Goal: Task Accomplishment & Management: Manage account settings

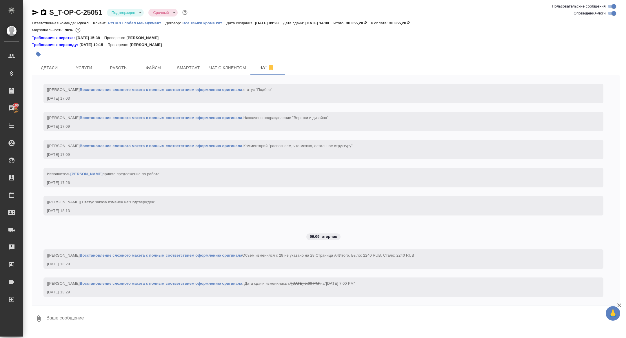
scroll to position [1842, 0]
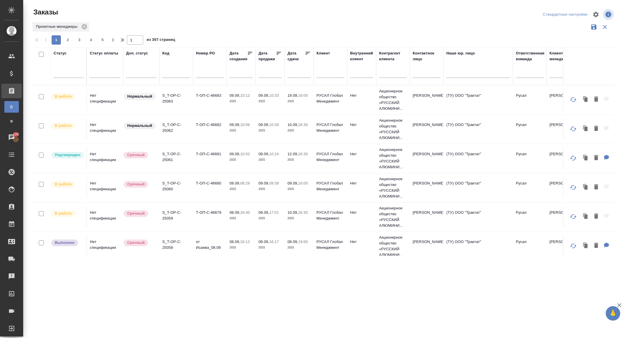
click at [293, 70] on input "text" at bounding box center [301, 73] width 20 height 8
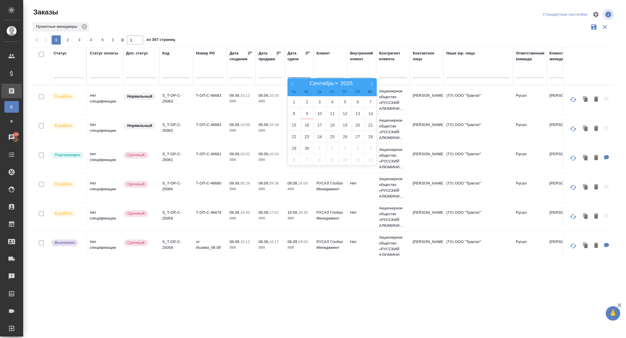
type div "2025-09-08T21:00:00.000Z"
click at [317, 112] on span "10" at bounding box center [319, 113] width 13 height 11
click at [309, 54] on icon at bounding box center [308, 53] width 6 height 6
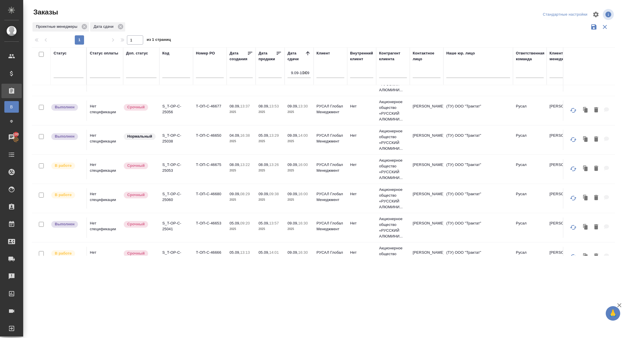
scroll to position [121, 0]
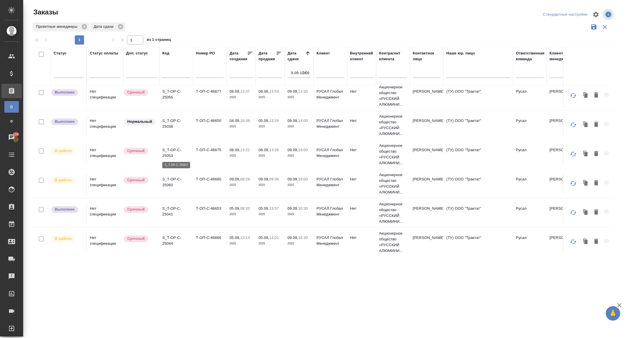
click at [168, 153] on p "S_T-OP-C-25053" at bounding box center [176, 153] width 28 height 12
click at [169, 184] on p "S_T-OP-C-25060" at bounding box center [176, 183] width 28 height 12
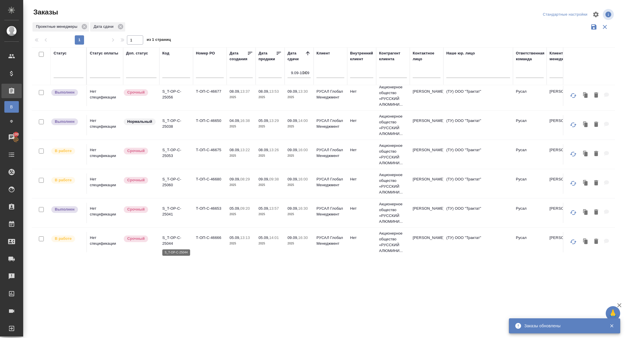
click at [168, 237] on p "S_T-OP-C-25044" at bounding box center [176, 241] width 28 height 12
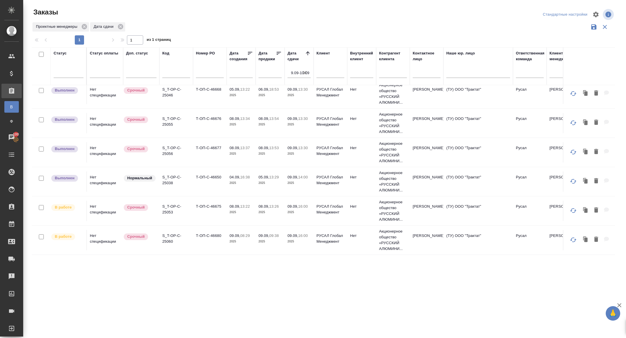
scroll to position [0, 0]
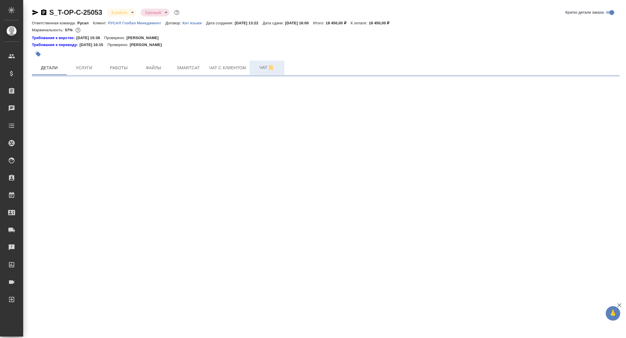
select select "RU"
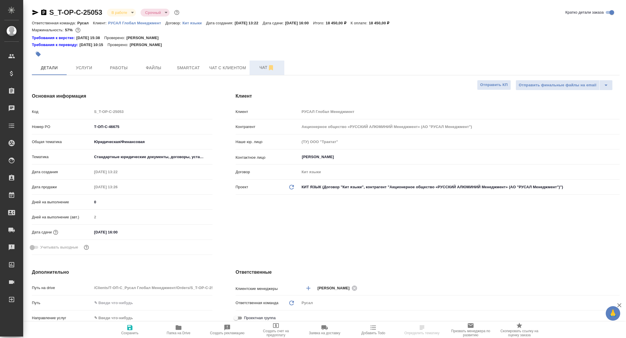
click at [262, 74] on button "Чат" at bounding box center [267, 68] width 35 height 14
type input "[PERSON_NAME]"
type textarea "x"
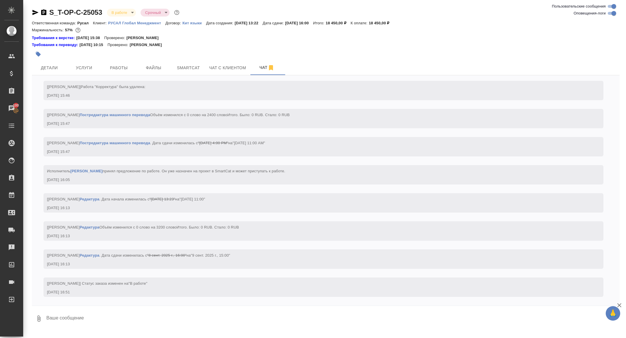
scroll to position [927, 0]
click at [121, 66] on span "Работы" at bounding box center [119, 67] width 28 height 7
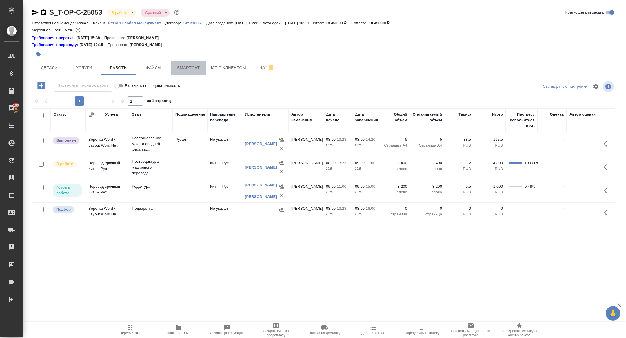
click at [186, 72] on button "Smartcat" at bounding box center [188, 68] width 35 height 14
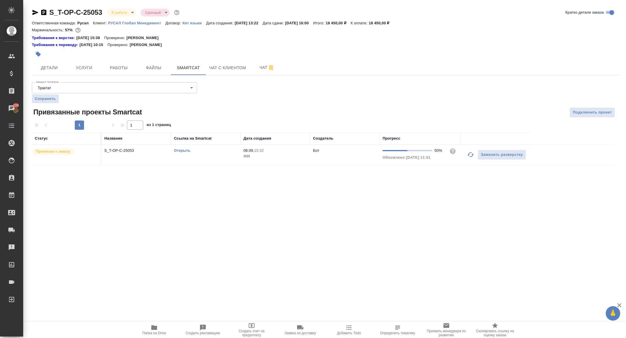
click at [183, 149] on link "Открыть" at bounding box center [182, 150] width 17 height 4
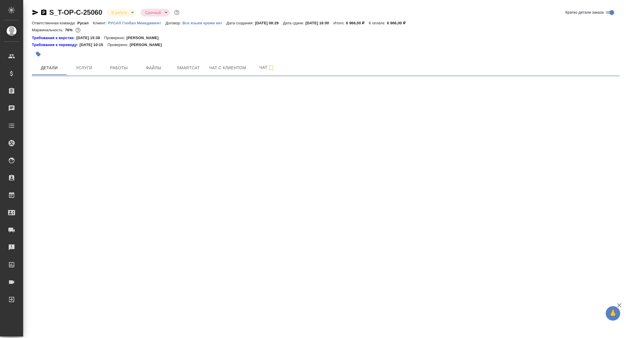
select select "RU"
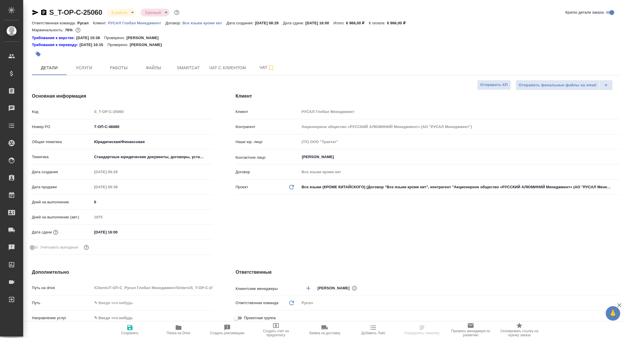
type textarea "x"
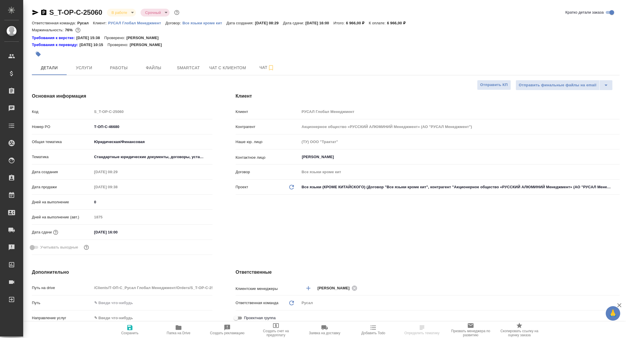
type textarea "x"
click at [123, 67] on span "Работы" at bounding box center [119, 67] width 28 height 7
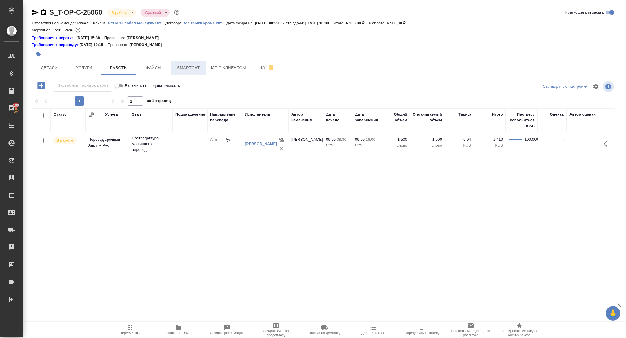
click at [186, 66] on span "Smartcat" at bounding box center [188, 67] width 28 height 7
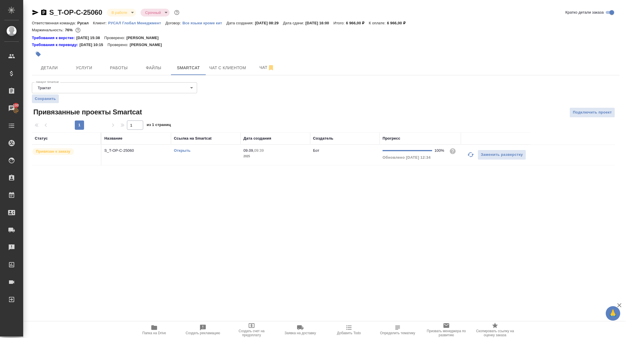
click at [179, 151] on link "Открыть" at bounding box center [182, 150] width 17 height 4
click at [121, 62] on button "Работы" at bounding box center [118, 68] width 35 height 14
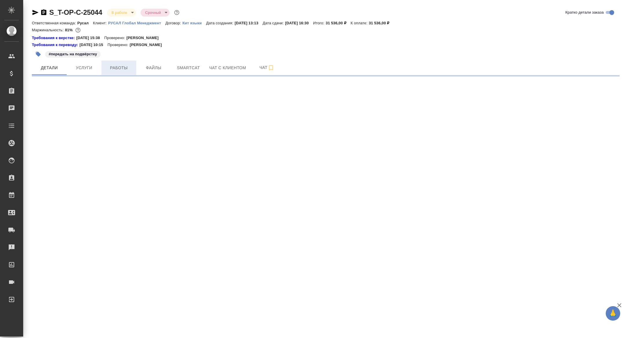
click at [117, 73] on button "Работы" at bounding box center [118, 68] width 35 height 14
select select "RU"
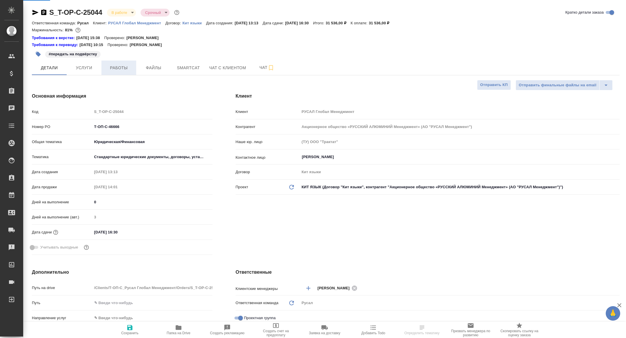
type textarea "x"
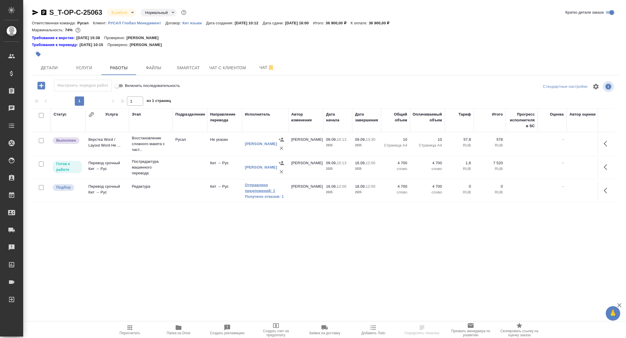
click at [258, 190] on link "Отправлено предложений: 1" at bounding box center [265, 188] width 41 height 12
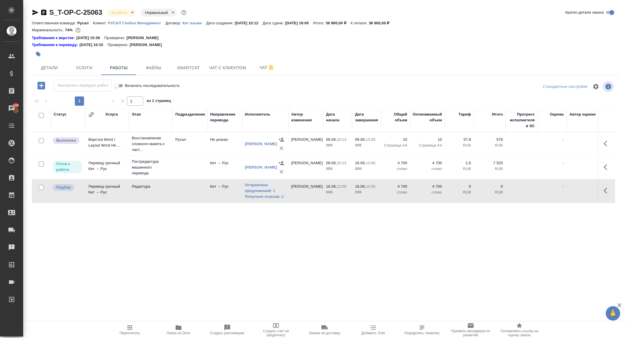
click at [120, 193] on td "Перевод срочный Кит → Рус" at bounding box center [107, 191] width 43 height 20
click at [261, 187] on link "Отправлено предложений: 1" at bounding box center [265, 188] width 41 height 12
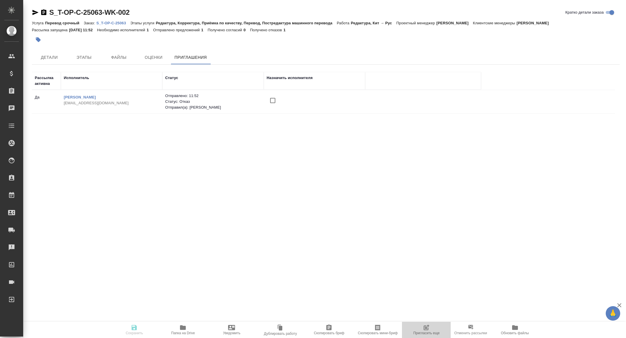
click at [433, 333] on span "Пригласить еще" at bounding box center [426, 333] width 26 height 4
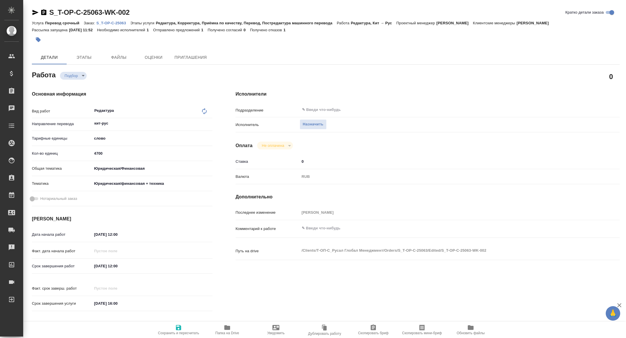
type textarea "x"
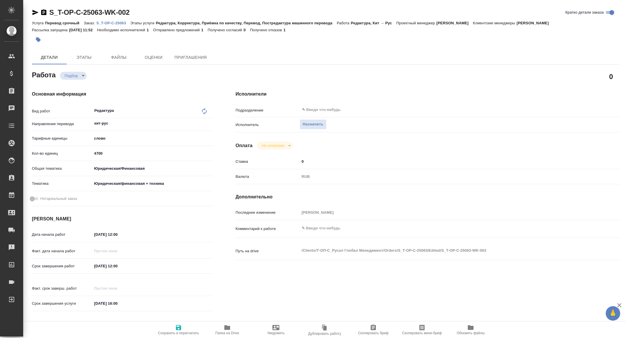
type textarea "x"
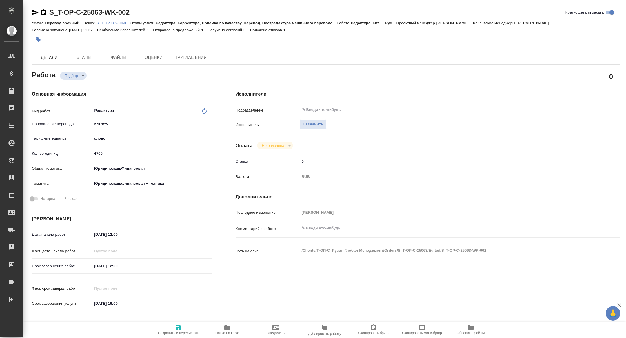
type textarea "x"
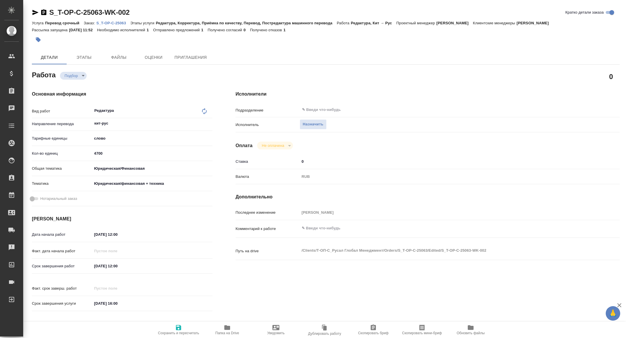
type textarea "x"
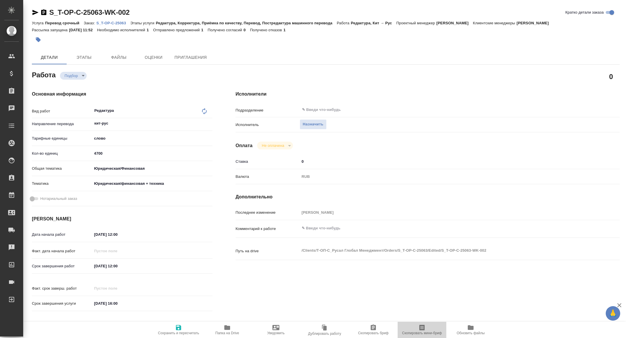
click at [408, 332] on span "Скопировать мини-бриф" at bounding box center [422, 333] width 40 height 4
type textarea "x"
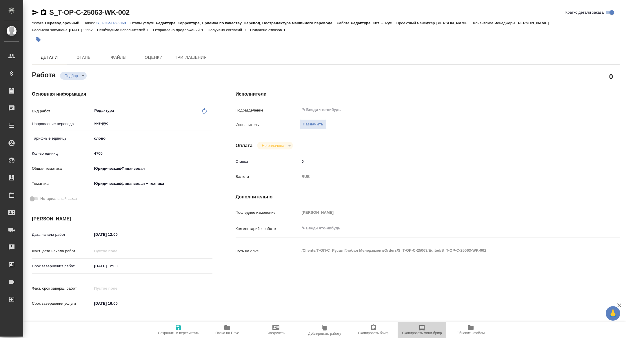
type textarea "x"
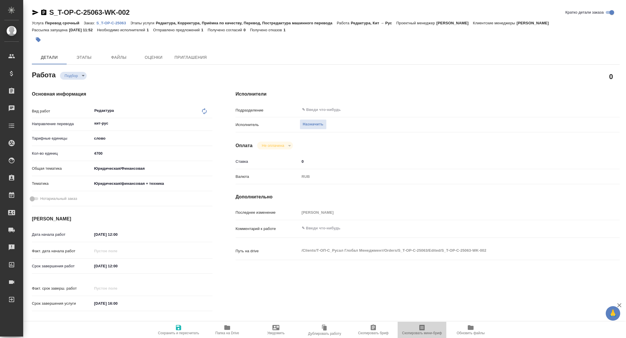
type textarea "x"
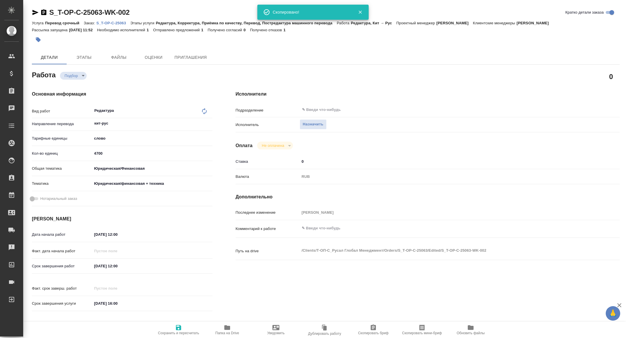
type textarea "x"
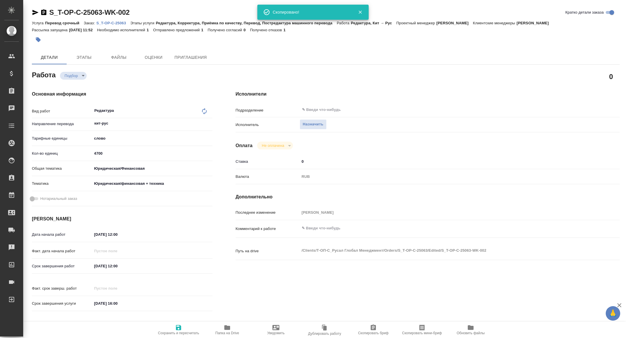
type textarea "x"
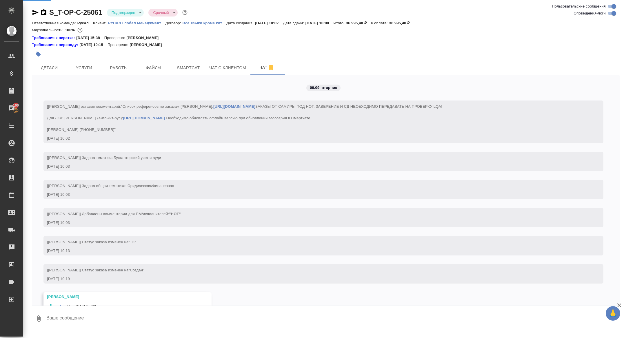
scroll to position [700, 0]
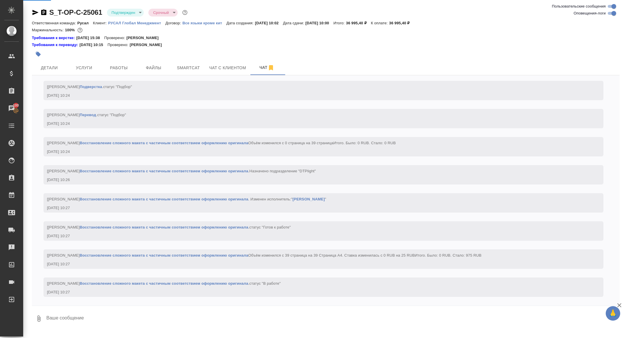
click at [121, 63] on button "Работы" at bounding box center [118, 68] width 35 height 14
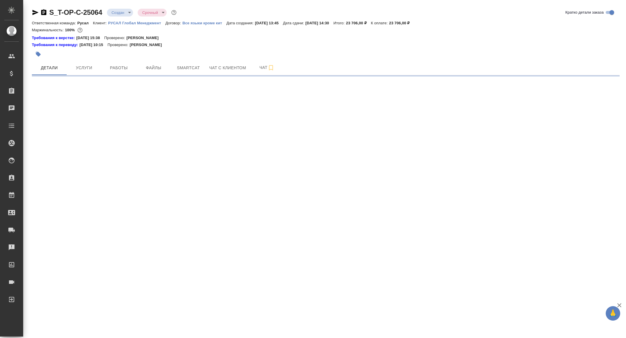
select select "RU"
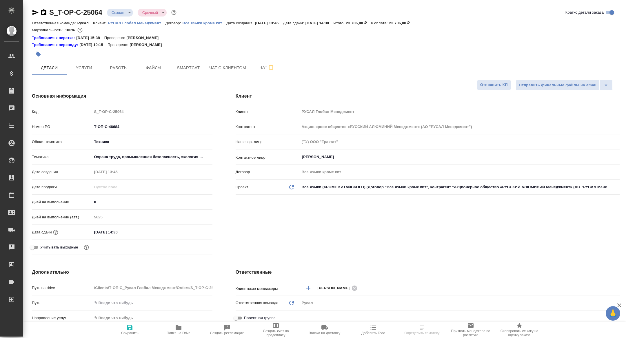
type textarea "x"
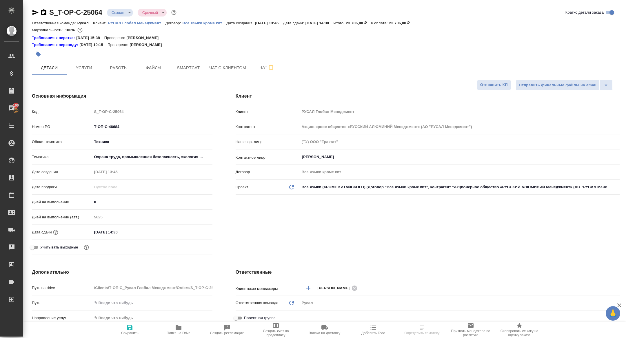
type textarea "x"
click at [179, 328] on icon "button" at bounding box center [179, 327] width 6 height 5
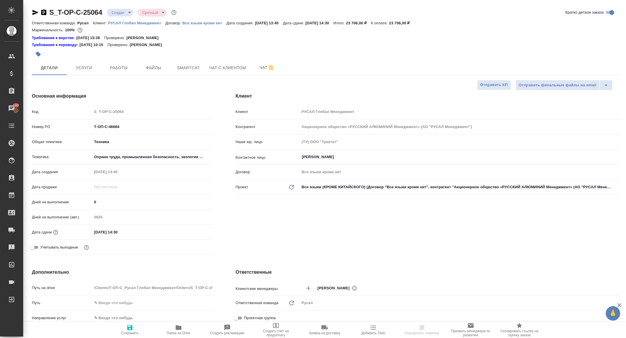
type textarea "x"
select select "RU"
type textarea "x"
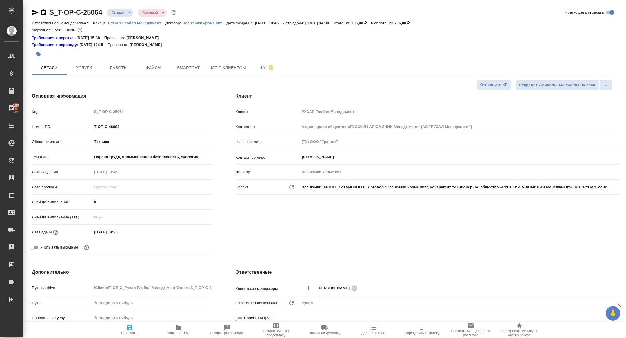
type textarea "x"
click at [44, 10] on icon "button" at bounding box center [43, 12] width 7 height 7
type textarea "x"
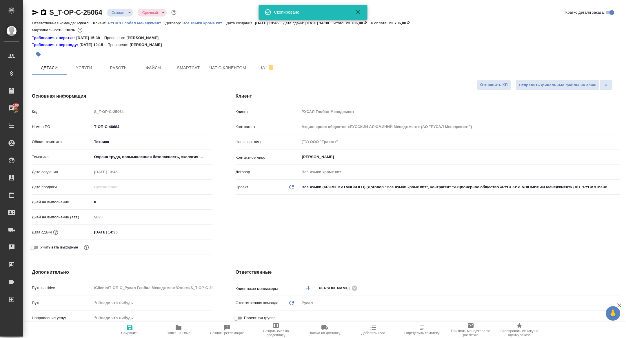
type textarea "x"
click at [83, 67] on span "Услуги" at bounding box center [84, 67] width 28 height 7
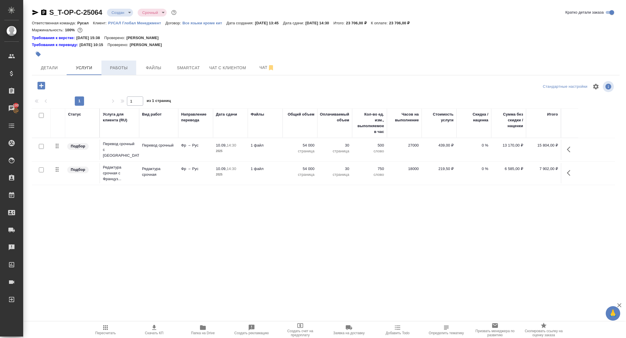
click at [126, 66] on span "Работы" at bounding box center [119, 67] width 28 height 7
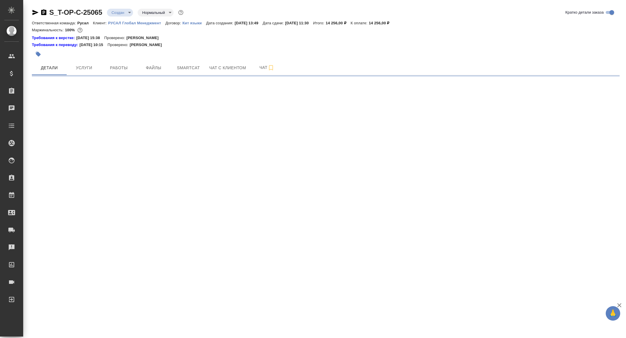
select select "RU"
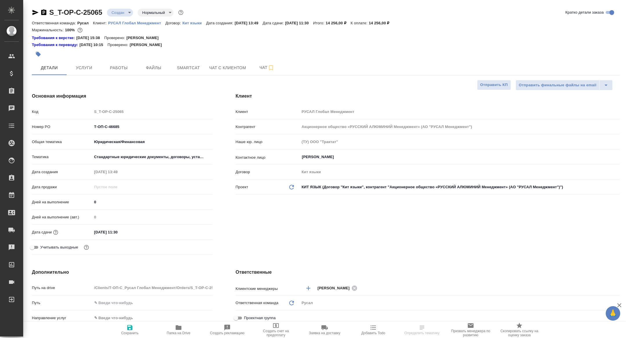
type textarea "x"
click at [186, 328] on span "Папка на Drive" at bounding box center [179, 329] width 42 height 11
type textarea "x"
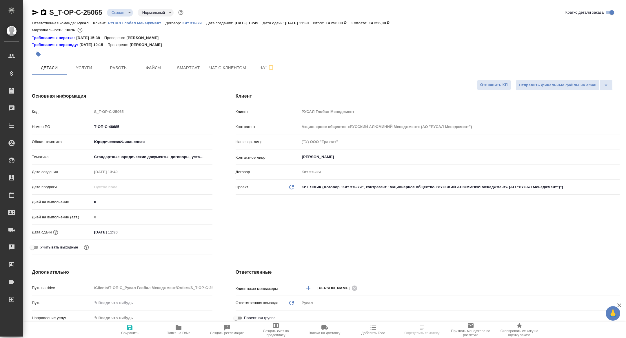
type textarea "x"
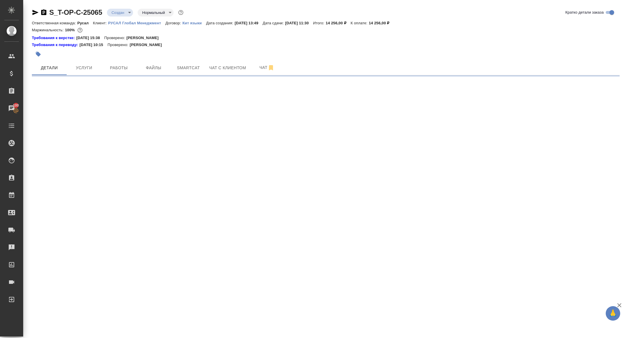
select select "RU"
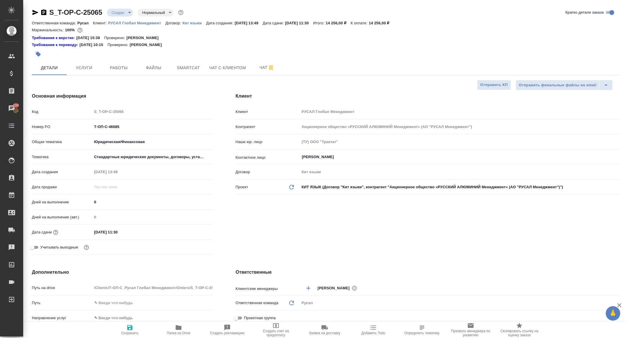
type textarea "x"
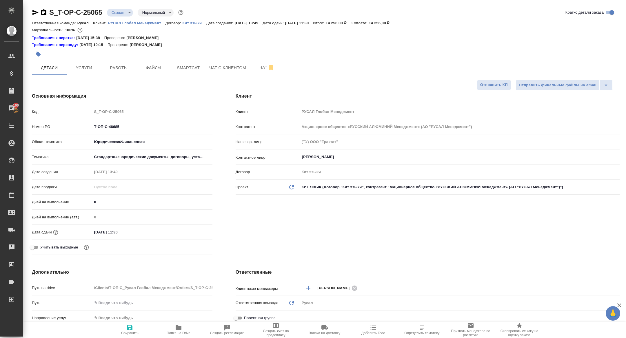
type textarea "x"
click at [46, 13] on icon "button" at bounding box center [43, 12] width 5 height 6
type textarea "x"
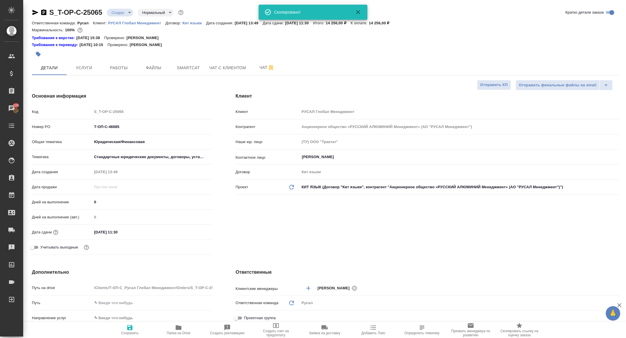
type textarea "x"
click at [118, 63] on button "Работы" at bounding box center [118, 68] width 35 height 14
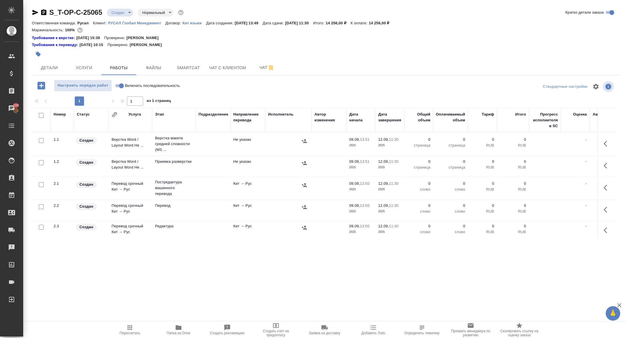
click at [41, 115] on input "checkbox" at bounding box center [41, 115] width 5 height 5
checkbox input "true"
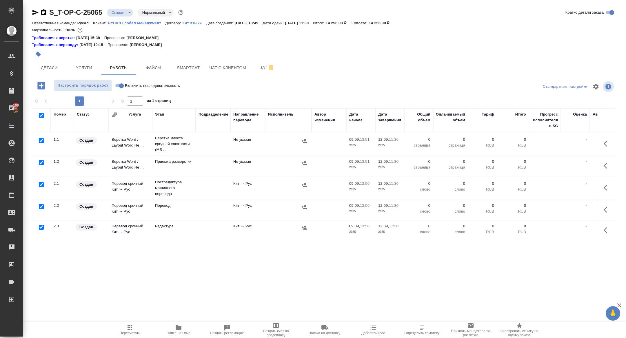
checkbox input "true"
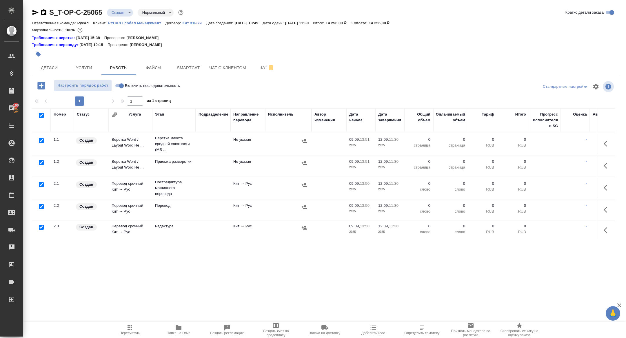
checkbox input "true"
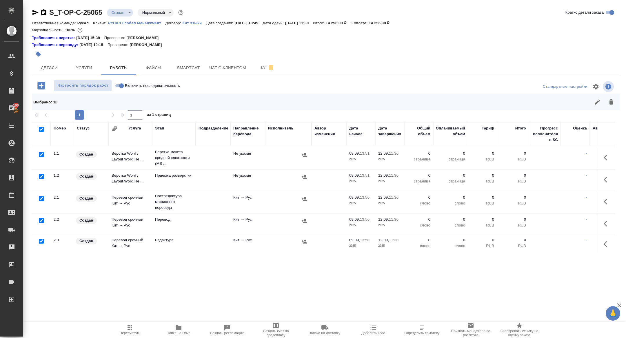
click at [40, 197] on input "checkbox" at bounding box center [41, 198] width 5 height 5
checkbox input "false"
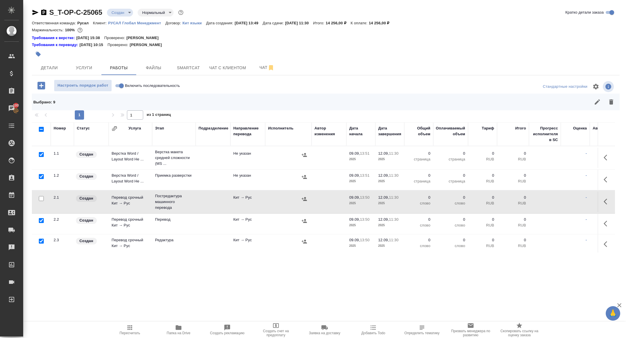
click at [42, 240] on input "checkbox" at bounding box center [41, 241] width 5 height 5
checkbox input "false"
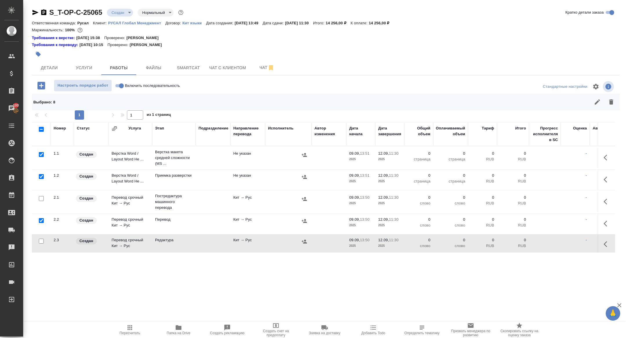
scroll to position [104, 0]
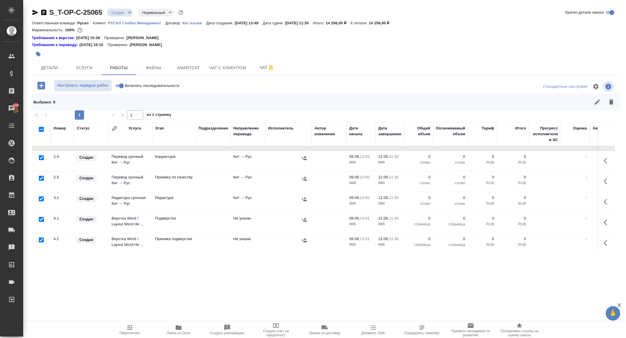
click at [41, 220] on input "checkbox" at bounding box center [41, 219] width 5 height 5
checkbox input "false"
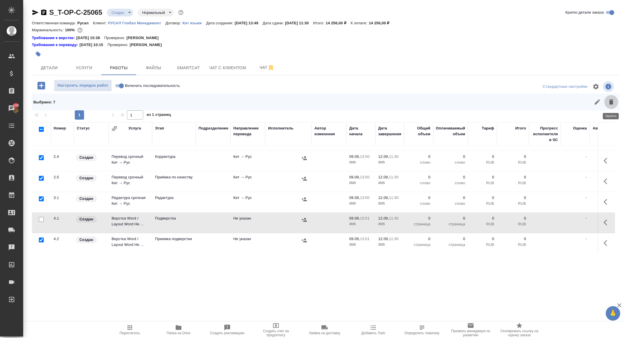
click at [614, 103] on icon "button" at bounding box center [611, 102] width 7 height 7
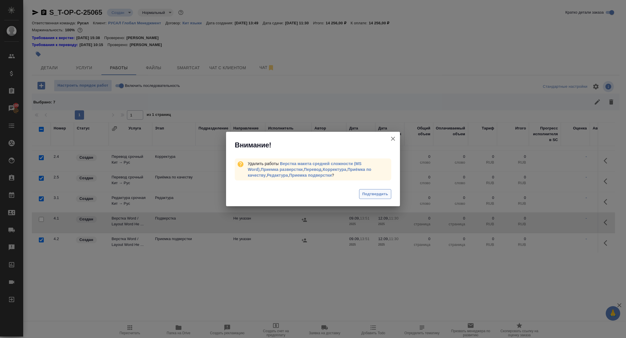
click at [376, 193] on span "Подтвердить" at bounding box center [375, 194] width 26 height 7
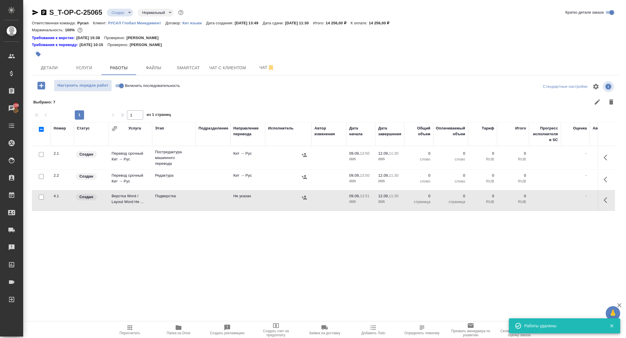
scroll to position [0, 0]
click at [604, 160] on icon "button" at bounding box center [607, 157] width 7 height 7
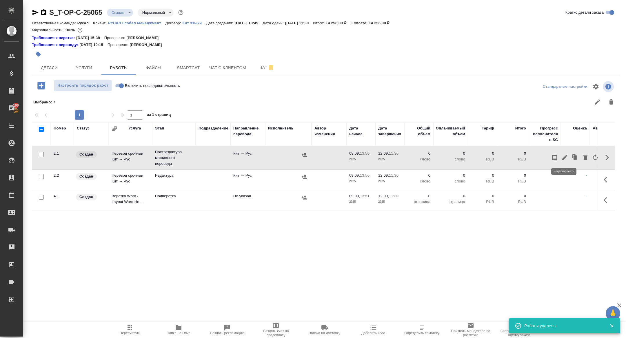
click at [566, 159] on icon "button" at bounding box center [564, 157] width 7 height 7
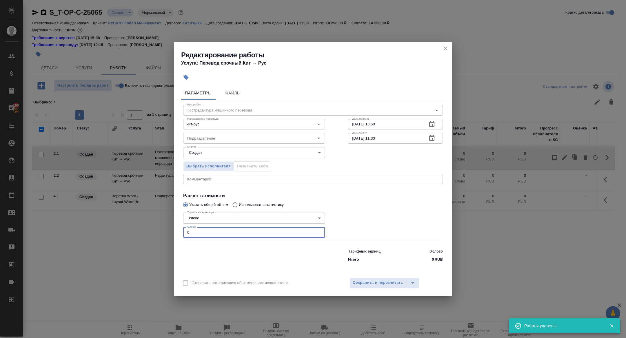
drag, startPoint x: 194, startPoint y: 232, endPoint x: 148, endPoint y: 230, distance: 46.4
click at [150, 230] on div "Редактирование работы Услуга: Перевод срочный Кит → Рус Параметры Файлы Вид раб…" at bounding box center [313, 169] width 626 height 338
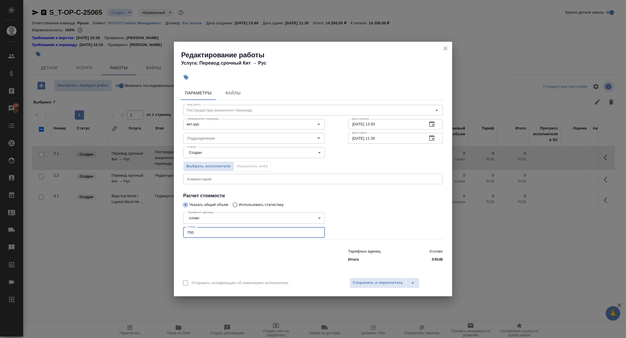
type input "700"
click at [430, 141] on icon "button" at bounding box center [431, 138] width 5 height 6
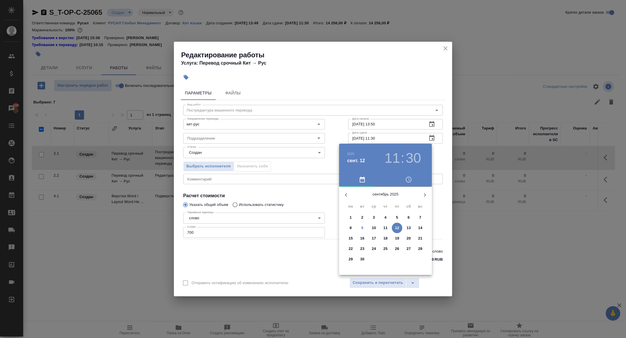
click at [364, 228] on span "9" at bounding box center [362, 228] width 10 height 6
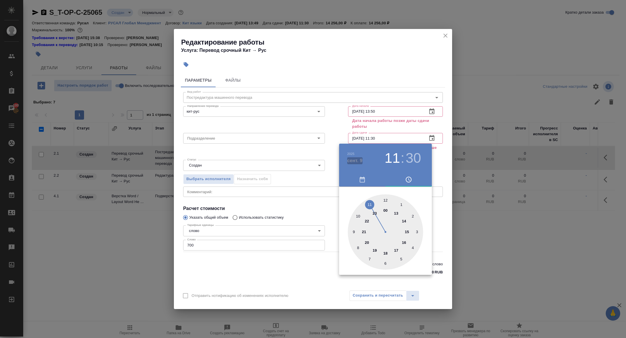
click at [358, 160] on h4 "сент. 9" at bounding box center [354, 160] width 15 height 7
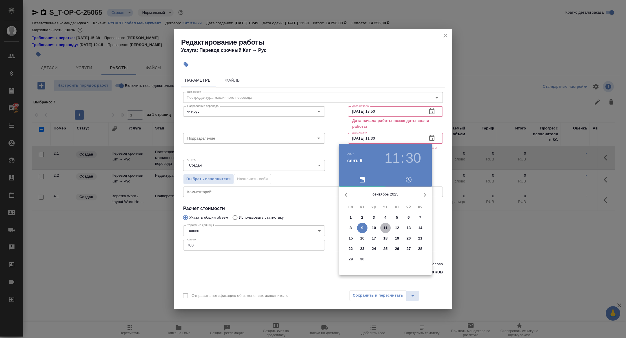
click at [385, 227] on p "11" at bounding box center [385, 228] width 4 height 6
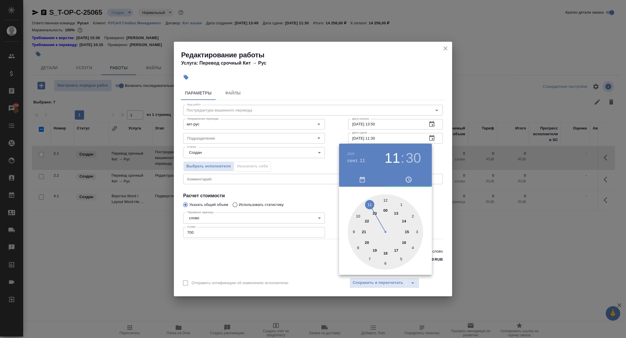
click at [356, 233] on div at bounding box center [385, 231] width 75 height 75
type input "11.09.2025 09:00"
click at [385, 199] on div at bounding box center [385, 231] width 75 height 75
click at [307, 184] on div at bounding box center [313, 169] width 626 height 338
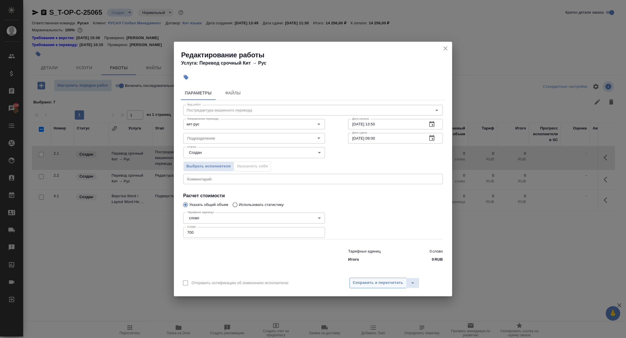
click at [362, 279] on button "Сохранить и пересчитать" at bounding box center [378, 283] width 57 height 10
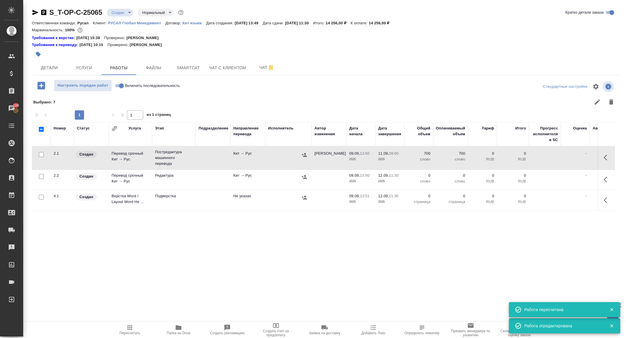
click at [304, 156] on icon "button" at bounding box center [304, 155] width 5 height 4
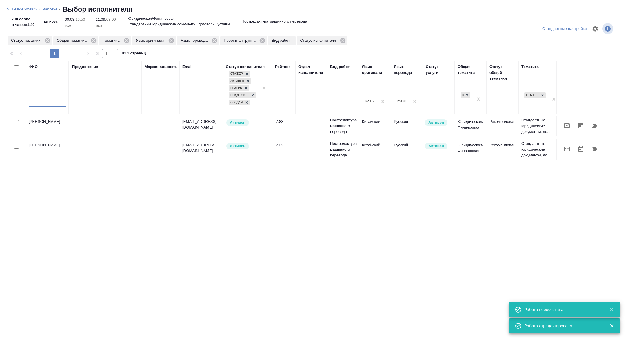
click at [44, 102] on input "text" at bounding box center [47, 103] width 37 height 7
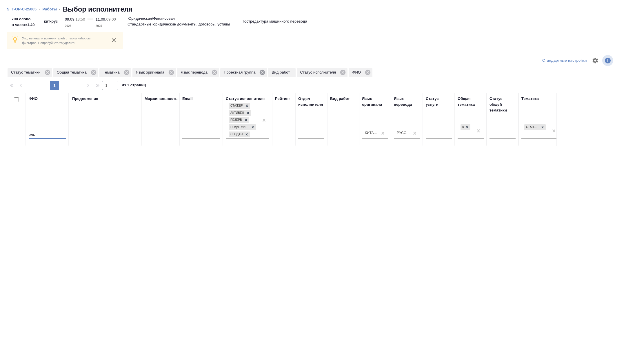
type input "ель"
click at [265, 72] on icon at bounding box center [262, 72] width 6 height 6
click at [48, 72] on icon at bounding box center [47, 72] width 5 height 5
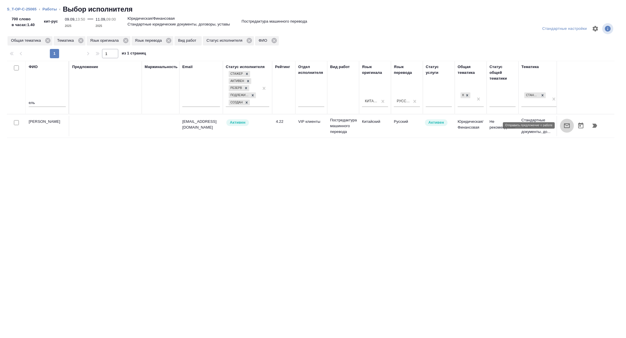
click at [571, 126] on button "button" at bounding box center [567, 126] width 14 height 14
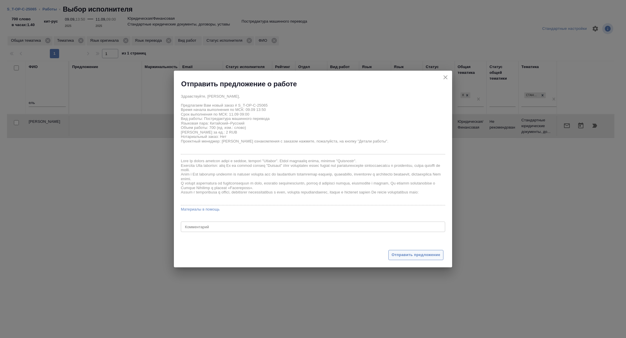
click at [430, 252] on span "Отправить предложение" at bounding box center [416, 255] width 49 height 7
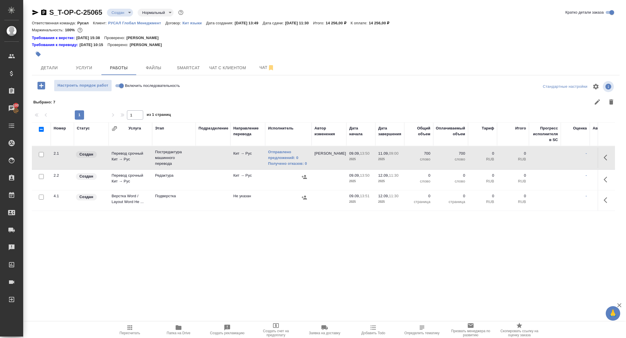
click at [118, 86] on input "Включить последовательность" at bounding box center [121, 85] width 21 height 7
checkbox input "true"
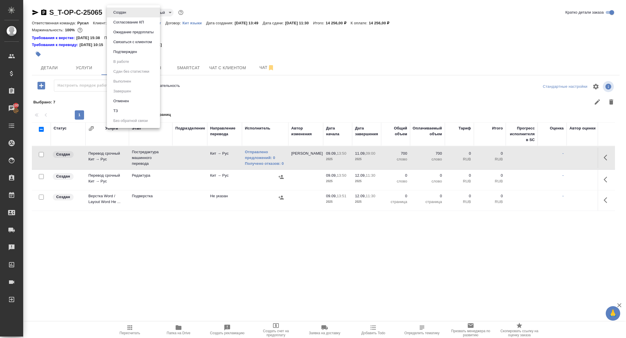
click at [122, 11] on body "🙏 .cls-1 fill:#fff; AWATERA Zhuravleva Alexandra Клиенты Спецификации Заказы 10…" at bounding box center [313, 169] width 626 height 338
click at [122, 54] on button "Подтвержден" at bounding box center [125, 52] width 27 height 6
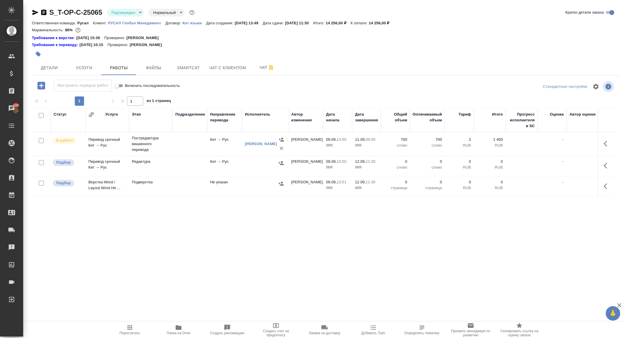
click at [605, 164] on icon "button" at bounding box center [607, 165] width 7 height 7
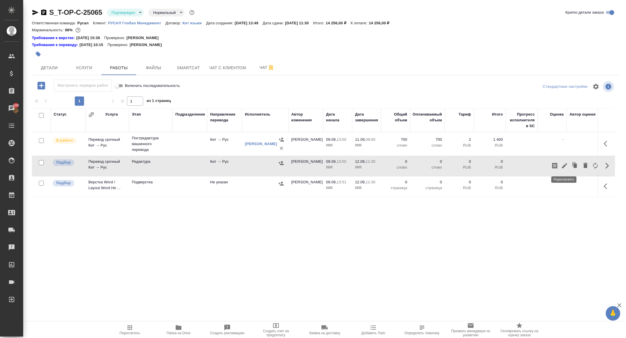
click at [562, 162] on icon "button" at bounding box center [564, 165] width 7 height 7
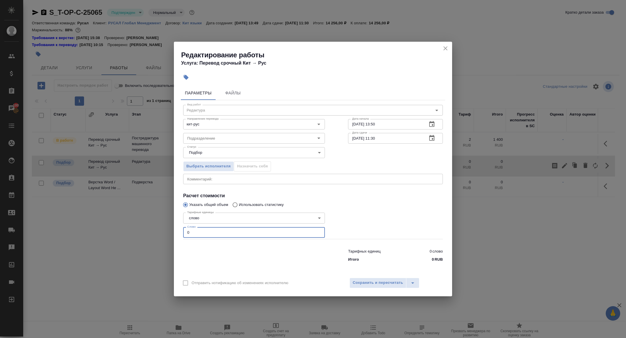
drag, startPoint x: 203, startPoint y: 232, endPoint x: 160, endPoint y: 232, distance: 43.2
click at [160, 232] on div "Редактирование работы Услуга: Перевод срочный Кит → Рус Параметры Файлы Вид раб…" at bounding box center [313, 169] width 626 height 338
type input "2200"
click at [434, 121] on button "button" at bounding box center [432, 124] width 14 height 14
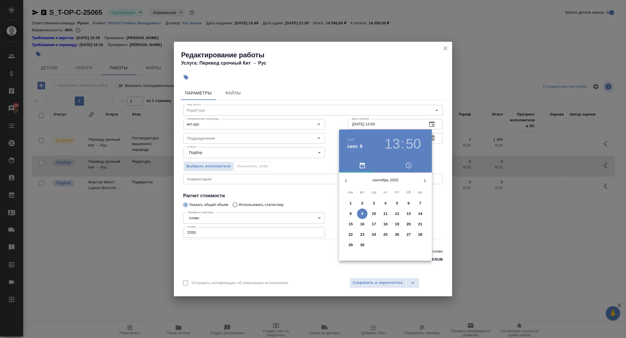
click at [375, 214] on p "10" at bounding box center [374, 214] width 4 height 6
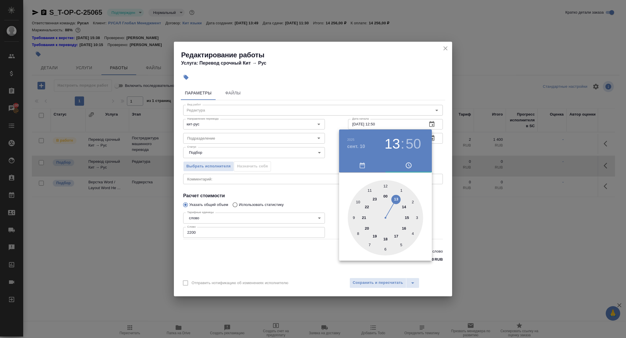
click at [385, 186] on div at bounding box center [385, 217] width 75 height 75
type input "10.09.2025 12:00"
click at [295, 171] on div at bounding box center [313, 169] width 626 height 338
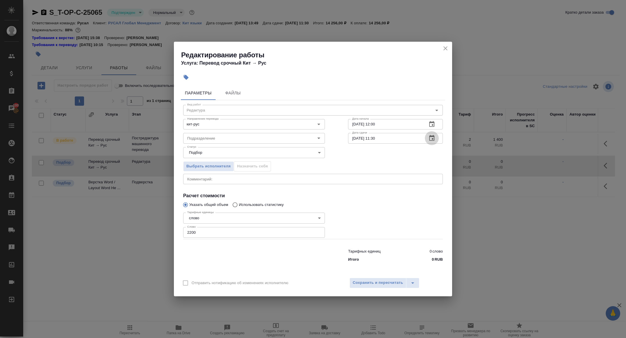
click at [434, 141] on icon "button" at bounding box center [431, 138] width 5 height 6
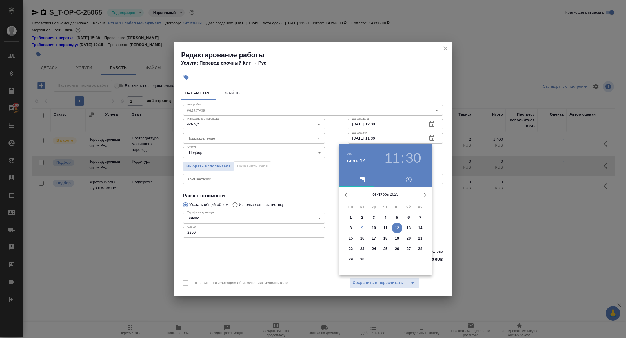
click at [388, 158] on h3 "11" at bounding box center [392, 158] width 15 height 16
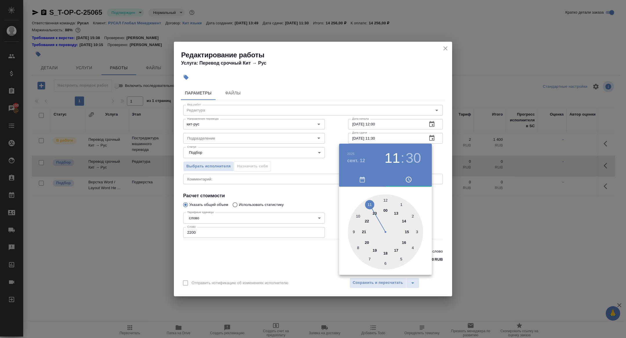
click at [353, 231] on div at bounding box center [385, 231] width 75 height 75
click at [385, 199] on div at bounding box center [385, 231] width 75 height 75
type input "12.09.2025 09:00"
click at [255, 200] on div at bounding box center [313, 169] width 626 height 338
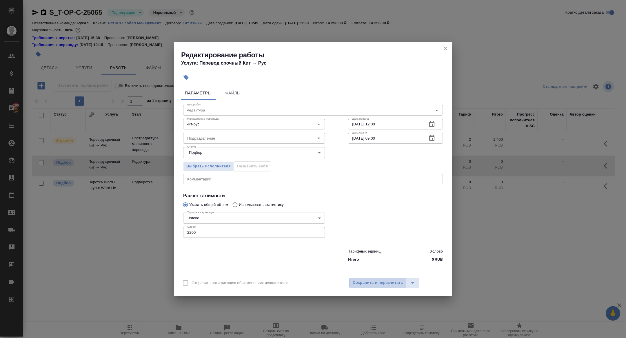
click at [360, 285] on span "Сохранить и пересчитать" at bounding box center [378, 283] width 50 height 7
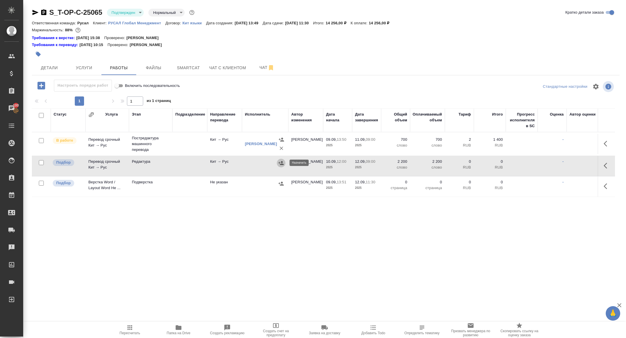
click at [283, 161] on icon "button" at bounding box center [281, 163] width 6 height 6
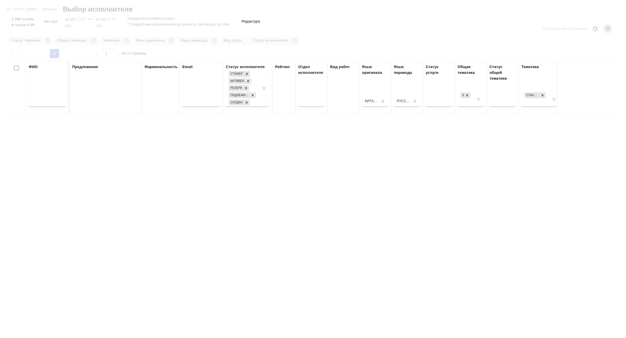
click at [52, 100] on input "text" at bounding box center [47, 103] width 37 height 7
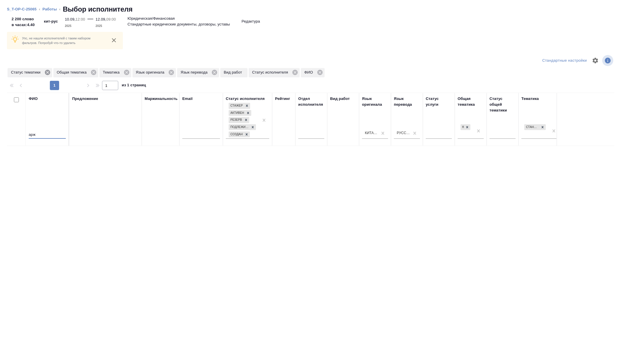
type input "арж"
click at [51, 70] on icon at bounding box center [47, 72] width 6 height 6
click at [82, 71] on icon at bounding box center [80, 72] width 5 height 5
click at [48, 72] on icon at bounding box center [48, 72] width 6 height 6
click at [48, 72] on icon at bounding box center [46, 72] width 5 height 5
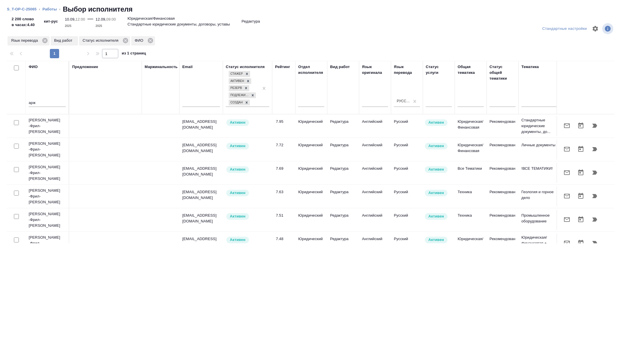
click at [568, 128] on icon "button" at bounding box center [566, 125] width 7 height 7
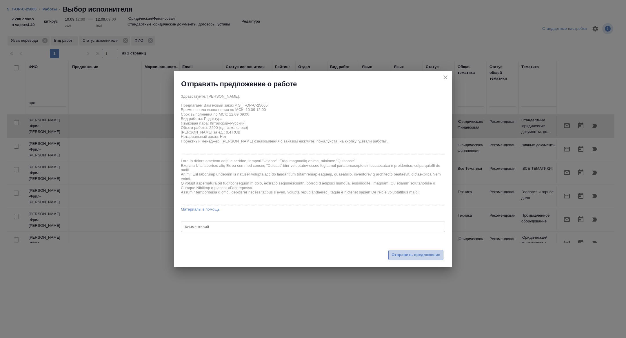
click at [414, 260] on button "Отправить предложение" at bounding box center [415, 255] width 55 height 10
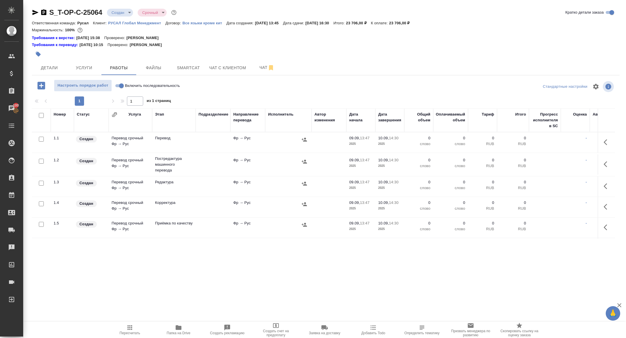
click at [41, 114] on input "checkbox" at bounding box center [41, 115] width 5 height 5
checkbox input "true"
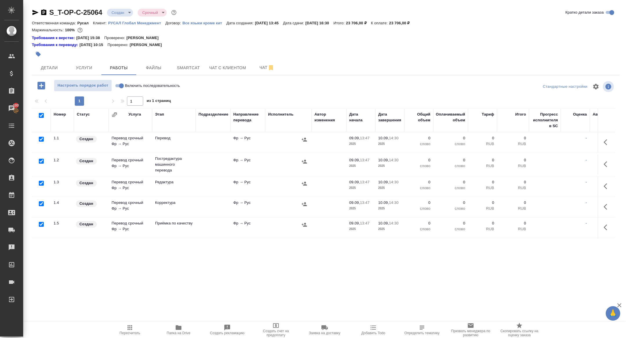
checkbox input "true"
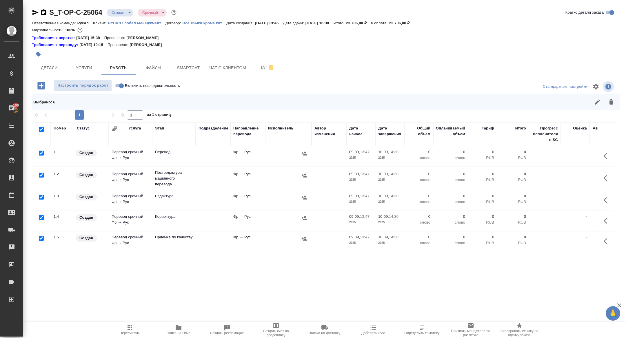
click at [40, 176] on input "checkbox" at bounding box center [41, 175] width 5 height 5
checkbox input "false"
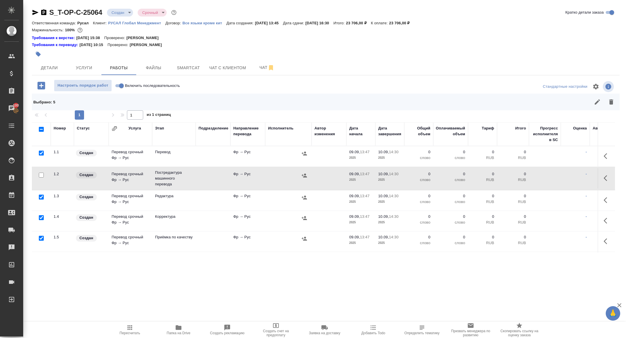
scroll to position [19, 0]
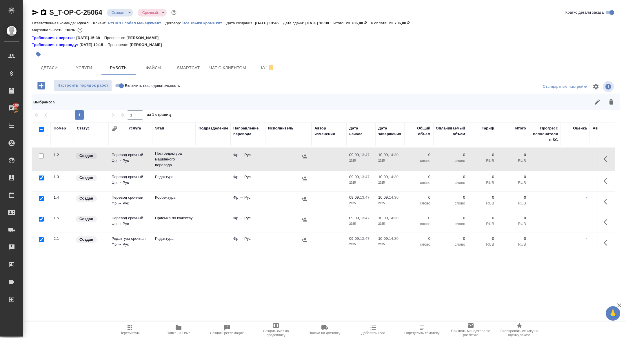
click at [41, 238] on input "checkbox" at bounding box center [41, 239] width 5 height 5
checkbox input "false"
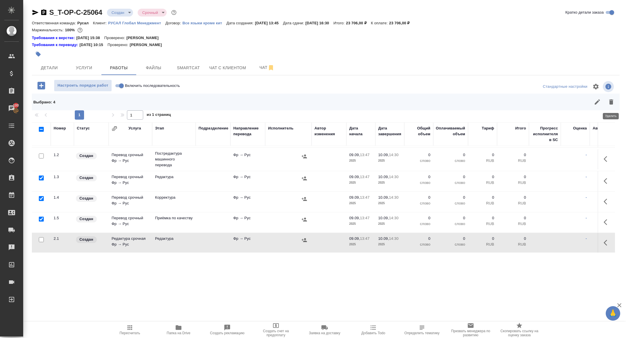
click at [613, 100] on icon "button" at bounding box center [611, 101] width 4 height 5
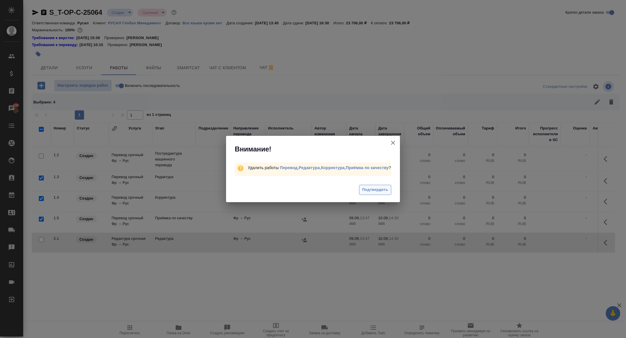
click at [378, 187] on button "Подтвердить" at bounding box center [375, 190] width 32 height 10
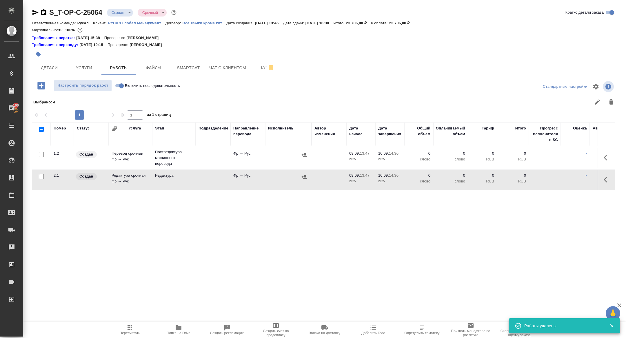
scroll to position [0, 0]
click at [124, 10] on body "🙏 .cls-1 fill:#fff; AWATERA [PERSON_NAME] Спецификации Заказы 100 Чаты Todo Про…" at bounding box center [313, 169] width 626 height 338
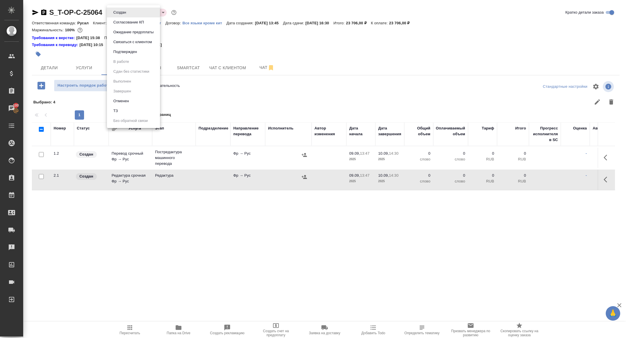
click at [124, 50] on button "Подтвержден" at bounding box center [125, 52] width 27 height 6
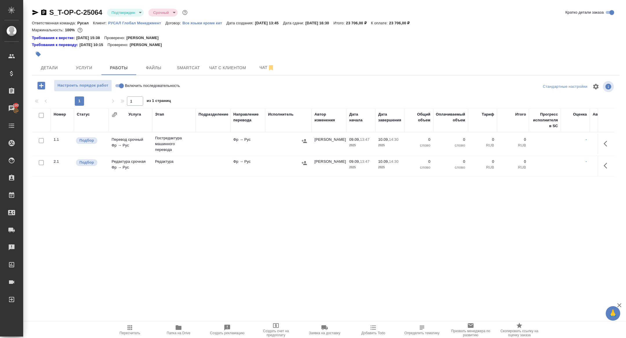
click at [118, 9] on body "🙏 .cls-1 fill:#fff; AWATERA [PERSON_NAME] Спецификации Заказы 100 Чаты Todo Про…" at bounding box center [313, 169] width 626 height 338
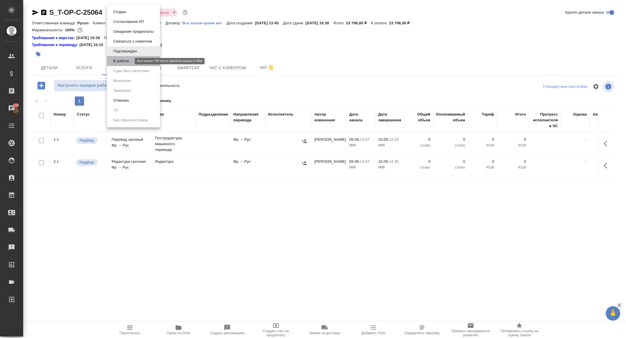
click at [126, 60] on button "В работе" at bounding box center [121, 61] width 19 height 6
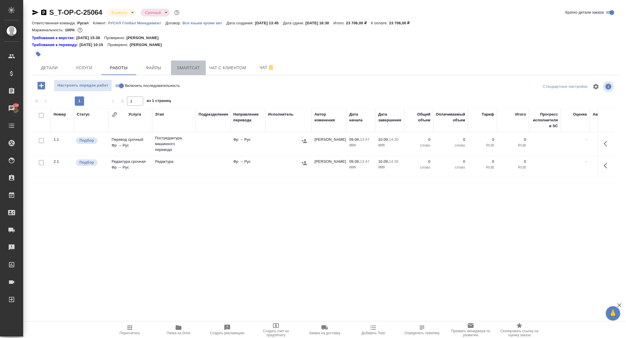
click at [188, 68] on span "Smartcat" at bounding box center [188, 67] width 28 height 7
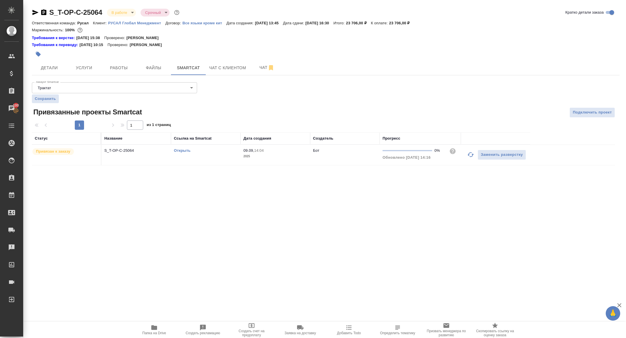
click at [123, 154] on td "S_T-OP-C-25064" at bounding box center [136, 155] width 70 height 20
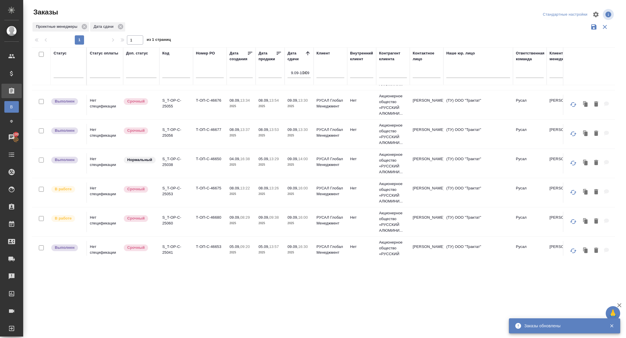
scroll to position [121, 0]
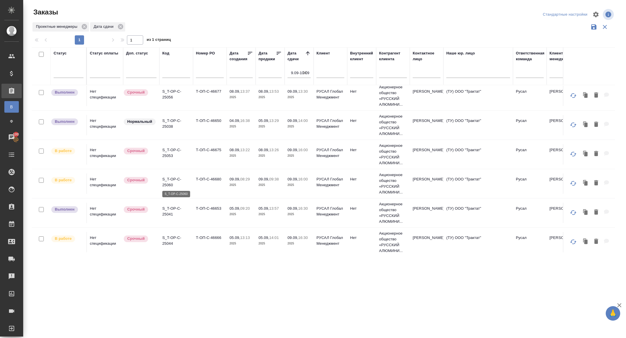
click at [167, 186] on p "S_T-OP-C-25060" at bounding box center [176, 183] width 28 height 12
click at [168, 235] on p "S_T-OP-C-25044" at bounding box center [176, 241] width 28 height 12
click at [170, 157] on p "S_T-OP-C-25053" at bounding box center [176, 153] width 28 height 12
click at [302, 74] on icon "button" at bounding box center [305, 73] width 6 height 6
select select "8"
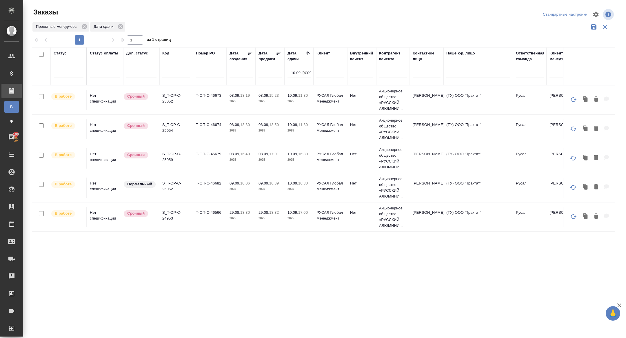
scroll to position [0, 0]
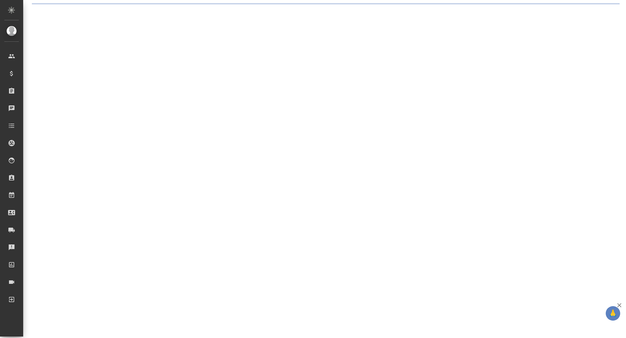
select select "RU"
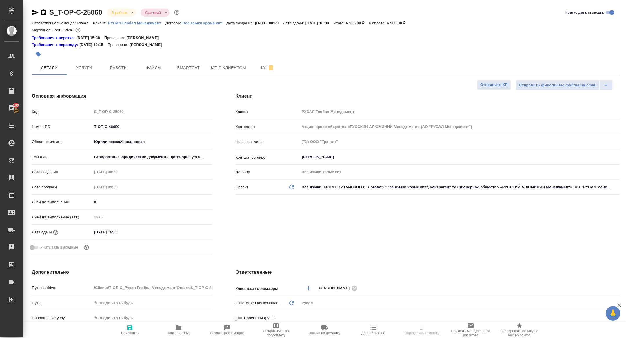
select select "RU"
type textarea "x"
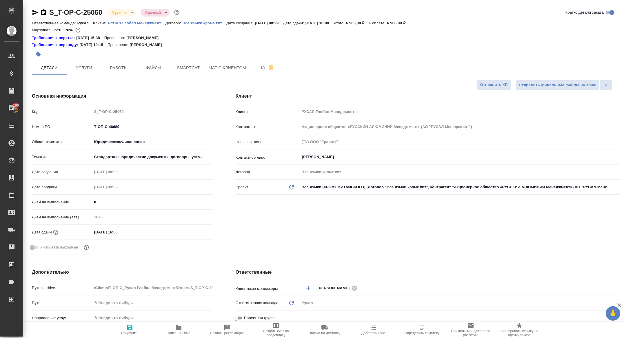
type textarea "x"
drag, startPoint x: 129, startPoint y: 128, endPoint x: 68, endPoint y: 126, distance: 61.2
click at [68, 127] on div "Номер PO Т-ОП-С-46680" at bounding box center [122, 127] width 181 height 10
type textarea "x"
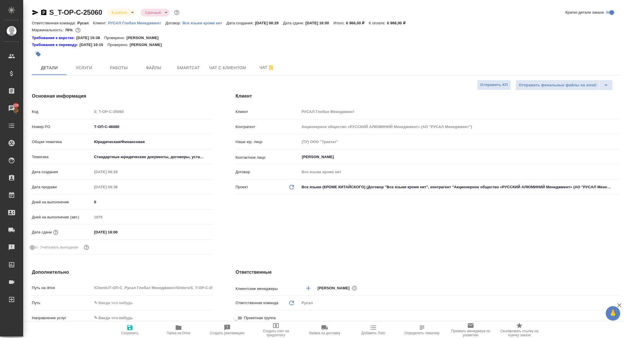
type textarea "x"
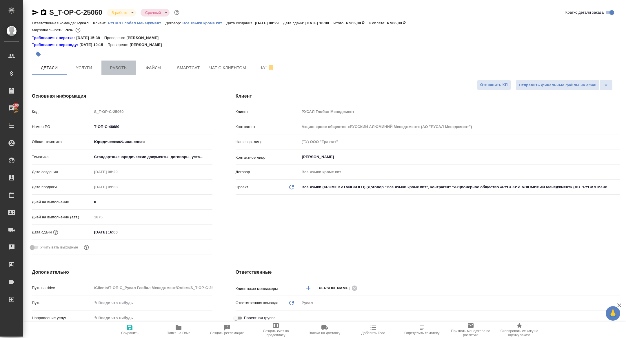
click at [123, 65] on span "Работы" at bounding box center [119, 67] width 28 height 7
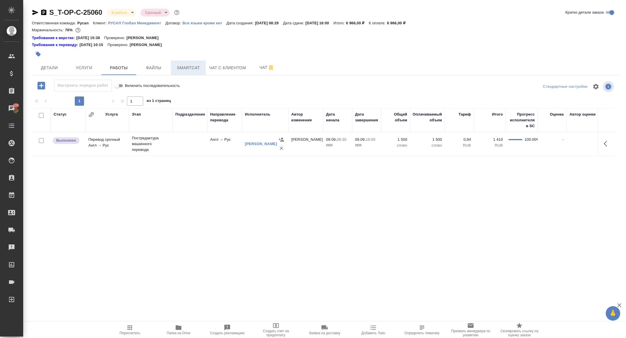
click at [196, 62] on button "Smartcat" at bounding box center [188, 68] width 35 height 14
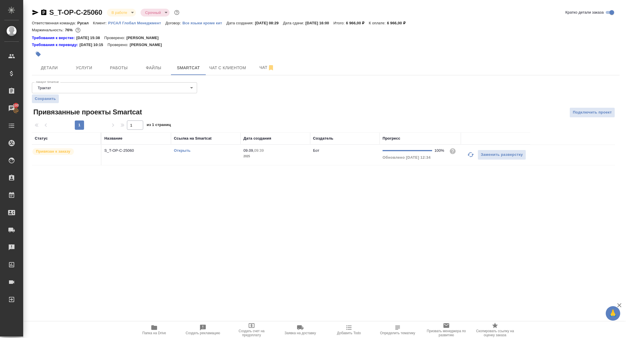
click at [129, 152] on p "S_T-OP-C-25060" at bounding box center [136, 151] width 64 height 6
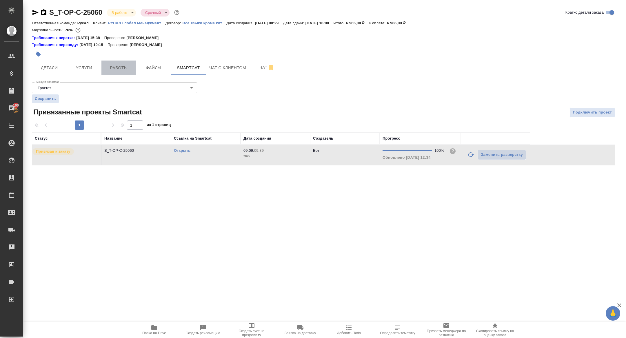
click at [120, 69] on span "Работы" at bounding box center [119, 67] width 28 height 7
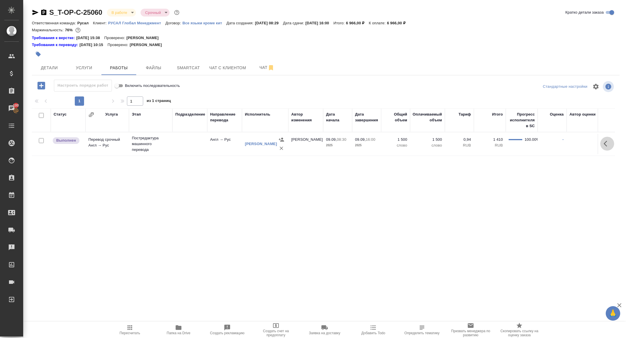
click at [606, 141] on icon "button" at bounding box center [607, 143] width 7 height 7
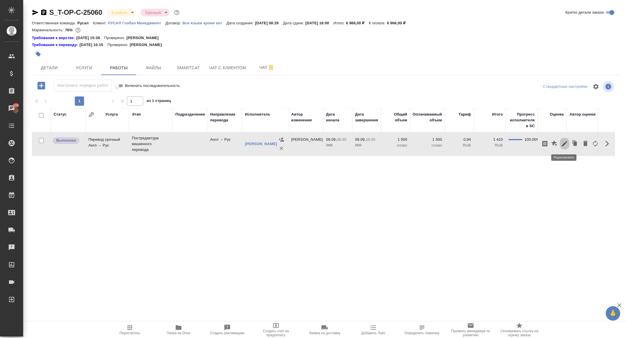
click at [564, 144] on icon "button" at bounding box center [564, 143] width 5 height 5
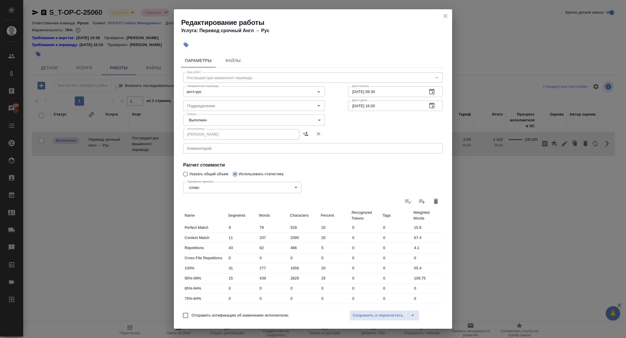
click at [201, 122] on body "🙏 .cls-1 fill:#fff; AWATERA Zhuravleva Alexandra Клиенты Спецификации Заказы 10…" at bounding box center [313, 169] width 626 height 338
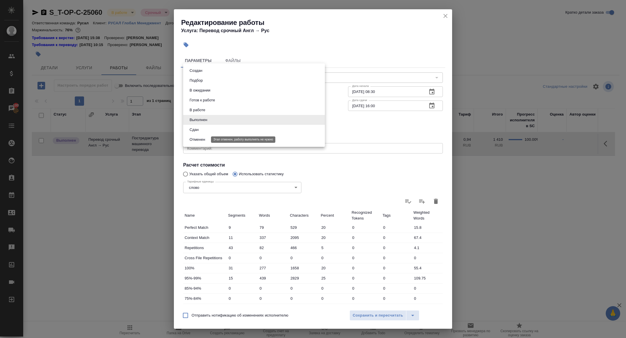
click at [198, 130] on button "Сдан" at bounding box center [194, 130] width 12 height 6
type input "closed"
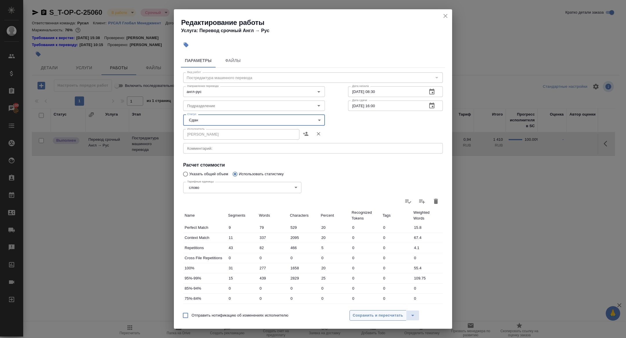
click at [377, 317] on span "Сохранить и пересчитать" at bounding box center [378, 315] width 50 height 7
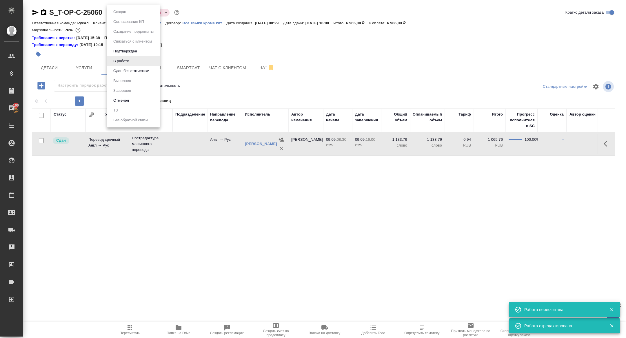
click at [118, 13] on body "🙏 .cls-1 fill:#fff; AWATERA Zhuravleva Alexandra Клиенты Спецификации Заказы 10…" at bounding box center [313, 169] width 626 height 338
click at [123, 71] on button "Сдан без статистики" at bounding box center [131, 71] width 39 height 6
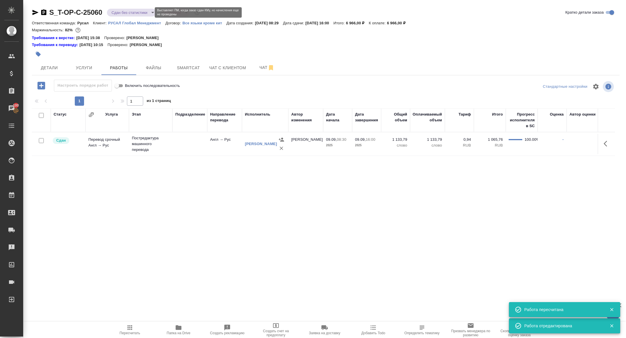
click at [116, 12] on body "🙏 .cls-1 fill:#fff; AWATERA Zhuravleva Alexandra Клиенты Спецификации Заказы 10…" at bounding box center [313, 169] width 626 height 338
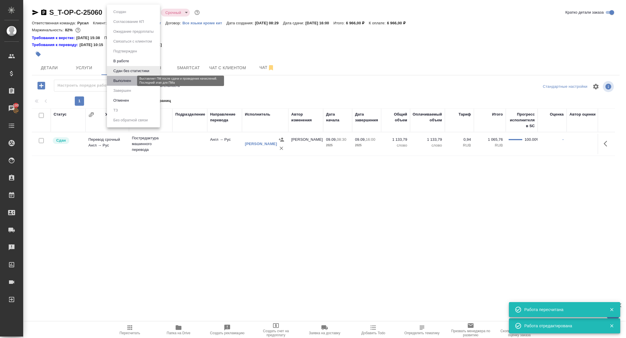
click at [124, 79] on button "Выполнен" at bounding box center [122, 81] width 21 height 6
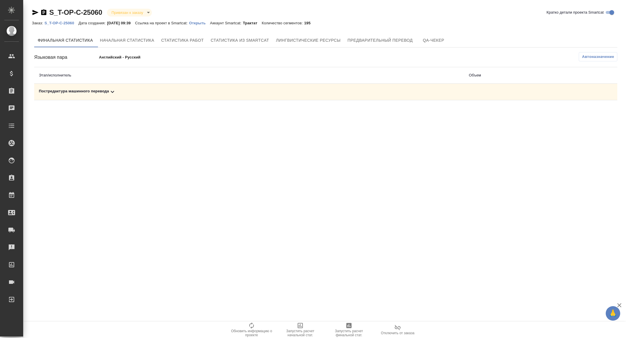
click at [113, 93] on icon at bounding box center [112, 91] width 7 height 7
click at [350, 325] on icon "button" at bounding box center [348, 325] width 5 height 5
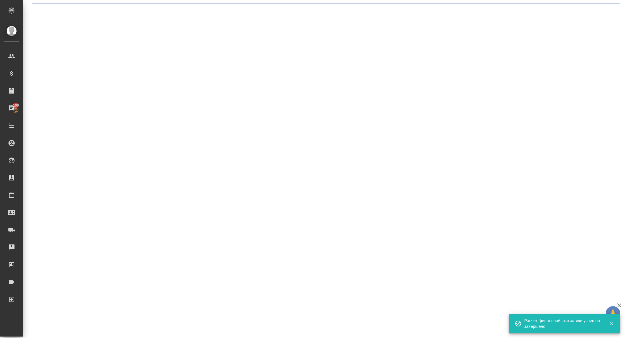
click at [114, 92] on div ".cls-1 fill:#fff; AWATERA [PERSON_NAME] Спецификации Заказы 100 Чаты Todo Проек…" at bounding box center [313, 169] width 626 height 338
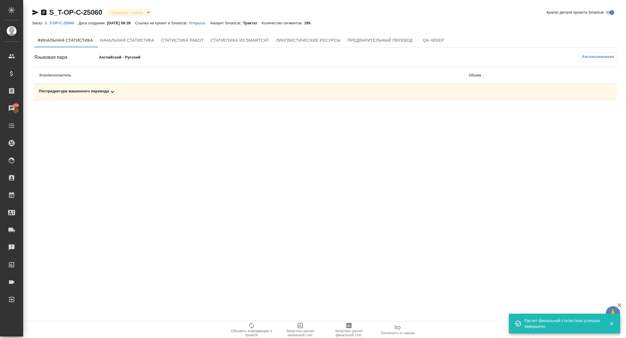
click at [112, 92] on icon at bounding box center [112, 91] width 7 height 7
click at [595, 110] on icon "button" at bounding box center [591, 111] width 7 height 7
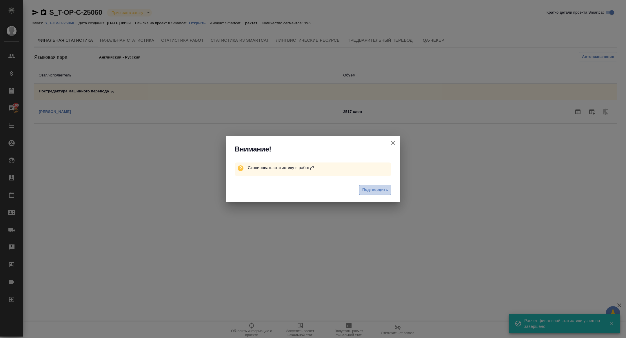
click at [379, 189] on span "Подтвердить" at bounding box center [375, 190] width 26 height 7
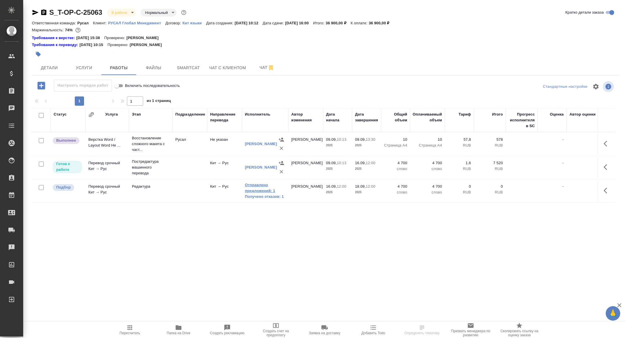
click at [266, 187] on link "Отправлено предложений: 1" at bounding box center [265, 188] width 41 height 12
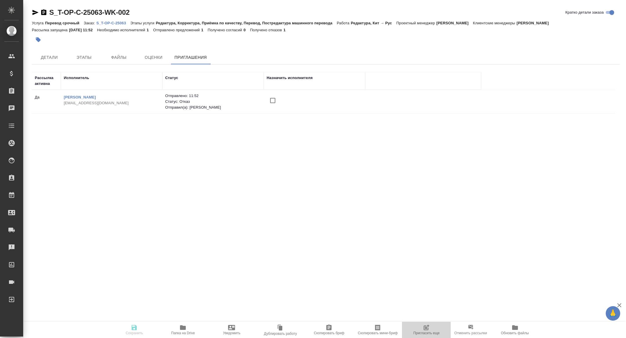
click at [418, 327] on span "Пригласить еще" at bounding box center [426, 329] width 42 height 11
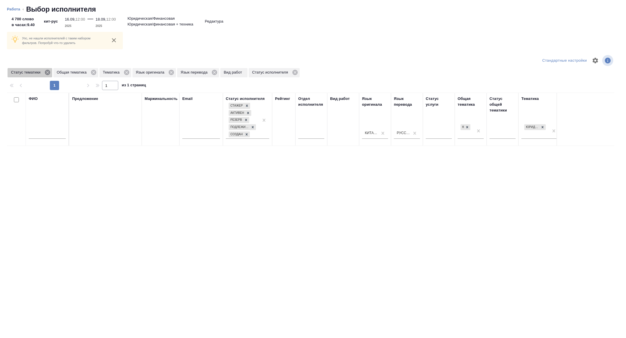
click at [48, 74] on icon at bounding box center [47, 72] width 5 height 5
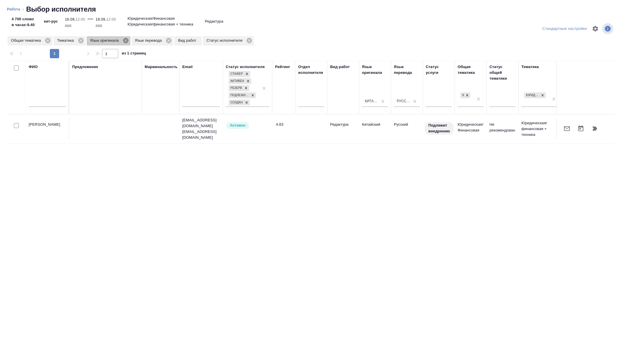
click at [127, 42] on icon at bounding box center [126, 40] width 6 height 6
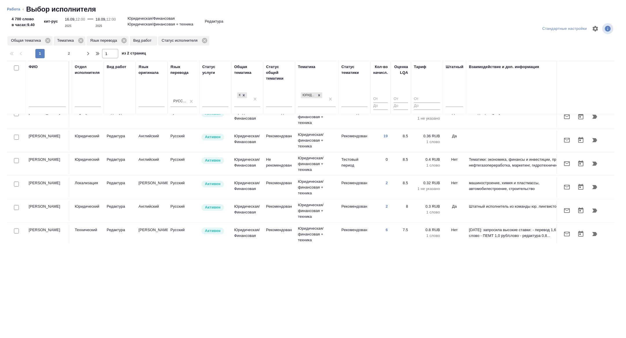
scroll to position [103, 234]
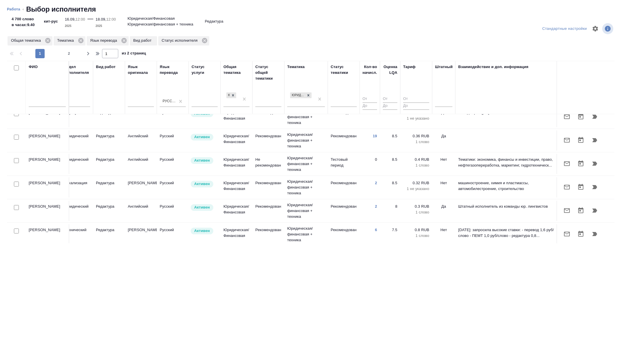
click at [51, 100] on input "text" at bounding box center [47, 103] width 37 height 7
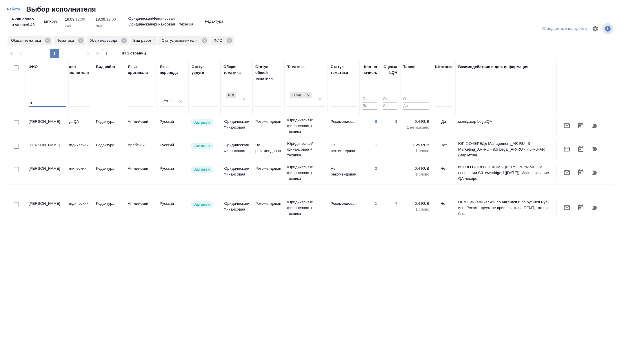
scroll to position [0, 234]
click at [83, 41] on icon at bounding box center [80, 40] width 5 height 5
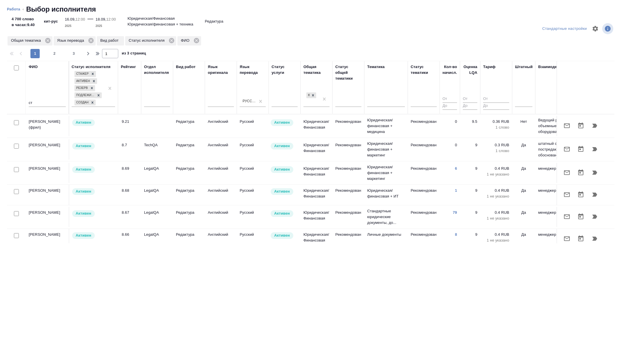
scroll to position [0, 152]
click at [36, 101] on input "ст" at bounding box center [47, 103] width 37 height 7
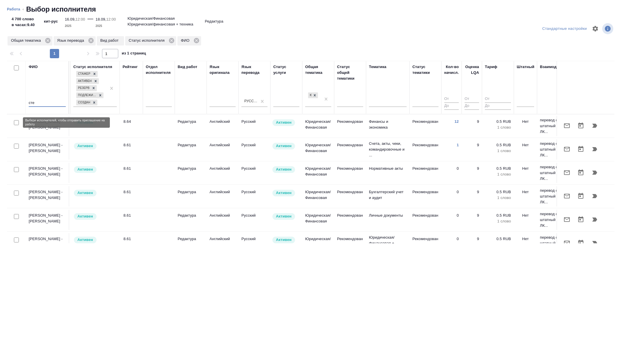
type input "сте"
drag, startPoint x: 16, startPoint y: 122, endPoint x: 45, endPoint y: 118, distance: 29.3
click at [16, 122] on input "checkbox" at bounding box center [16, 122] width 5 height 5
checkbox input "true"
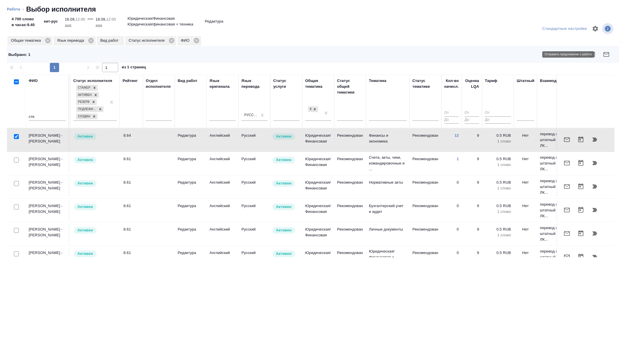
click at [606, 55] on icon "button" at bounding box center [606, 54] width 7 height 7
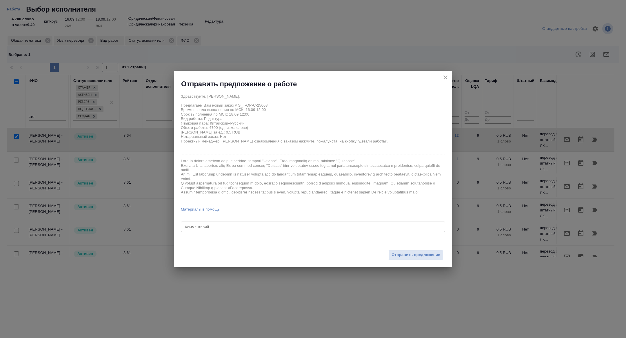
click at [232, 223] on div "x Комментарий" at bounding box center [313, 227] width 264 height 10
type textarea "без опоры"
click at [412, 247] on div "Отправить предложение" at bounding box center [313, 252] width 278 height 32
click at [406, 255] on span "Отправить предложение" at bounding box center [416, 255] width 49 height 7
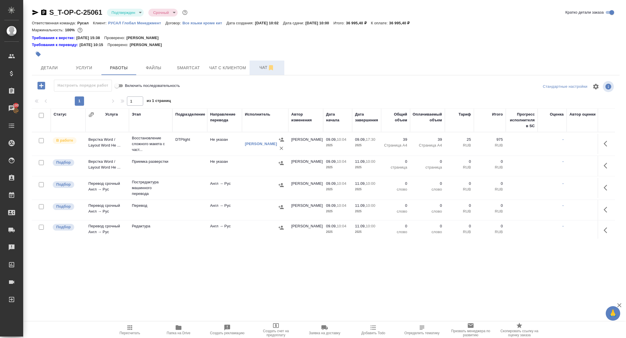
click at [259, 73] on button "Чат" at bounding box center [267, 68] width 35 height 14
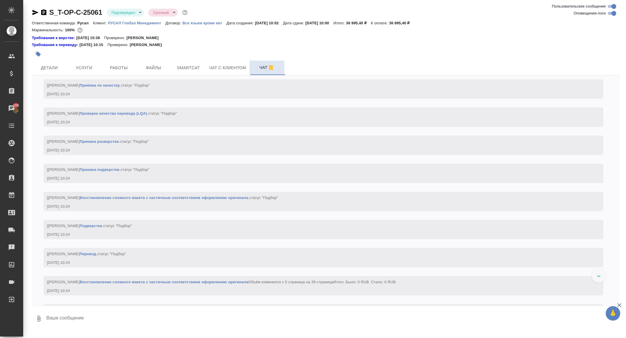
scroll to position [700, 0]
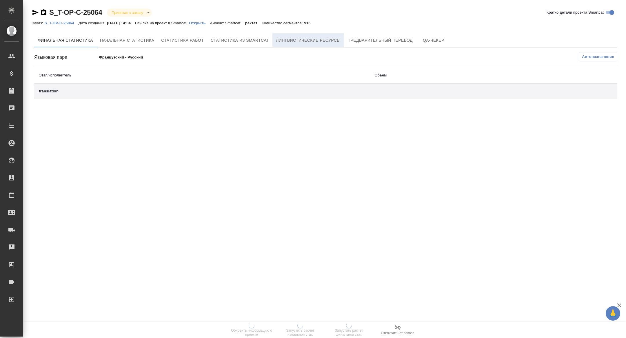
click at [340, 41] on span "Лингвистические ресурсы" at bounding box center [308, 40] width 65 height 7
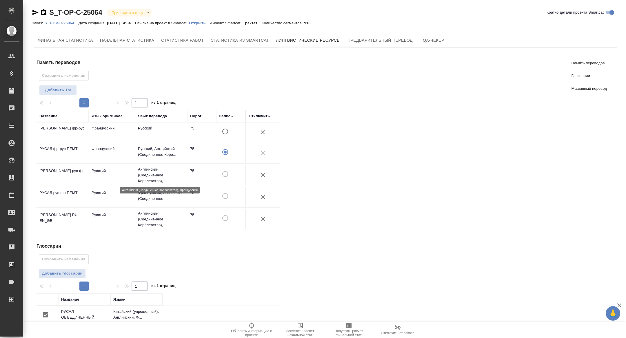
scroll to position [102, 0]
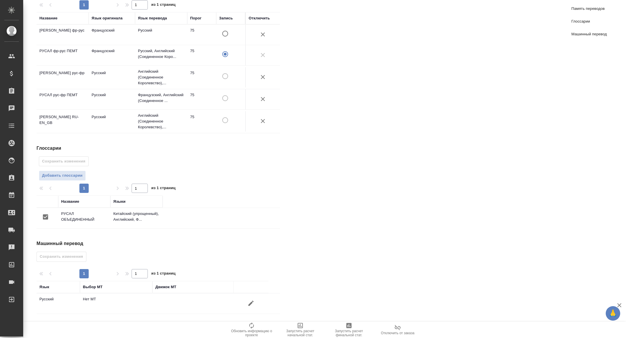
click at [257, 306] on button "button" at bounding box center [251, 304] width 14 height 14
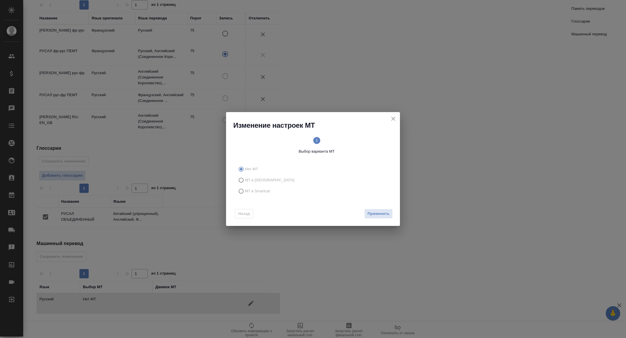
click at [256, 191] on span "МТ в Smartcat" at bounding box center [257, 191] width 25 height 6
click at [245, 191] on input "МТ в Smartcat" at bounding box center [240, 191] width 9 height 11
radio input "true"
click at [385, 211] on span "Вперед" at bounding box center [382, 214] width 14 height 7
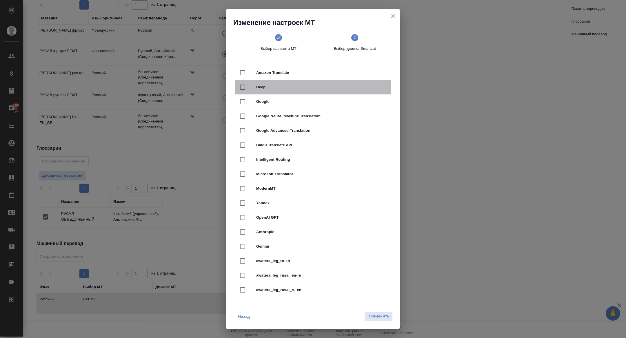
click at [258, 90] on span "DeepL" at bounding box center [321, 87] width 130 height 6
checkbox input "true"
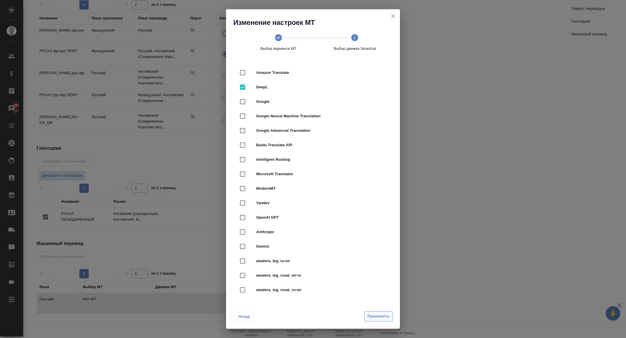
click at [389, 317] on span "Применить" at bounding box center [379, 316] width 22 height 7
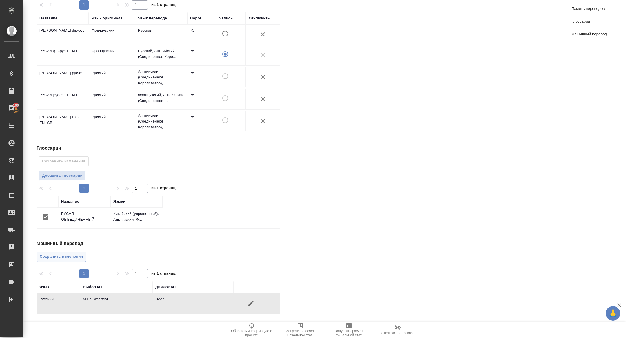
click at [76, 256] on span "Сохранить изменения" at bounding box center [61, 257] width 43 height 7
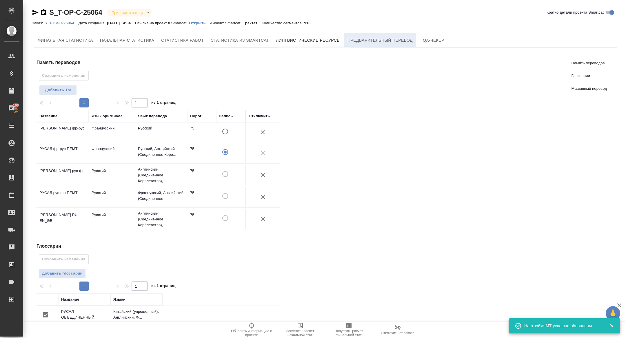
click at [391, 38] on span "Предварительный перевод" at bounding box center [380, 40] width 65 height 7
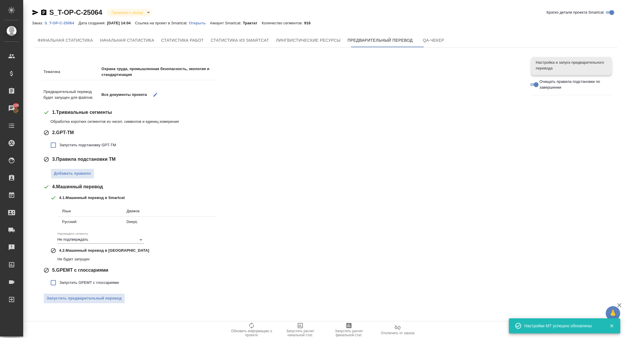
click at [97, 147] on span "Запустить подстановку GPT-TM" at bounding box center [87, 145] width 57 height 6
click at [59, 147] on input "Запустить подстановку GPT-TM" at bounding box center [53, 145] width 12 height 12
checkbox input "true"
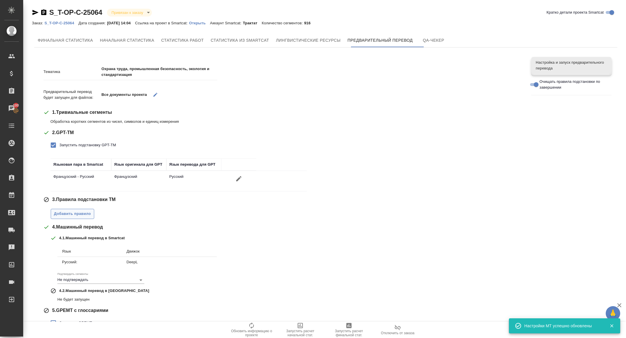
click at [79, 209] on button "Добавить правило" at bounding box center [72, 214] width 43 height 10
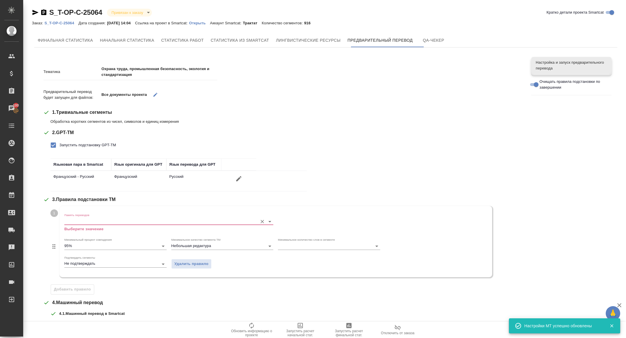
click at [94, 222] on input "Память переводов" at bounding box center [159, 221] width 190 height 7
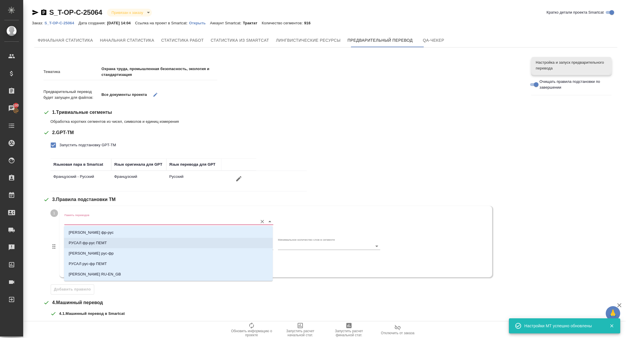
click at [122, 242] on li "РУСАЛ фр-рус ПЕМТ" at bounding box center [168, 243] width 209 height 10
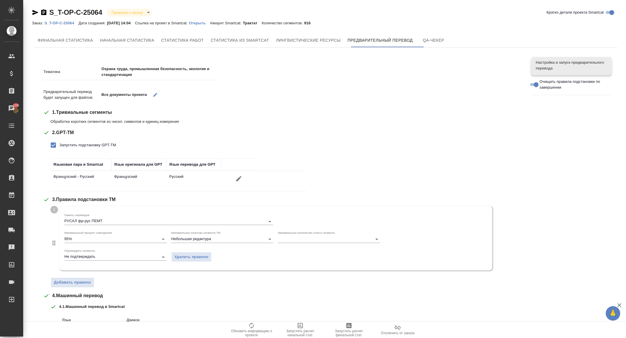
click at [122, 242] on input "95%" at bounding box center [106, 239] width 84 height 7
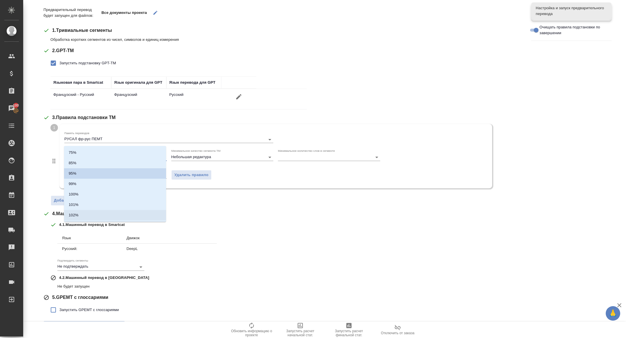
scroll to position [97, 0]
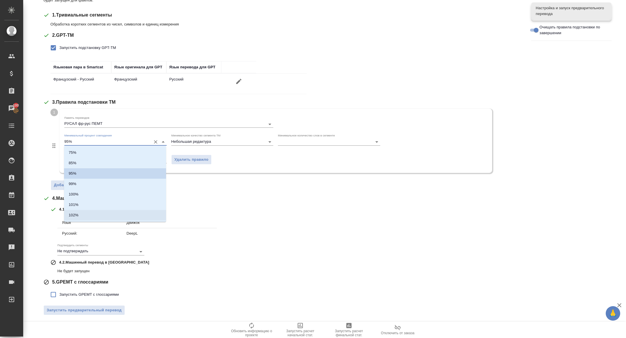
click at [201, 255] on div "Язык Движок Русский: DeepL Подтвердить сегменты Не подтверждать" at bounding box center [136, 235] width 159 height 41
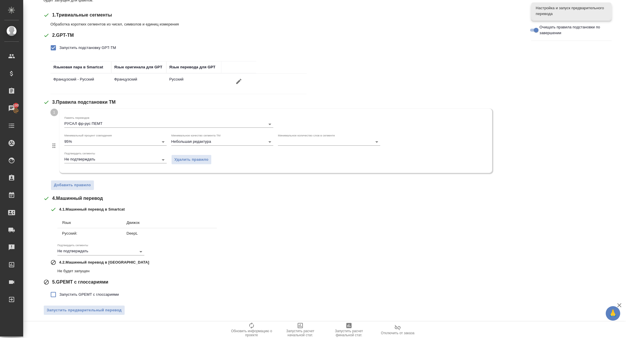
click at [81, 292] on span "Запустить GPEMT с глоссариями" at bounding box center [88, 295] width 59 height 6
click at [59, 290] on input "Запустить GPEMT с глоссариями" at bounding box center [53, 295] width 12 height 12
checkbox input "true"
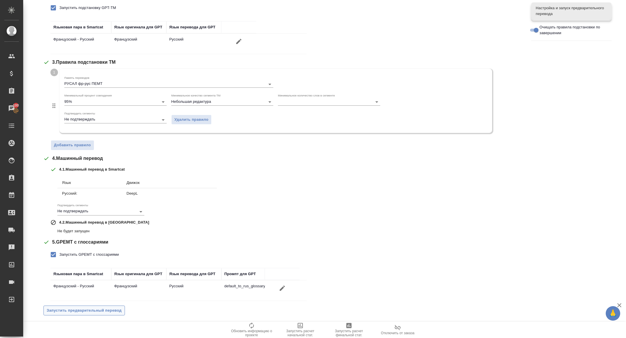
click at [81, 308] on span "Запустить предварительный перевод" at bounding box center [84, 311] width 75 height 7
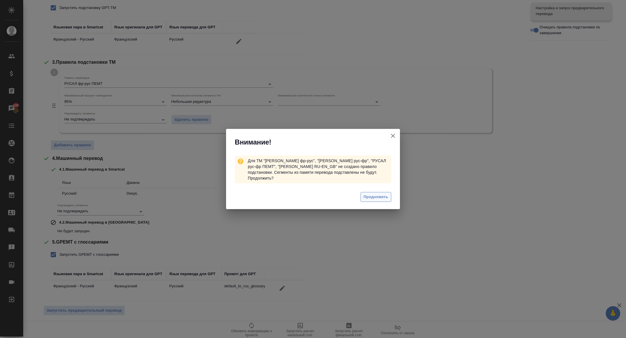
click at [375, 194] on span "Продолжить" at bounding box center [376, 197] width 24 height 7
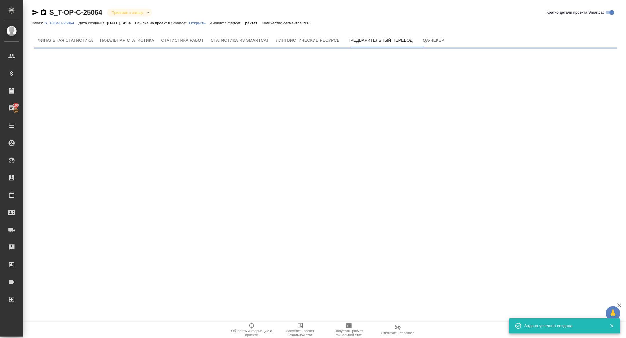
scroll to position [0, 0]
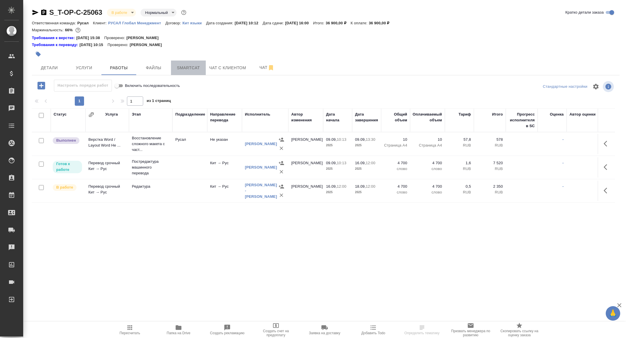
click at [188, 67] on span "Smartcat" at bounding box center [188, 67] width 28 height 7
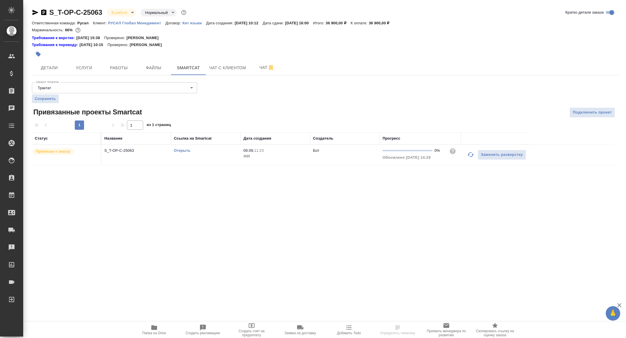
click at [181, 150] on link "Открыть" at bounding box center [182, 150] width 17 height 4
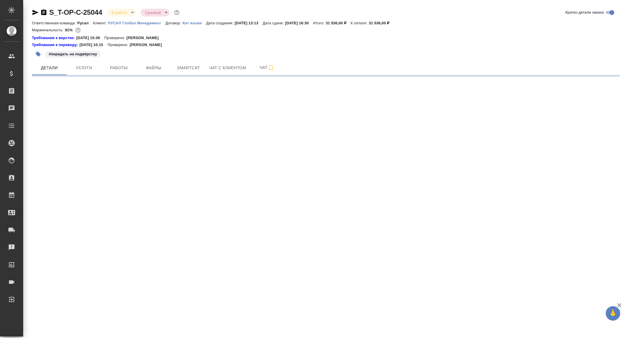
select select "RU"
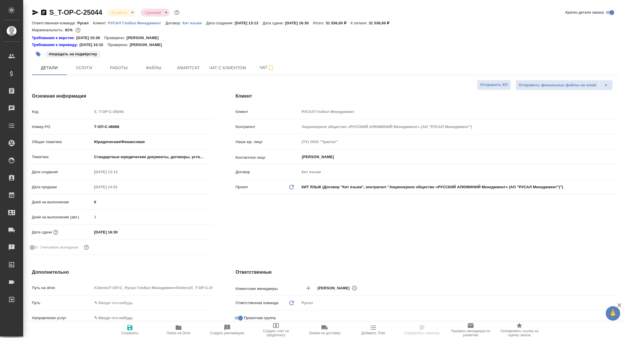
type textarea "x"
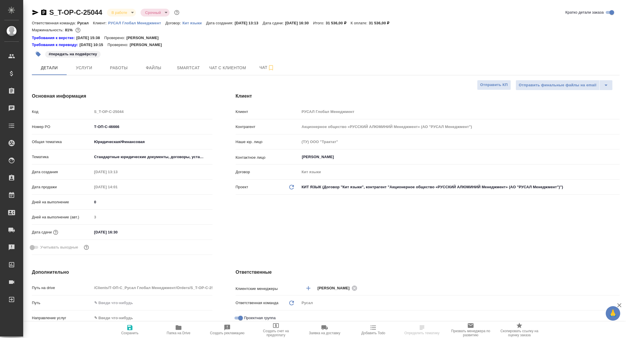
type textarea "x"
type input "Авдеенко Кирилл"
type input "Журавлева Александра"
click at [269, 71] on icon "button" at bounding box center [271, 67] width 7 height 7
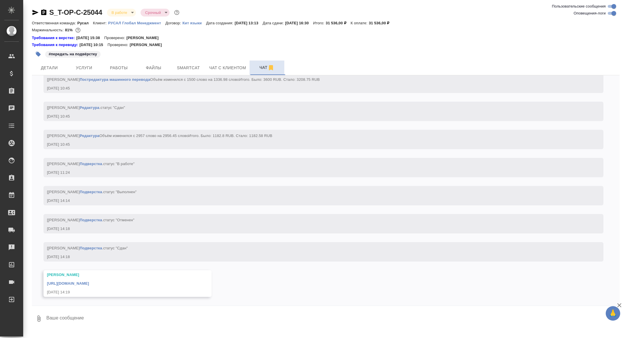
scroll to position [2100, 0]
click at [89, 282] on link "https://drive.awatera.com/apps/files/files/10301818?dir=/Shares/%D0%A2-%D0%9E%D…" at bounding box center [68, 283] width 42 height 4
click at [56, 70] on span "Детали" at bounding box center [49, 67] width 28 height 7
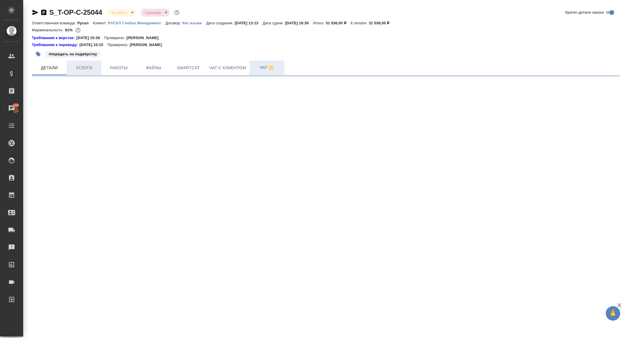
select select "RU"
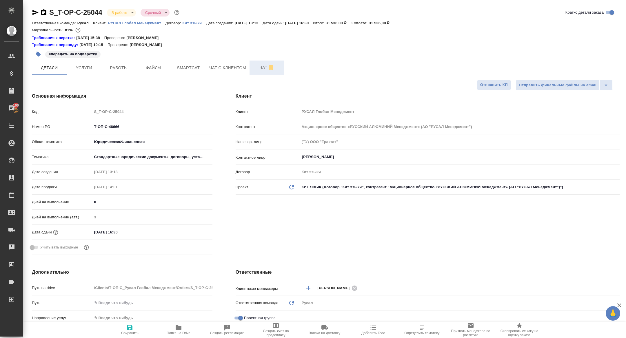
type textarea "x"
drag, startPoint x: 136, startPoint y: 128, endPoint x: 60, endPoint y: 128, distance: 76.2
click at [60, 128] on div "Номер PO Т-ОП-С-46666" at bounding box center [122, 127] width 181 height 10
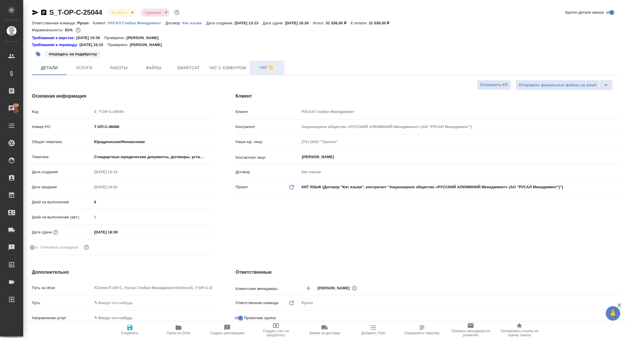
type textarea "x"
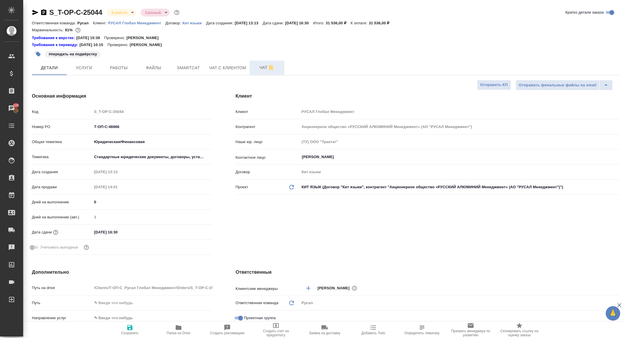
type textarea "x"
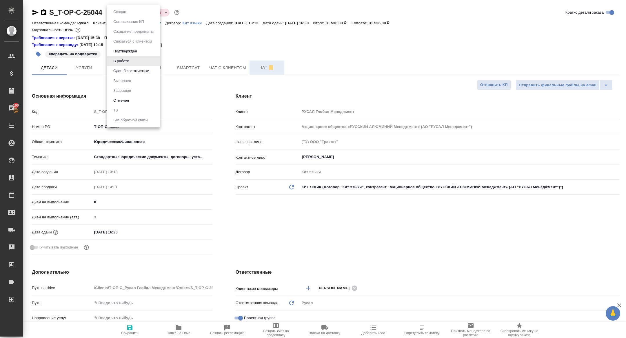
click at [122, 10] on body "🙏 .cls-1 fill:#fff; AWATERA Zhuravleva Alexandra Клиенты Спецификации Заказы 10…" at bounding box center [313, 169] width 626 height 338
click at [122, 73] on button "Сдан без статистики" at bounding box center [131, 71] width 39 height 6
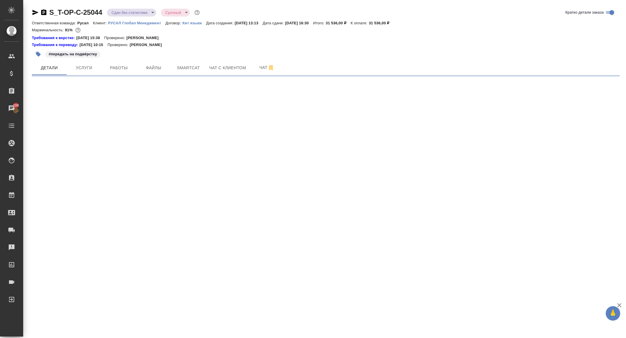
select select "RU"
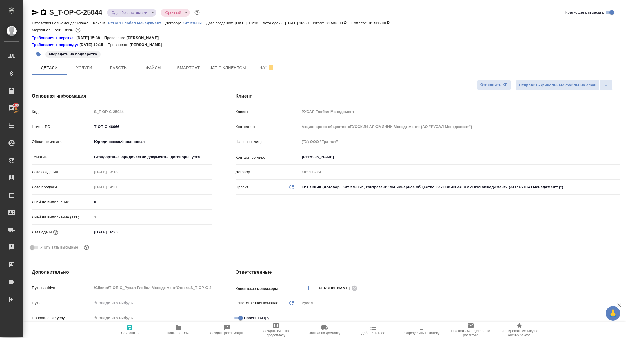
type textarea "x"
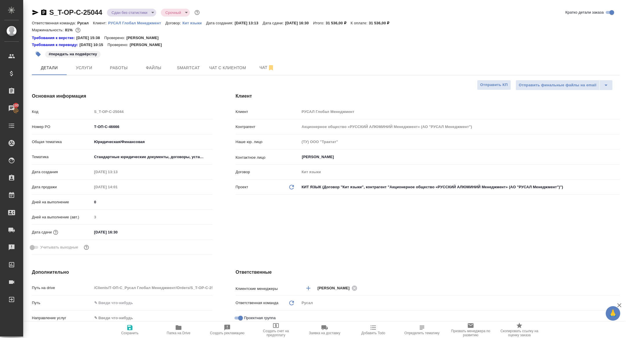
type textarea "x"
click at [259, 66] on span "Чат" at bounding box center [267, 67] width 28 height 7
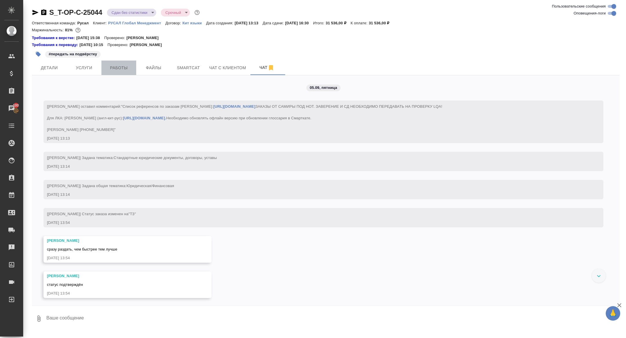
click at [121, 63] on button "Работы" at bounding box center [118, 68] width 35 height 14
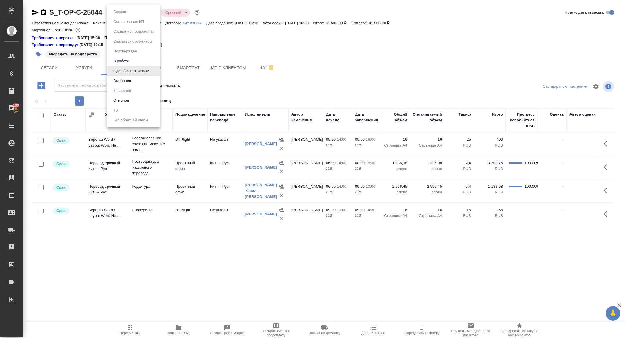
click at [125, 9] on body "🙏 .cls-1 fill:#fff; AWATERA Zhuravleva Alexandra Клиенты Спецификации Заказы 10…" at bounding box center [313, 169] width 626 height 338
click at [125, 79] on button "Выполнен" at bounding box center [122, 81] width 21 height 6
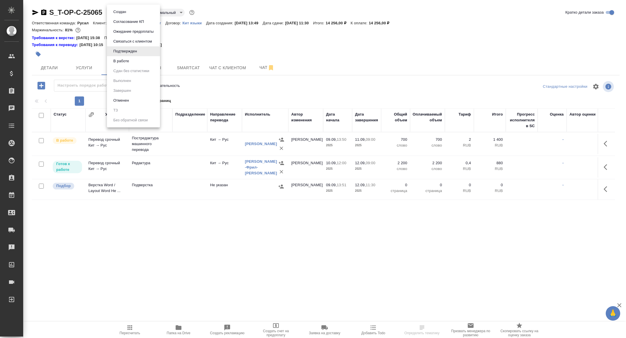
click at [126, 13] on body "🙏 .cls-1 fill:#fff; AWATERA Zhuravleva Alexandra Клиенты Спецификации Заказы Ча…" at bounding box center [313, 169] width 626 height 338
click at [120, 61] on button "В работе" at bounding box center [121, 61] width 19 height 6
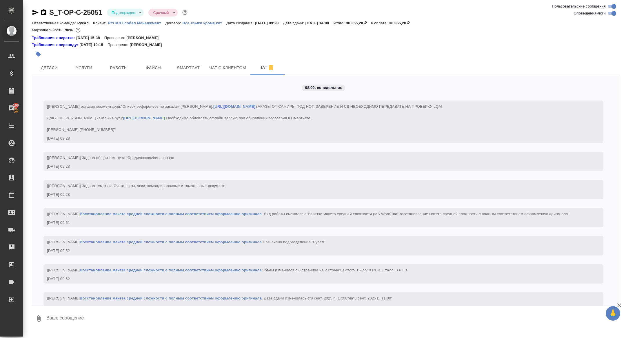
scroll to position [1842, 0]
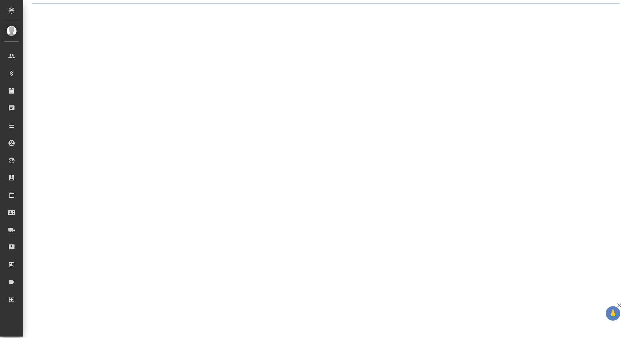
select select "RU"
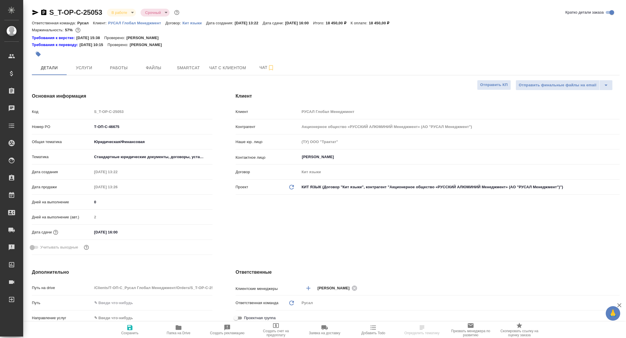
type textarea "x"
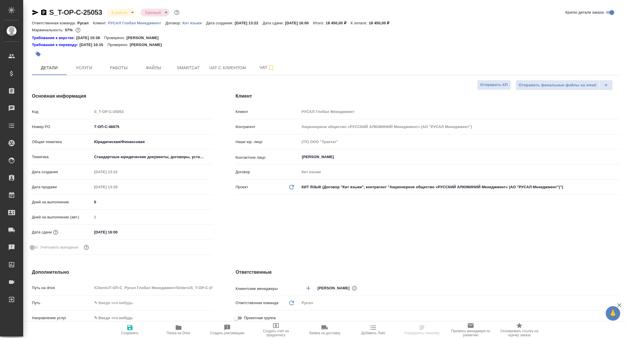
type textarea "x"
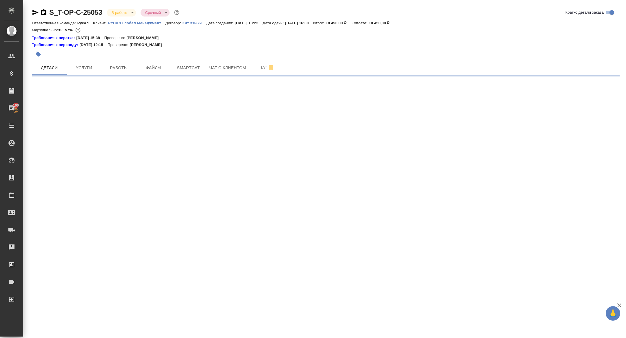
select select "RU"
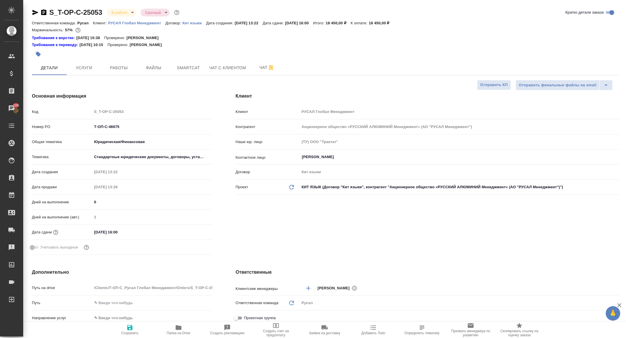
type textarea "x"
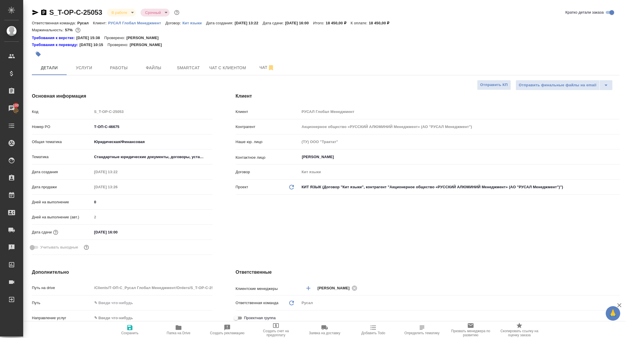
type textarea "x"
click at [122, 66] on span "Работы" at bounding box center [119, 67] width 28 height 7
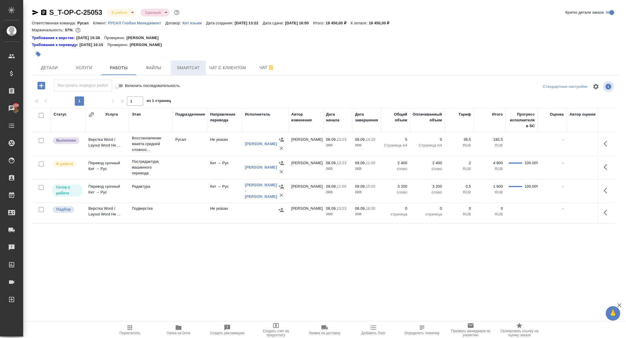
click at [193, 61] on button "Smartcat" at bounding box center [188, 68] width 35 height 14
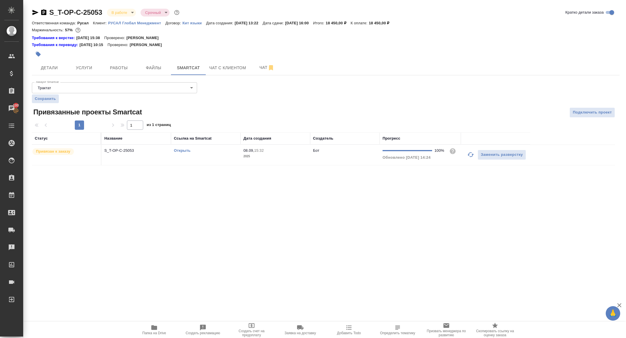
click at [182, 152] on link "Открыть" at bounding box center [182, 150] width 17 height 4
click at [156, 334] on span "Папка на Drive" at bounding box center [154, 333] width 24 height 4
click at [55, 68] on span "Детали" at bounding box center [49, 67] width 28 height 7
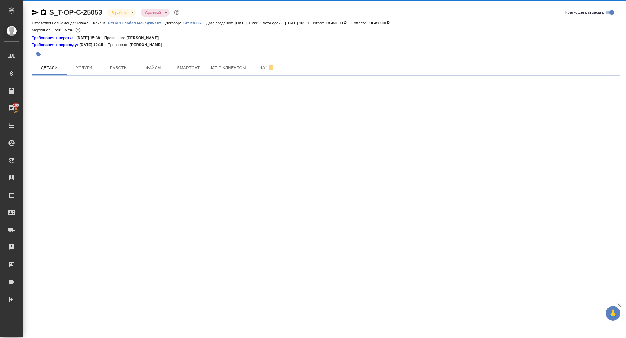
select select "RU"
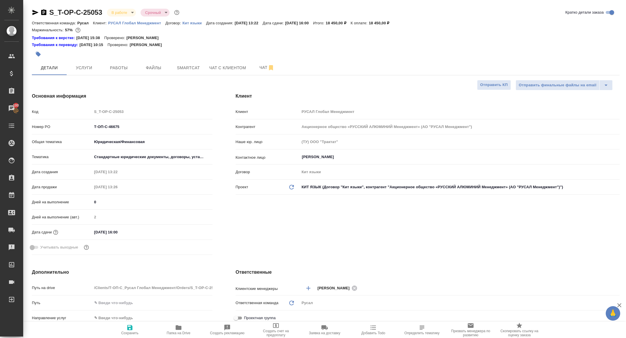
type textarea "x"
drag, startPoint x: 126, startPoint y: 128, endPoint x: 48, endPoint y: 126, distance: 77.7
click at [49, 126] on div "Номер PO Т-ОП-С-46675" at bounding box center [122, 127] width 181 height 10
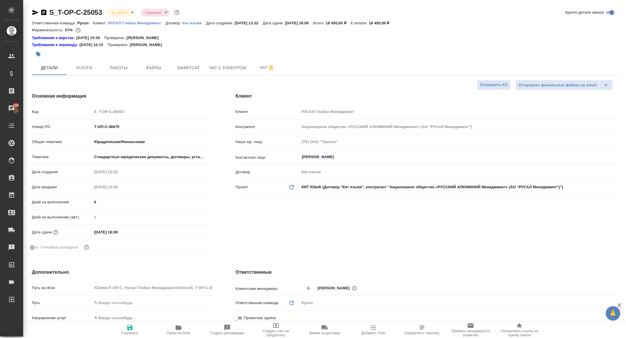
type textarea "x"
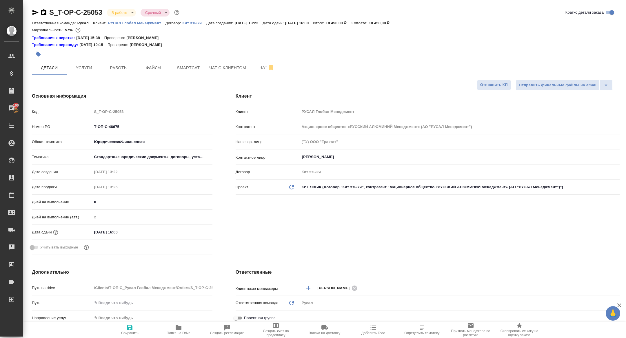
type textarea "x"
click at [117, 15] on body "🙏 .cls-1 fill:#fff; AWATERA Zhuravleva Alexandra Клиенты Спецификации Заказы 10…" at bounding box center [313, 169] width 626 height 338
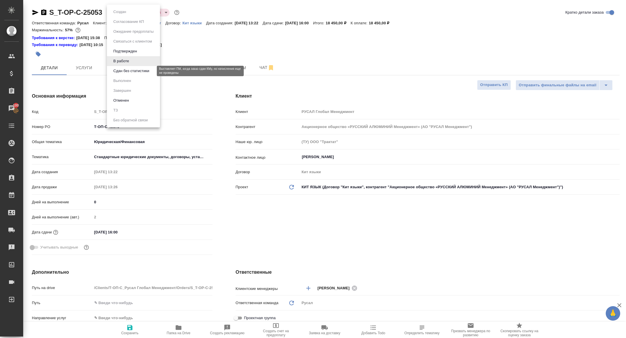
click at [132, 71] on button "Сдан без статистики" at bounding box center [131, 71] width 39 height 6
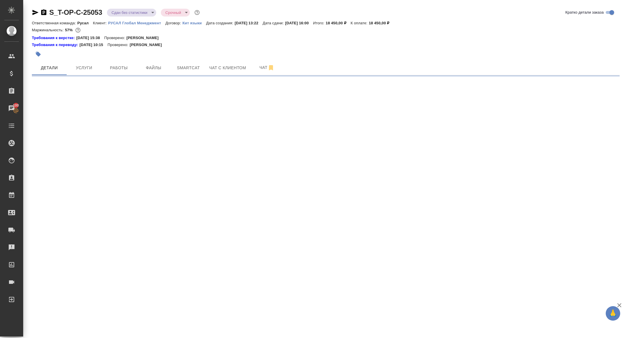
select select "RU"
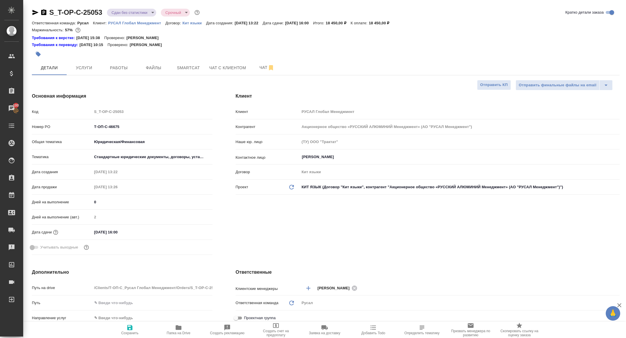
type textarea "x"
click at [124, 64] on span "Работы" at bounding box center [119, 67] width 28 height 7
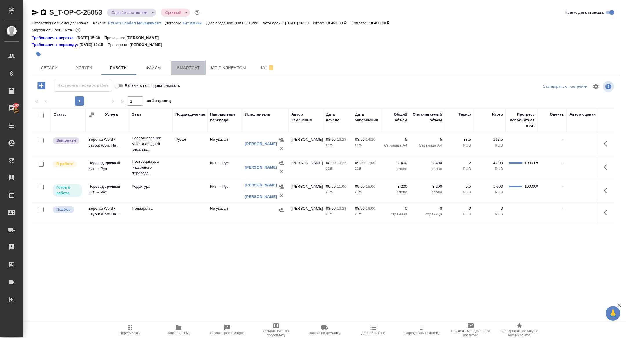
click at [194, 71] on span "Smartcat" at bounding box center [188, 67] width 28 height 7
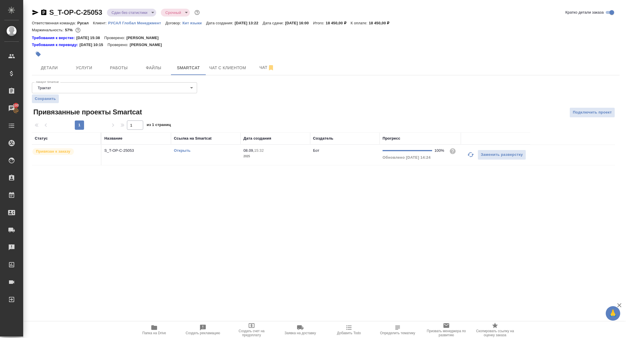
click at [120, 152] on p "S_T-OP-C-25053" at bounding box center [136, 151] width 64 height 6
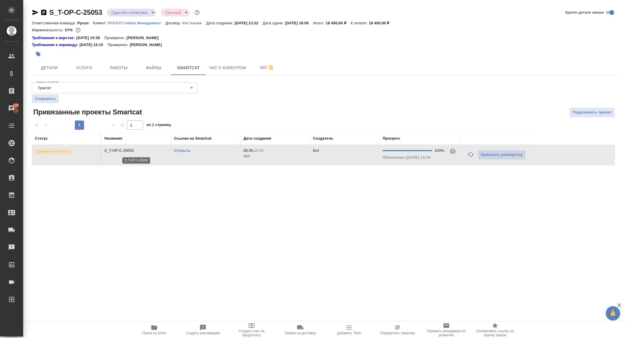
click at [120, 152] on p "S_T-OP-C-25053" at bounding box center [136, 151] width 64 height 6
click at [121, 65] on span "Работы" at bounding box center [119, 67] width 28 height 7
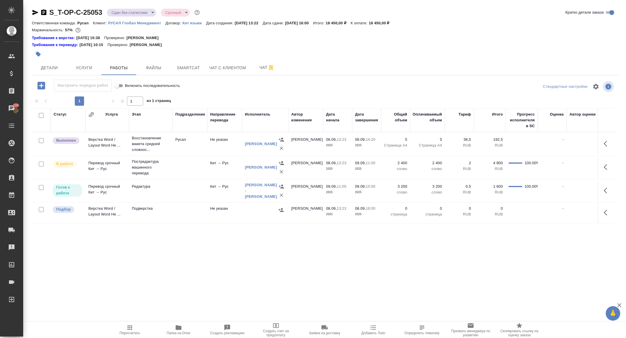
click at [605, 167] on icon "button" at bounding box center [605, 167] width 3 height 6
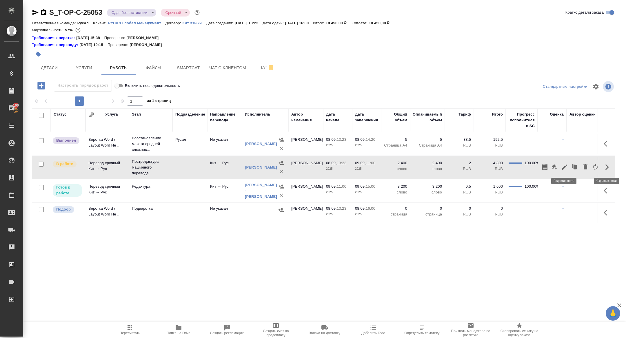
click at [564, 168] on icon "button" at bounding box center [564, 167] width 5 height 5
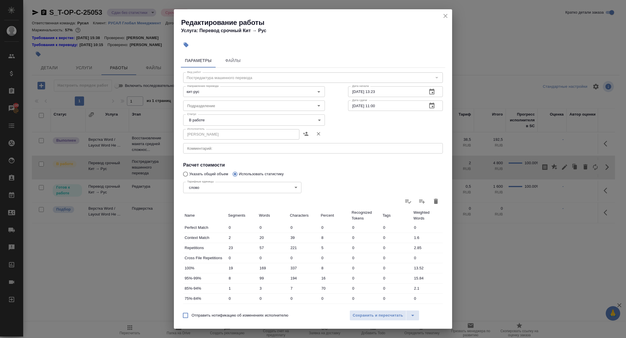
click at [213, 119] on body "🙏 .cls-1 fill:#fff; AWATERA Zhuravleva Alexandra Клиенты Спецификации Заказы 10…" at bounding box center [313, 169] width 626 height 338
click at [206, 139] on li "Сдан" at bounding box center [254, 140] width 142 height 10
type input "closed"
click at [358, 320] on button "Сохранить и пересчитать" at bounding box center [378, 315] width 57 height 10
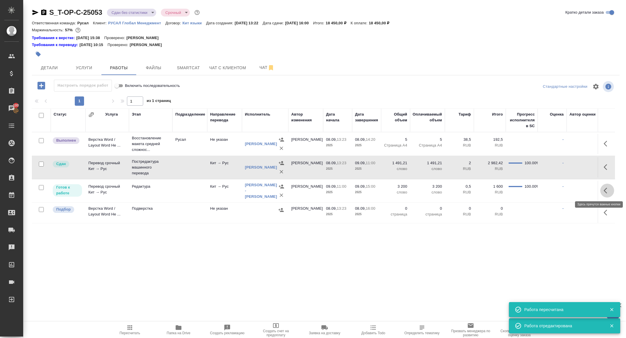
click at [606, 189] on icon "button" at bounding box center [607, 190] width 7 height 7
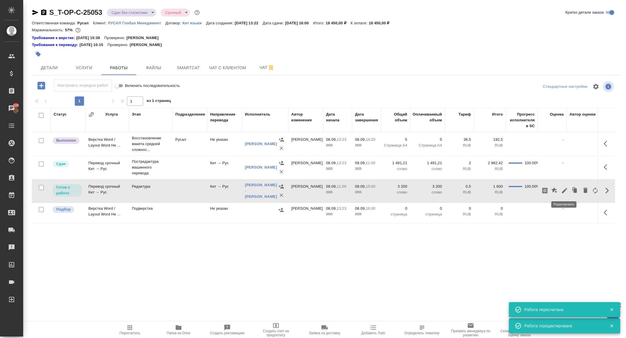
click at [565, 190] on icon "button" at bounding box center [564, 190] width 5 height 5
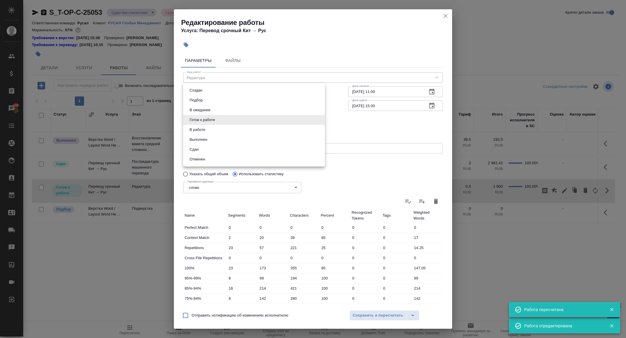
click at [197, 117] on body "🙏 .cls-1 fill:#fff; AWATERA Zhuravleva Alexandra Клиенты Спецификации Заказы 10…" at bounding box center [313, 169] width 626 height 338
click at [200, 149] on button "Сдан" at bounding box center [194, 149] width 12 height 6
type input "closed"
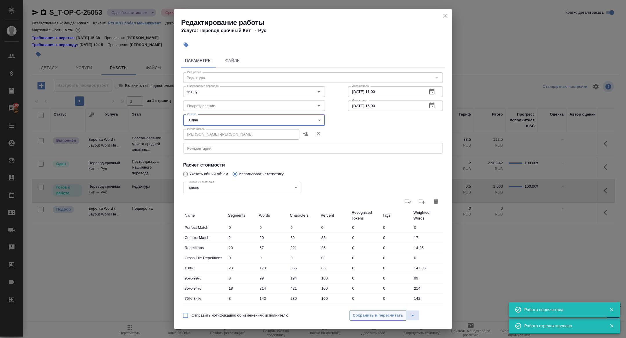
click at [356, 316] on span "Сохранить и пересчитать" at bounding box center [378, 315] width 50 height 7
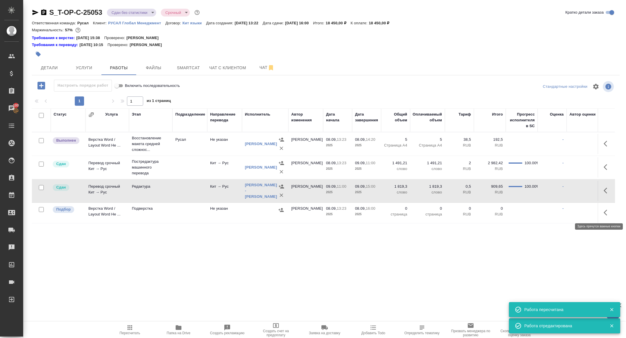
click at [605, 214] on icon "button" at bounding box center [607, 212] width 7 height 7
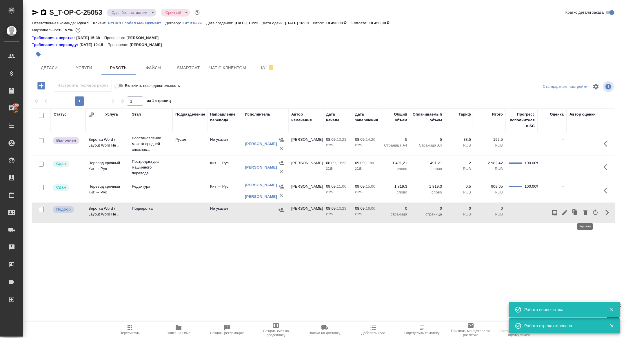
click at [585, 211] on icon "button" at bounding box center [585, 212] width 4 height 5
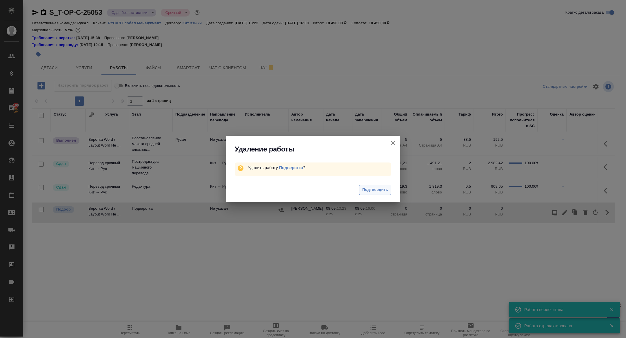
click at [376, 188] on span "Подтвердить" at bounding box center [375, 190] width 26 height 7
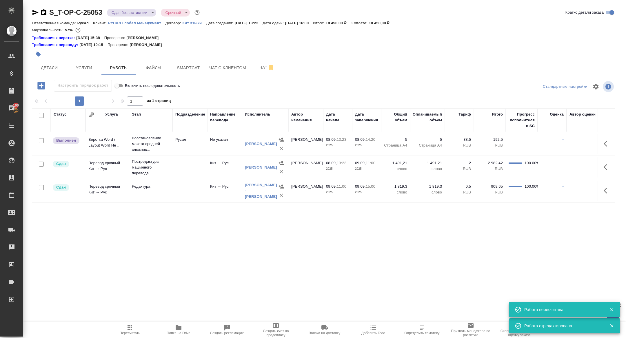
click at [604, 143] on icon "button" at bounding box center [607, 143] width 7 height 7
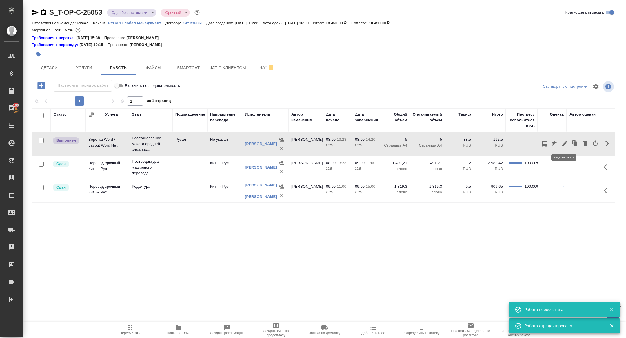
click at [565, 144] on icon "button" at bounding box center [564, 143] width 7 height 7
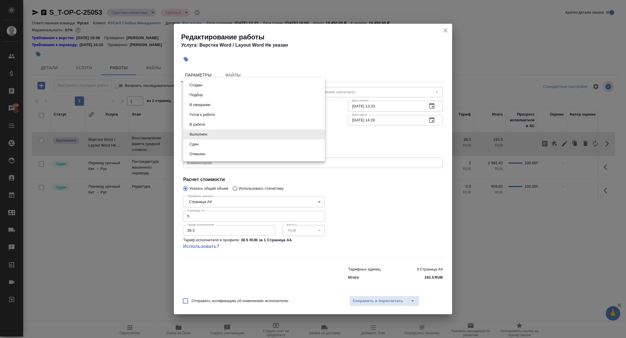
click at [217, 136] on body "🙏 .cls-1 fill:#fff; AWATERA Zhuravleva Alexandra Клиенты Спецификации Заказы 10…" at bounding box center [313, 169] width 626 height 338
click at [199, 145] on button "Сдан" at bounding box center [194, 144] width 12 height 6
type input "closed"
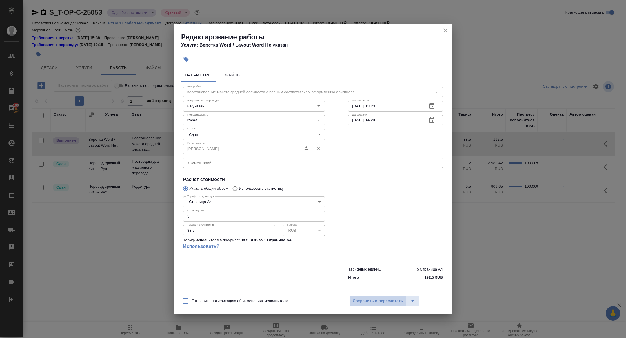
click at [372, 302] on span "Сохранить и пересчитать" at bounding box center [378, 301] width 50 height 7
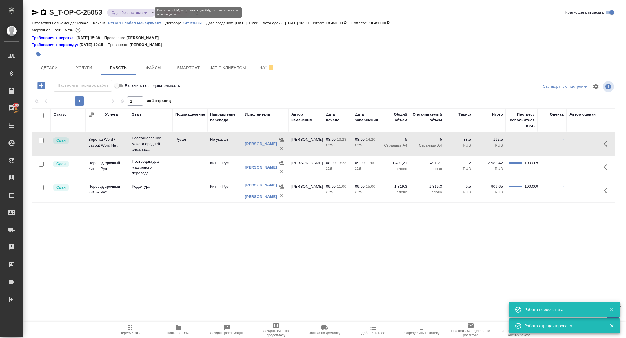
click at [118, 10] on body "🙏 .cls-1 fill:#fff; AWATERA Zhuravleva Alexandra Клиенты Спецификации Заказы 10…" at bounding box center [313, 169] width 626 height 338
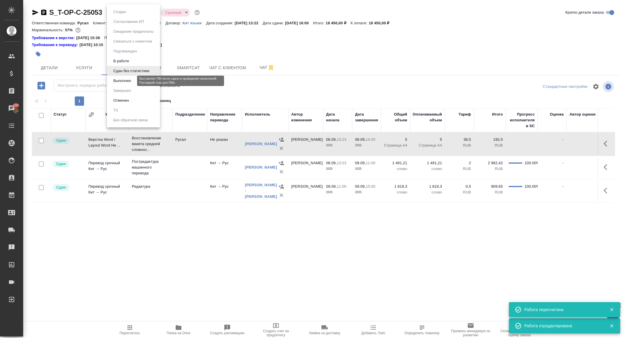
click at [121, 79] on button "Выполнен" at bounding box center [122, 81] width 21 height 6
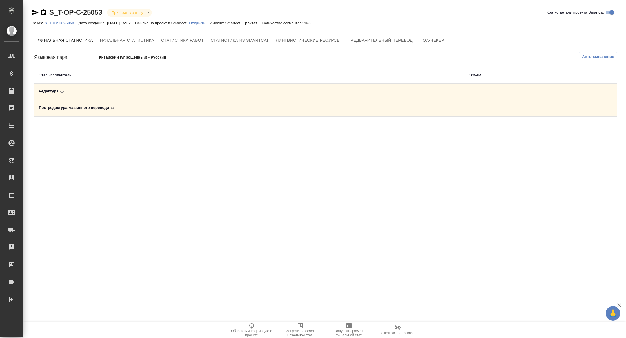
click at [108, 110] on div "Постредактура машинного перевода" at bounding box center [249, 108] width 421 height 7
click at [108, 93] on div "Редактура" at bounding box center [186, 91] width 295 height 7
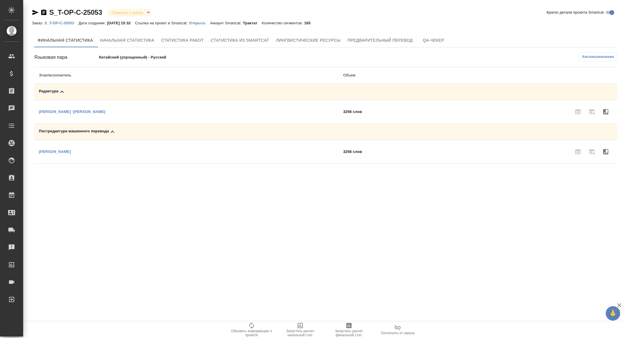
click at [347, 329] on icon "button" at bounding box center [348, 325] width 7 height 7
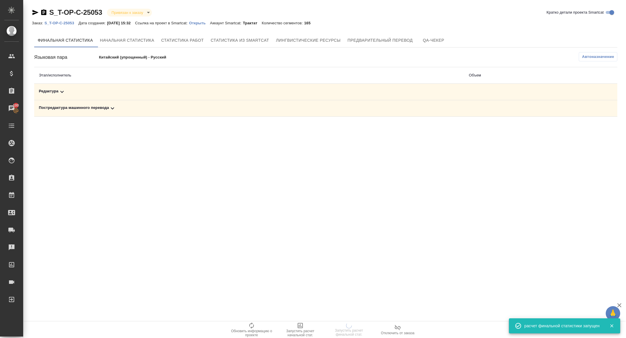
click at [125, 96] on td "Редактура" at bounding box center [249, 92] width 430 height 17
click at [118, 111] on div "Постредактура машинного перевода" at bounding box center [249, 108] width 421 height 7
click at [117, 93] on div "Редактура" at bounding box center [186, 91] width 295 height 7
click at [101, 108] on div "Постредактура машинного перевода" at bounding box center [249, 108] width 421 height 7
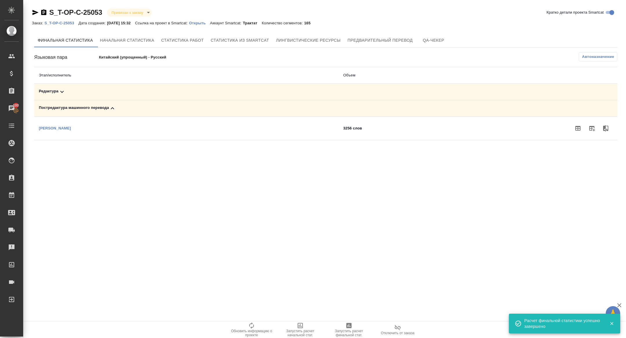
click at [101, 95] on div "Редактура" at bounding box center [186, 91] width 295 height 7
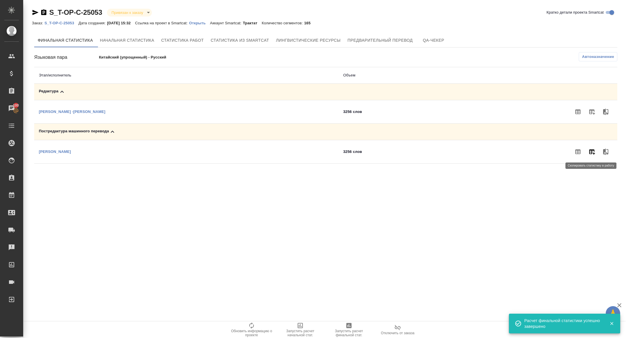
click at [594, 150] on icon "button" at bounding box center [592, 152] width 6 height 5
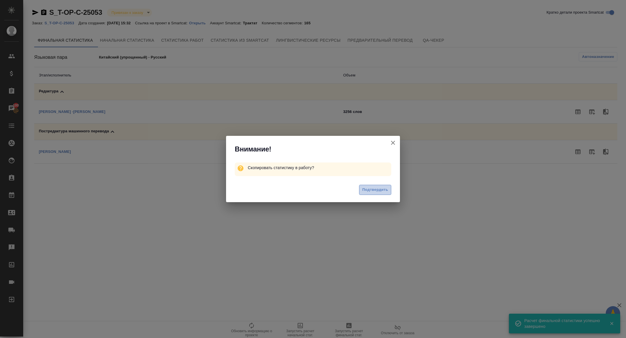
click at [373, 188] on span "Подтвердить" at bounding box center [375, 190] width 26 height 7
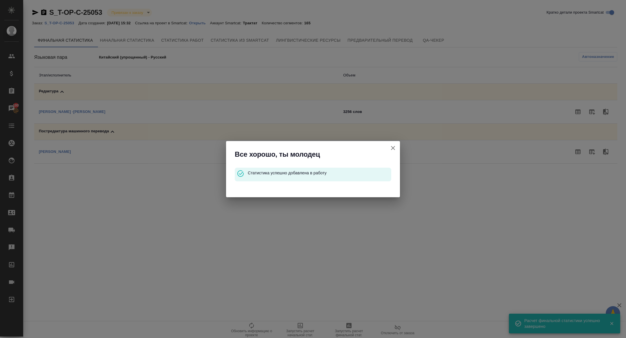
click at [392, 148] on icon "button" at bounding box center [393, 148] width 7 height 7
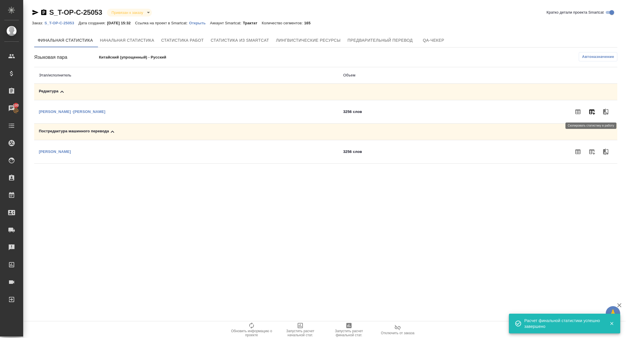
click at [597, 111] on button "button" at bounding box center [592, 112] width 14 height 14
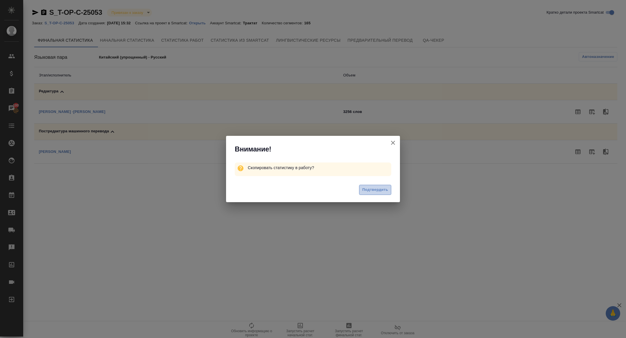
click at [380, 187] on span "Подтвердить" at bounding box center [375, 190] width 26 height 7
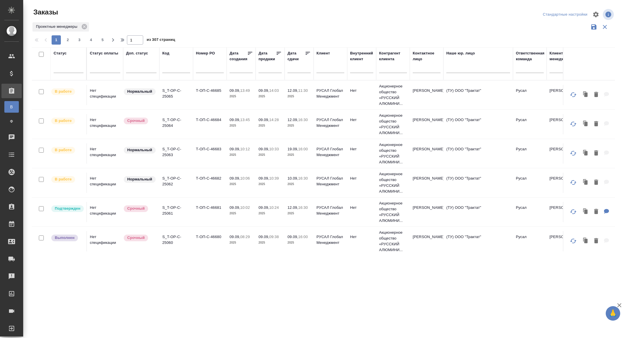
select select "8"
click at [297, 68] on input "text" at bounding box center [301, 68] width 20 height 8
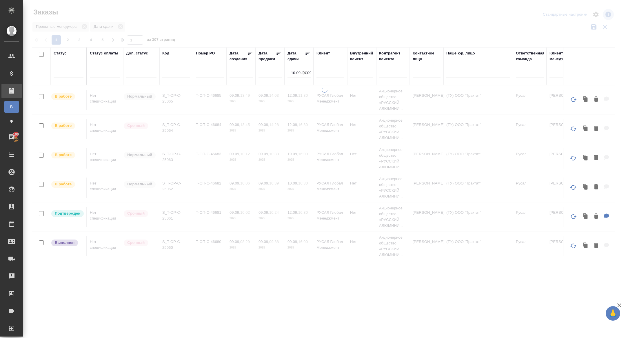
click at [308, 55] on icon at bounding box center [308, 53] width 6 height 6
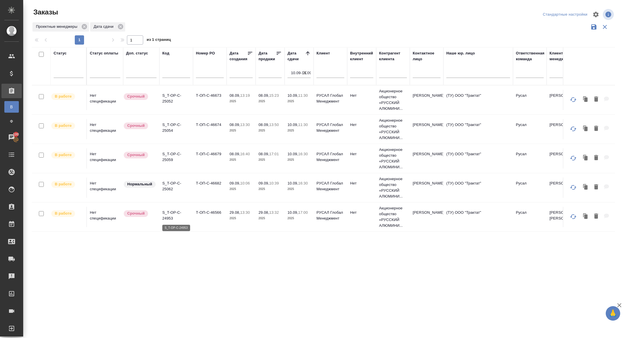
click at [162, 215] on p "S_T-OP-C-24953" at bounding box center [176, 216] width 28 height 12
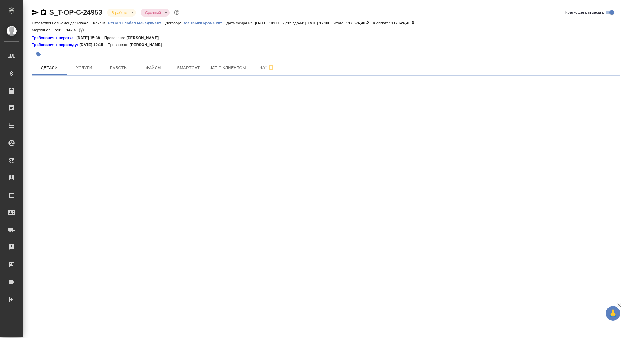
select select "RU"
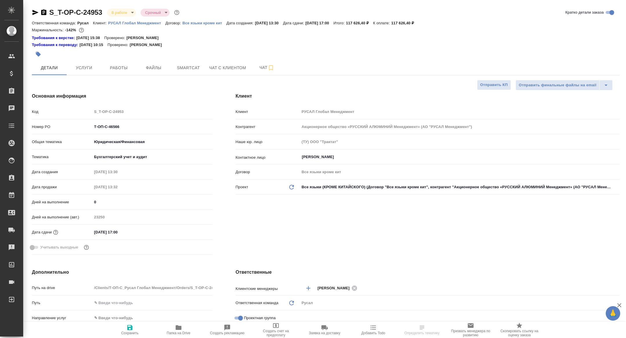
type textarea "x"
click at [126, 69] on span "Работы" at bounding box center [119, 67] width 28 height 7
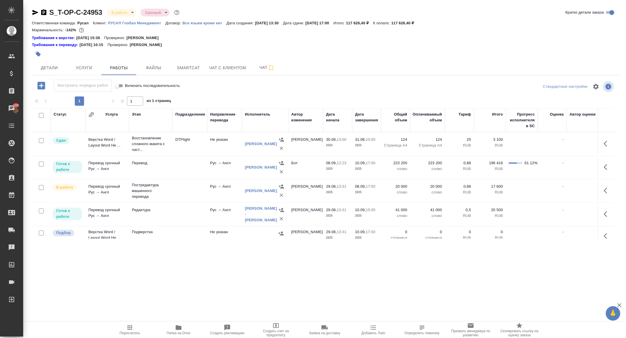
scroll to position [7, 0]
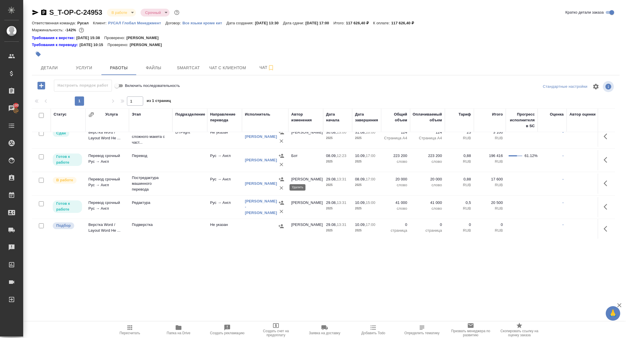
click at [281, 188] on icon "button" at bounding box center [281, 187] width 3 height 3
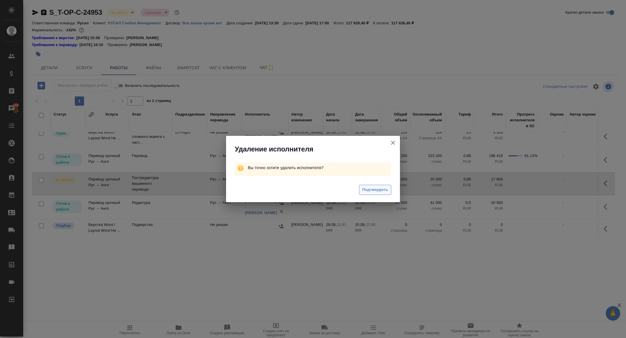
click at [372, 185] on button "Подтвердить" at bounding box center [375, 190] width 32 height 10
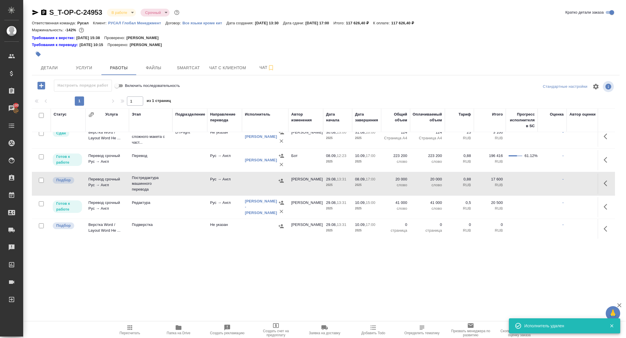
click at [608, 183] on icon "button" at bounding box center [607, 183] width 7 height 7
click at [586, 182] on icon "button" at bounding box center [585, 183] width 4 height 5
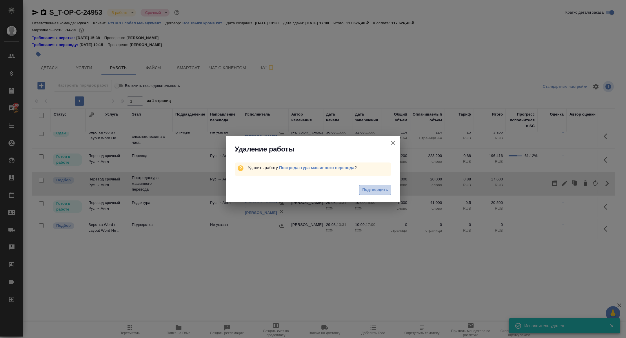
click at [363, 185] on button "Подтвердить" at bounding box center [375, 190] width 32 height 10
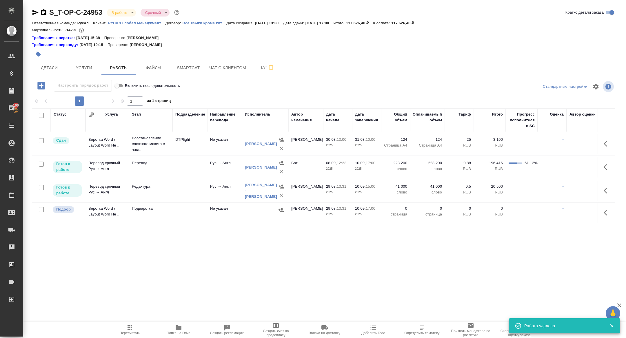
scroll to position [0, 0]
click at [188, 69] on span "Smartcat" at bounding box center [188, 67] width 28 height 7
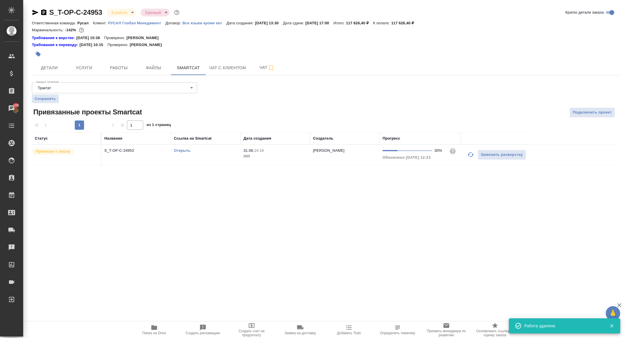
click at [471, 156] on icon "button" at bounding box center [470, 154] width 7 height 7
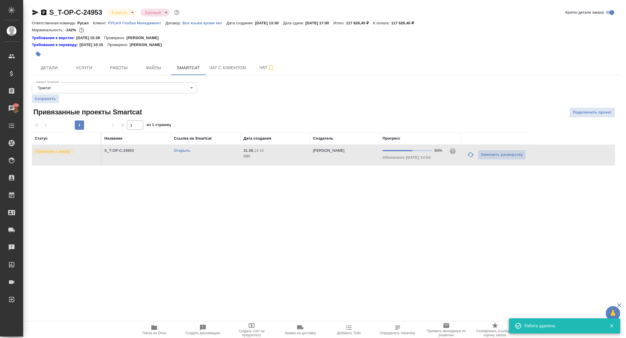
click at [183, 150] on link "Открыть" at bounding box center [182, 150] width 17 height 4
click at [257, 64] on span "Чат" at bounding box center [267, 67] width 28 height 7
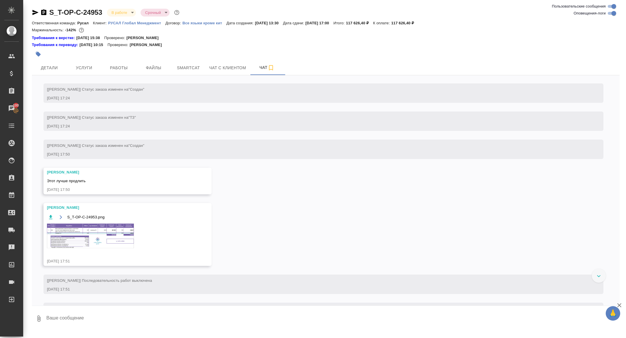
scroll to position [447, 0]
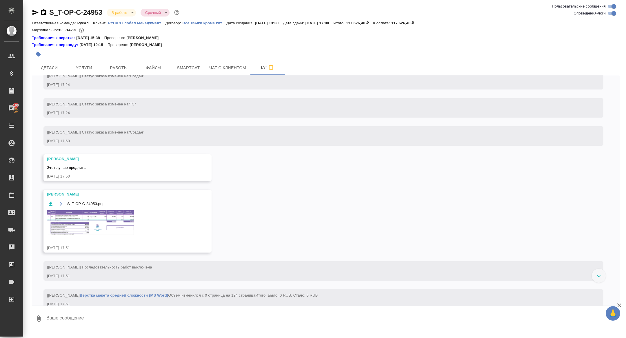
click at [106, 231] on img at bounding box center [90, 222] width 87 height 25
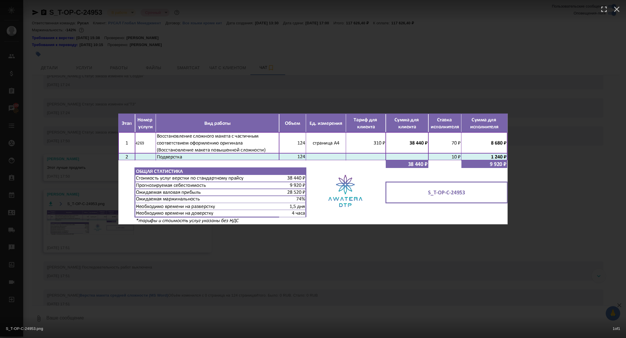
click at [106, 231] on div "S_T-OP-C-24953.png 1 of 1" at bounding box center [313, 169] width 626 height 338
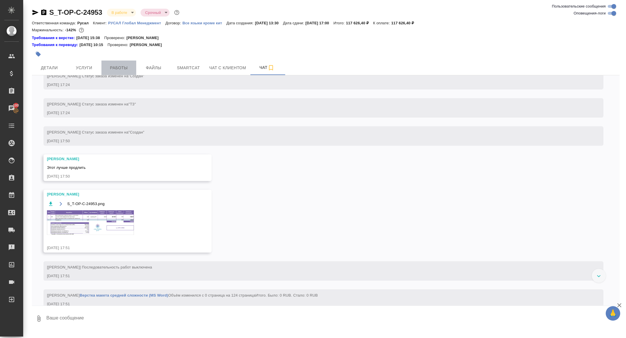
click at [127, 65] on span "Работы" at bounding box center [119, 67] width 28 height 7
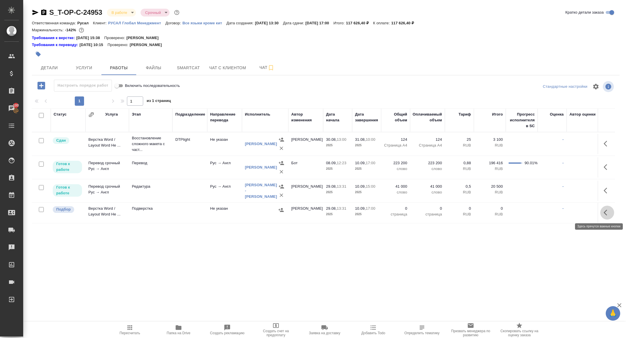
click at [608, 211] on icon "button" at bounding box center [607, 212] width 7 height 7
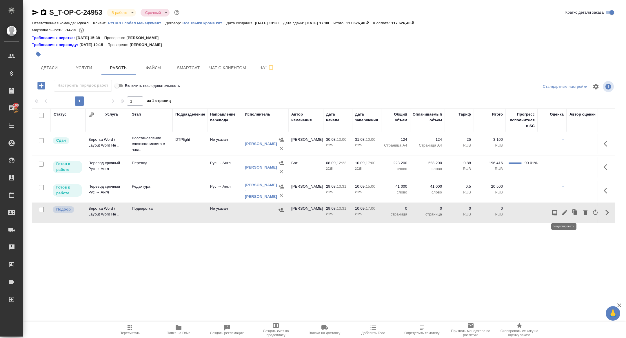
click at [566, 212] on icon "button" at bounding box center [564, 212] width 7 height 7
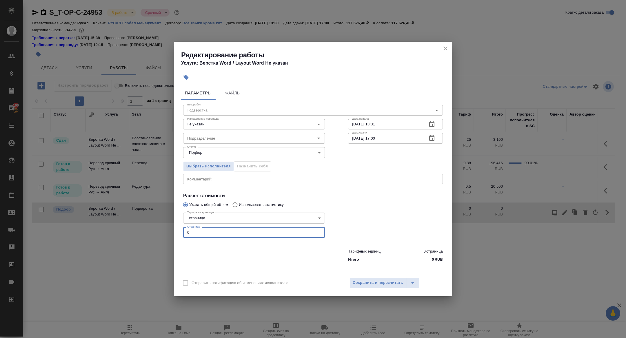
drag, startPoint x: 203, startPoint y: 235, endPoint x: 172, endPoint y: 233, distance: 30.5
click at [172, 233] on div "Редактирование работы Услуга: Верстка Word / Layout Word Не указан Параметры Фа…" at bounding box center [313, 169] width 626 height 338
type input "124"
click at [217, 140] on input "Подразделение" at bounding box center [244, 138] width 119 height 7
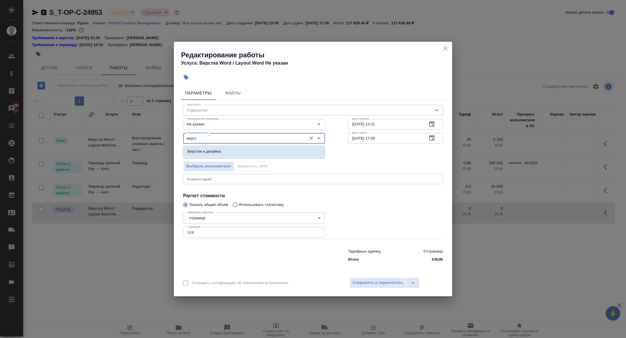
click at [231, 149] on li "Верстки и дизайна" at bounding box center [254, 151] width 142 height 10
type input "Верстки и дизайна"
click at [430, 126] on icon "button" at bounding box center [431, 124] width 7 height 7
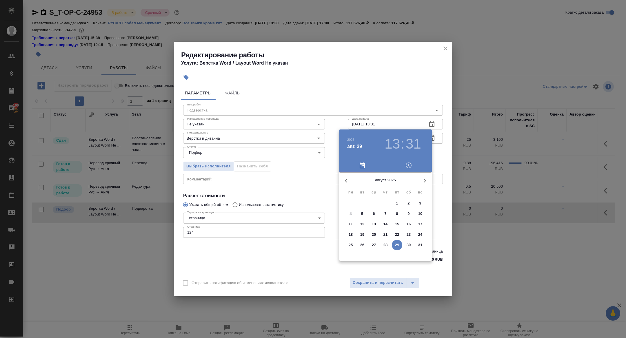
click at [427, 115] on div at bounding box center [313, 169] width 626 height 338
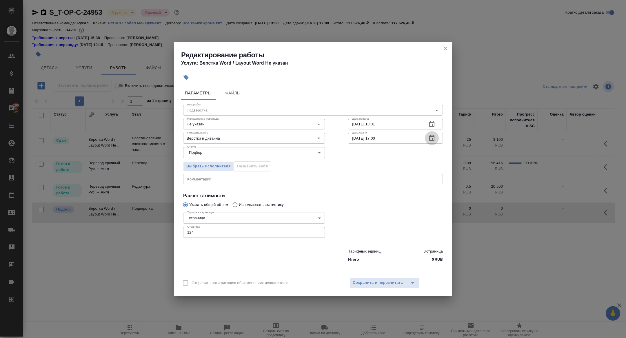
click at [431, 139] on icon "button" at bounding box center [431, 138] width 7 height 7
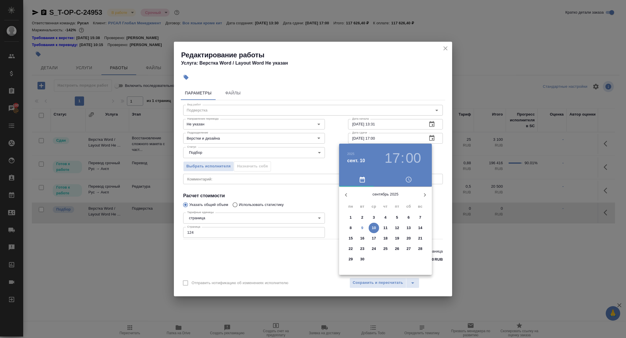
click at [399, 150] on h3 "17" at bounding box center [392, 158] width 15 height 16
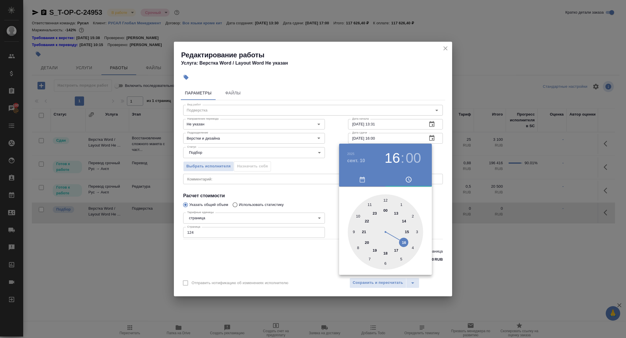
click at [403, 242] on div at bounding box center [385, 231] width 75 height 75
click at [286, 176] on div at bounding box center [313, 169] width 626 height 338
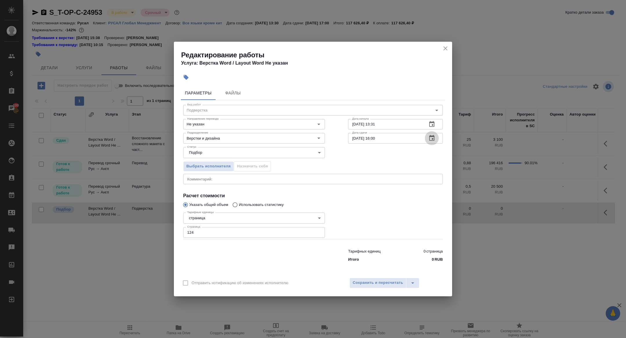
click at [432, 143] on button "button" at bounding box center [432, 138] width 14 height 14
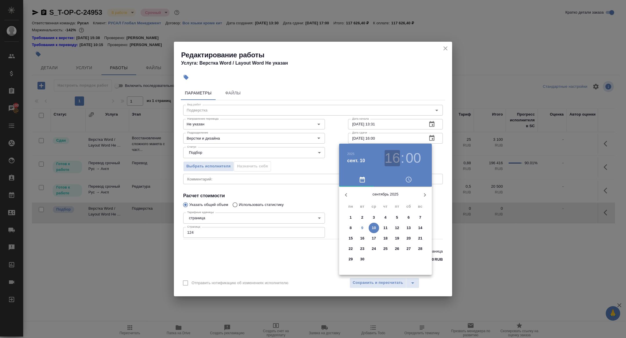
click at [395, 158] on h3 "16" at bounding box center [392, 158] width 15 height 16
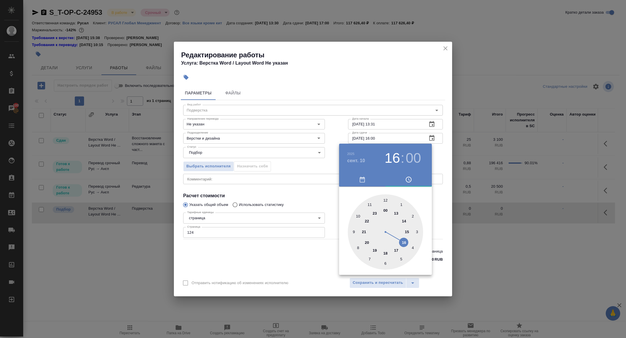
click at [414, 159] on h3 "00" at bounding box center [413, 158] width 15 height 16
click at [385, 264] on div at bounding box center [385, 231] width 75 height 75
type input "10.09.2025 16:30"
click at [420, 122] on div at bounding box center [313, 169] width 626 height 338
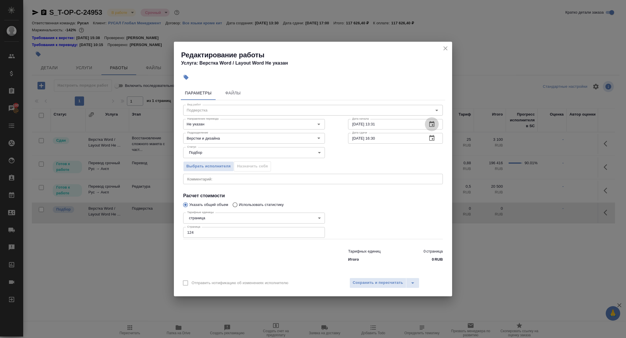
click at [432, 126] on icon "button" at bounding box center [431, 124] width 5 height 6
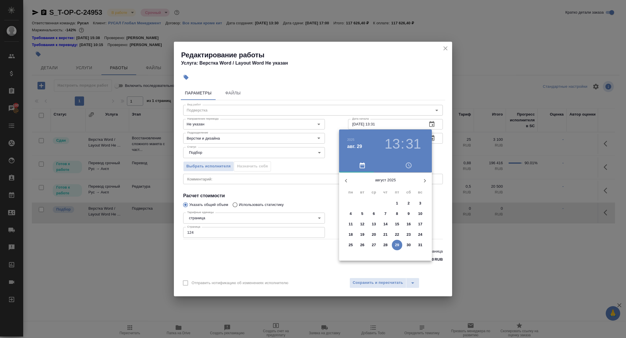
click at [422, 182] on icon "button" at bounding box center [424, 180] width 7 height 7
click at [361, 212] on p "9" at bounding box center [362, 214] width 2 height 6
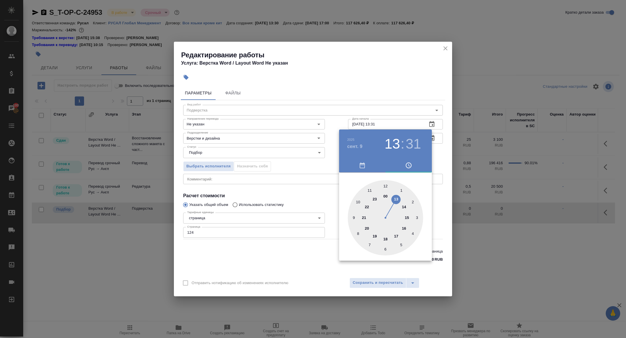
click at [385, 186] on div at bounding box center [385, 217] width 75 height 75
click at [386, 250] on div at bounding box center [385, 217] width 75 height 75
type input "09.09.2025 12:30"
click at [287, 185] on div at bounding box center [313, 169] width 626 height 338
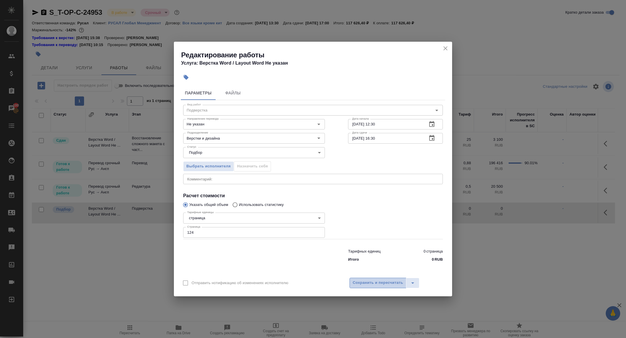
click at [361, 285] on span "Сохранить и пересчитать" at bounding box center [378, 283] width 50 height 7
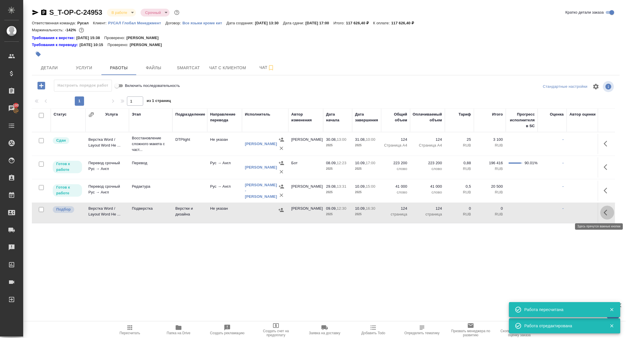
click at [604, 212] on icon "button" at bounding box center [605, 213] width 3 height 6
click at [562, 214] on icon "button" at bounding box center [564, 212] width 7 height 7
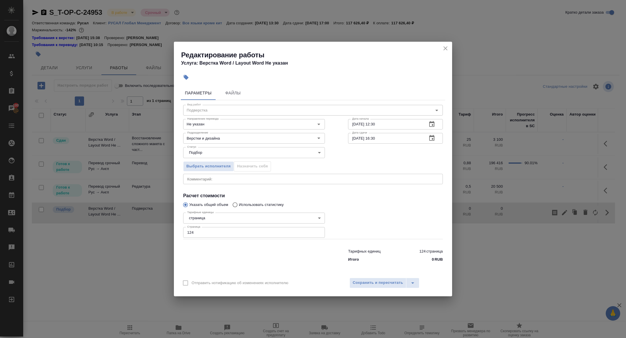
click at [183, 77] on icon "button" at bounding box center [186, 77] width 6 height 6
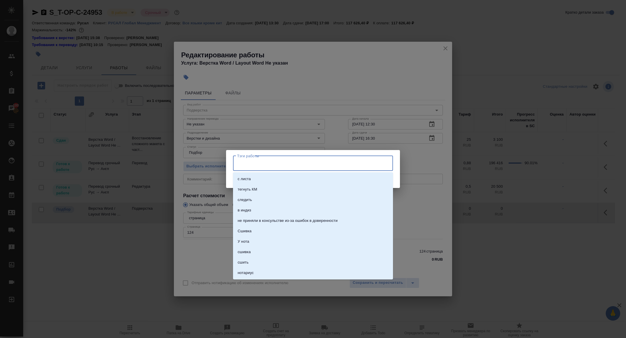
click at [248, 168] on input "Тэги работы" at bounding box center [308, 164] width 144 height 10
type input "запланирован"
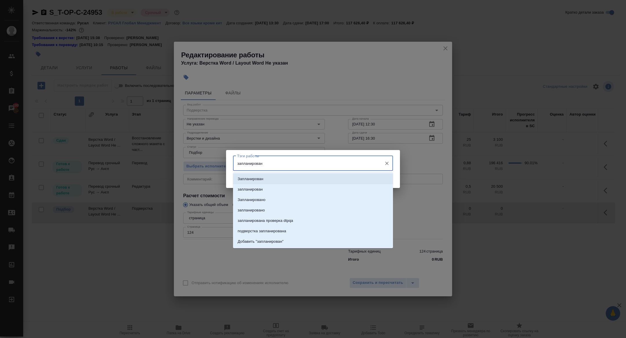
click at [267, 179] on li "Запланирован" at bounding box center [313, 179] width 160 height 10
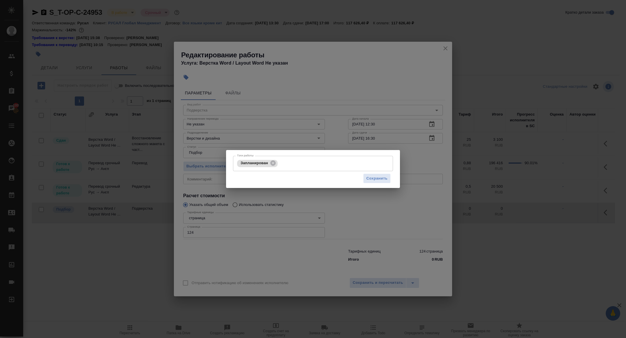
click at [372, 282] on div "Тэги работы Запланирован Тэги работы Сохранить" at bounding box center [313, 169] width 626 height 338
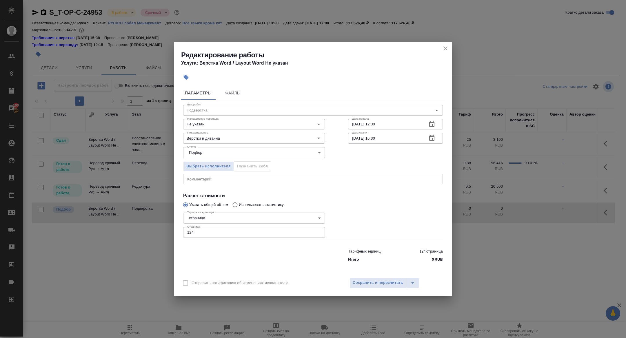
click at [184, 76] on icon "button" at bounding box center [186, 77] width 6 height 6
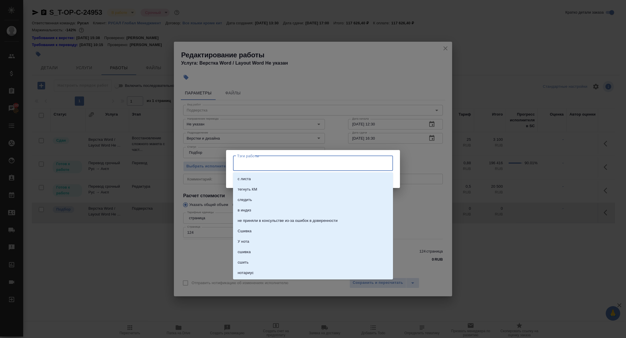
click at [281, 167] on input "Тэги работы" at bounding box center [308, 164] width 144 height 10
type input "запланирован"
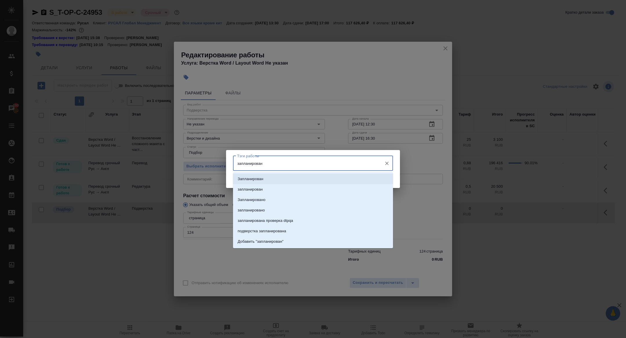
click at [313, 177] on li "Запланирован" at bounding box center [313, 179] width 160 height 10
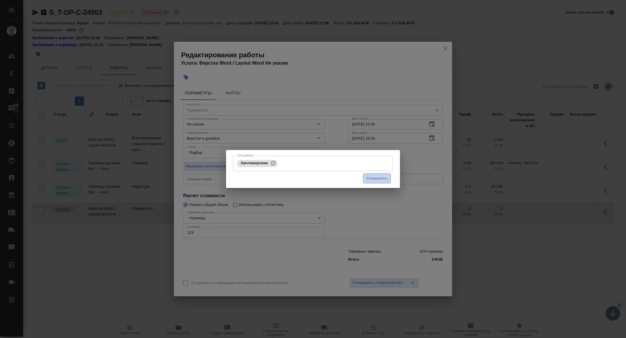
click at [375, 178] on span "Сохранить" at bounding box center [376, 178] width 21 height 7
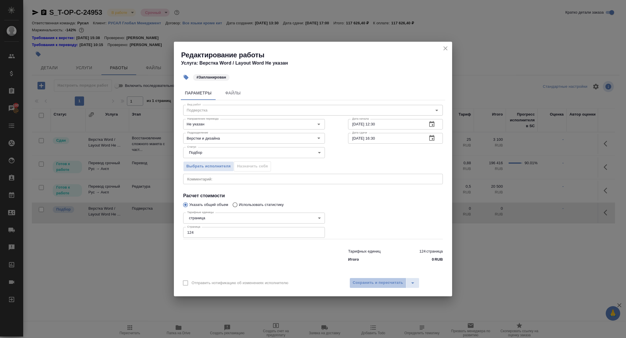
click at [375, 283] on span "Сохранить и пересчитать" at bounding box center [378, 283] width 50 height 7
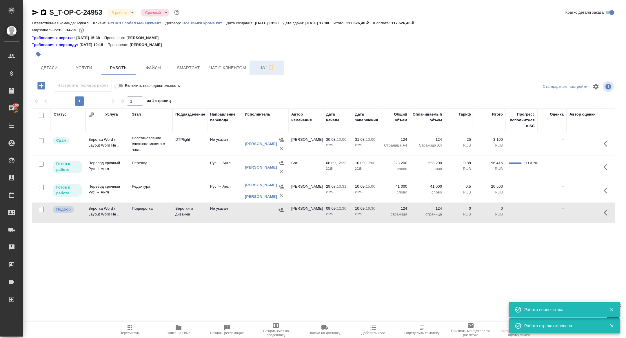
click at [259, 67] on span "Чат" at bounding box center [267, 67] width 28 height 7
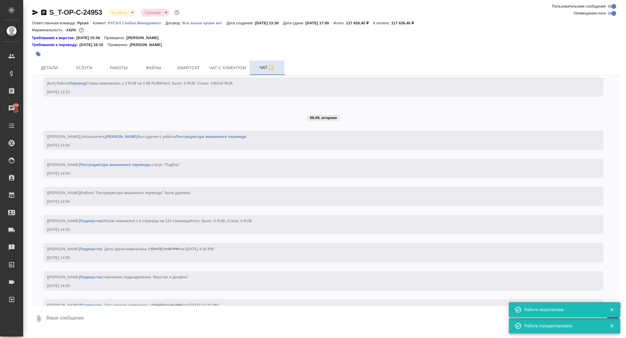
scroll to position [1945, 0]
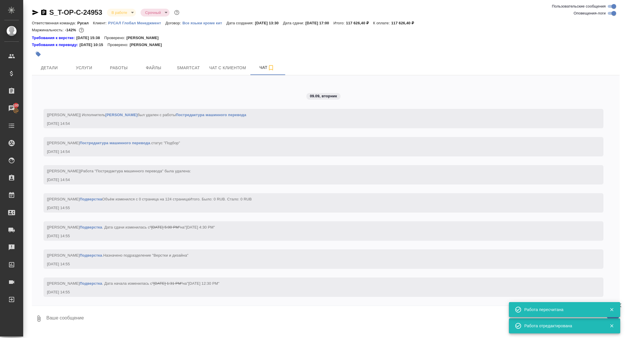
click at [123, 59] on div at bounding box center [228, 54] width 392 height 13
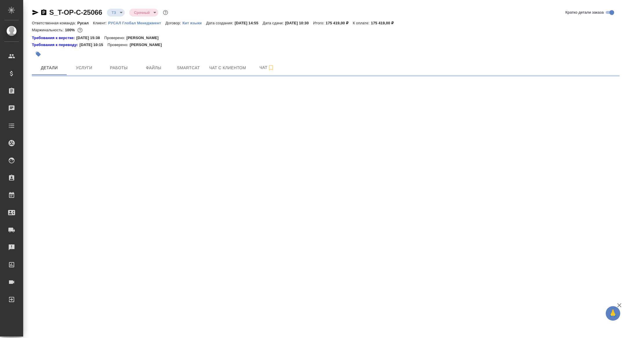
select select "RU"
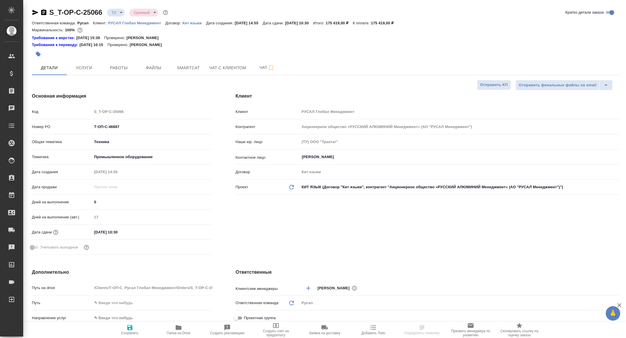
type textarea "x"
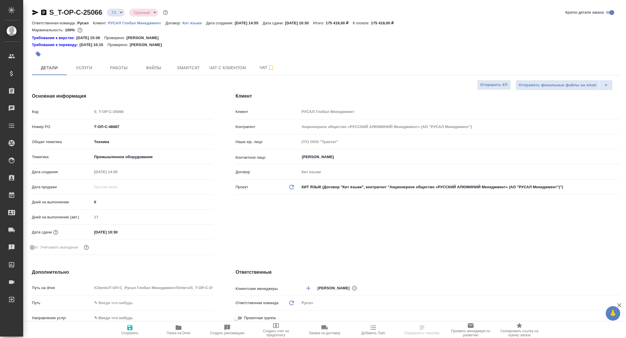
type textarea "x"
click at [178, 336] on button "Папка на Drive" at bounding box center [178, 330] width 49 height 16
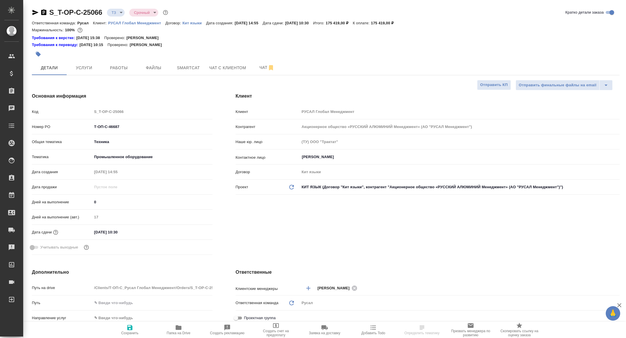
type textarea "x"
click at [265, 69] on span "Чат" at bounding box center [267, 67] width 28 height 7
type textarea "x"
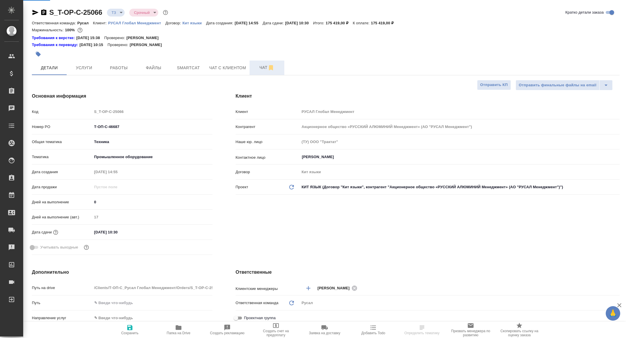
type textarea "x"
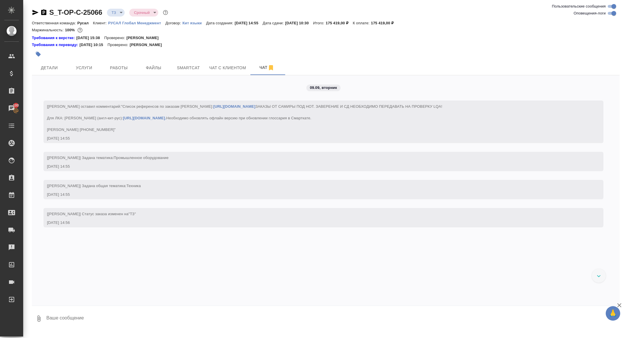
click at [40, 11] on icon "button" at bounding box center [43, 12] width 7 height 7
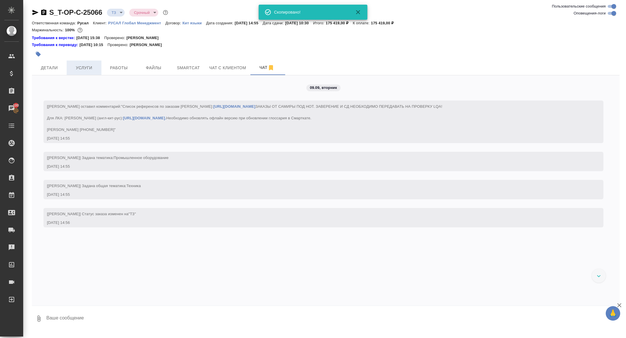
click at [81, 65] on span "Услуги" at bounding box center [84, 67] width 28 height 7
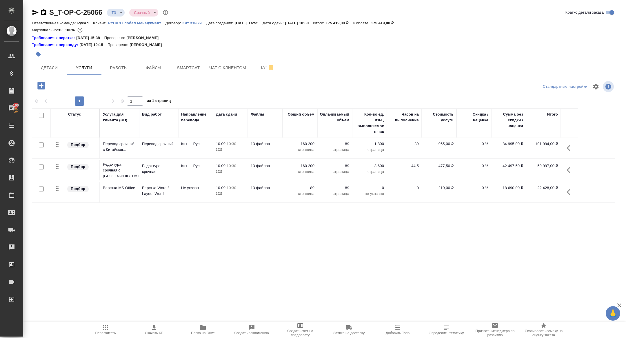
click at [42, 9] on icon "button" at bounding box center [43, 12] width 7 height 7
click at [202, 325] on icon "button" at bounding box center [202, 327] width 7 height 7
click at [261, 66] on span "Чат" at bounding box center [267, 67] width 28 height 7
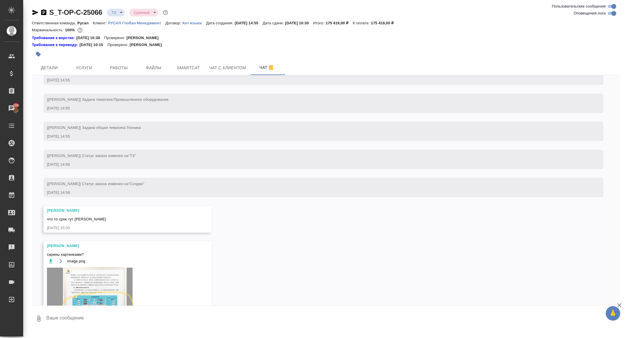
scroll to position [142, 0]
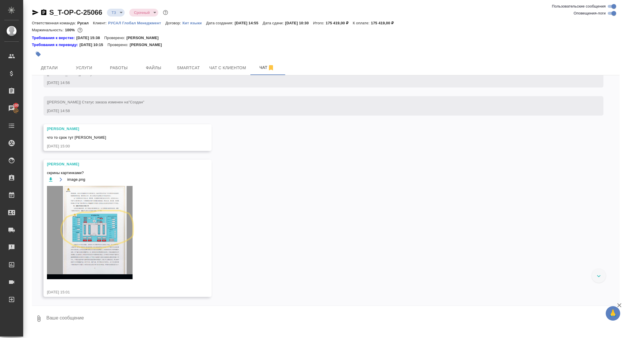
click at [106, 251] on img at bounding box center [90, 232] width 87 height 93
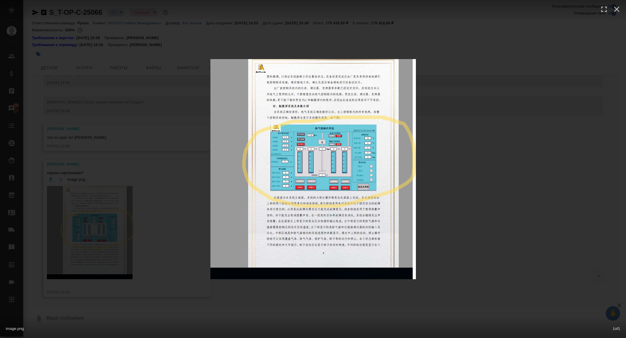
click at [106, 251] on div "image.png 1 of 1" at bounding box center [313, 169] width 626 height 338
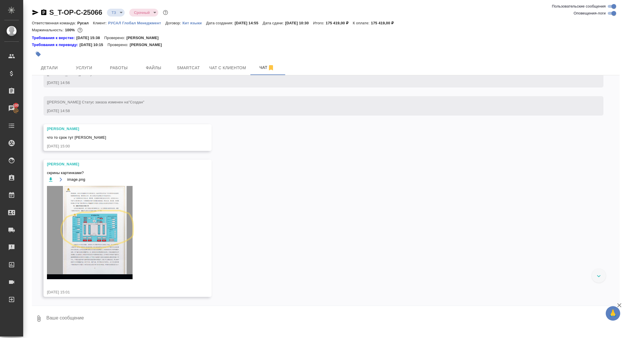
click at [97, 326] on textarea at bounding box center [333, 319] width 574 height 20
type textarea "такие да"
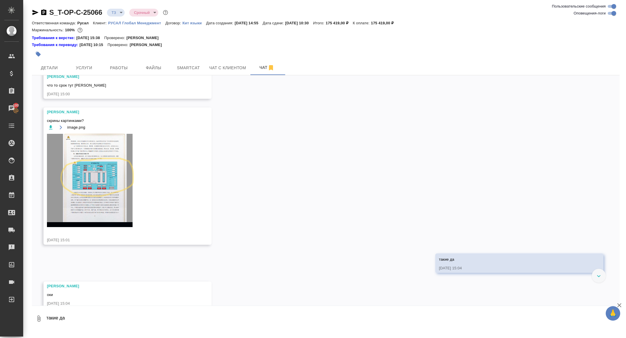
scroll to position [190, 0]
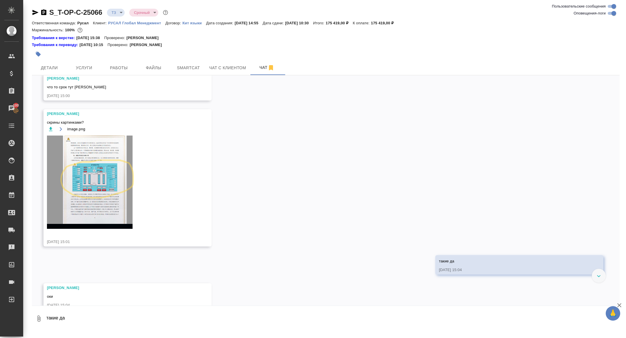
click at [105, 190] on img at bounding box center [90, 182] width 87 height 93
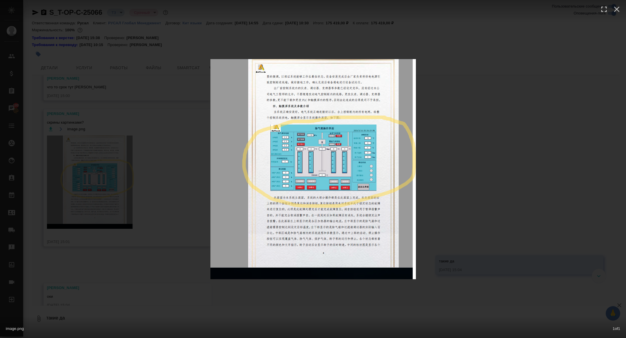
click at [105, 190] on div "image.png 1 of 1" at bounding box center [313, 169] width 626 height 338
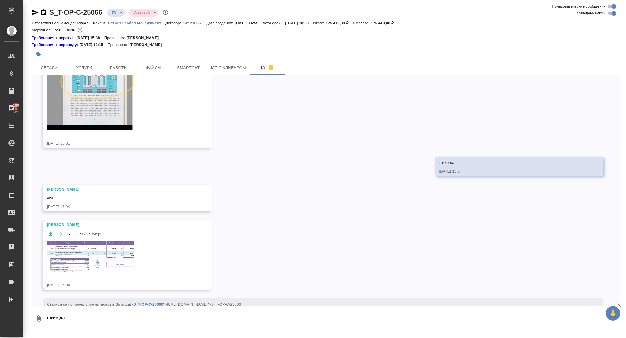
scroll to position [290, 0]
click at [98, 257] on img at bounding box center [90, 255] width 87 height 31
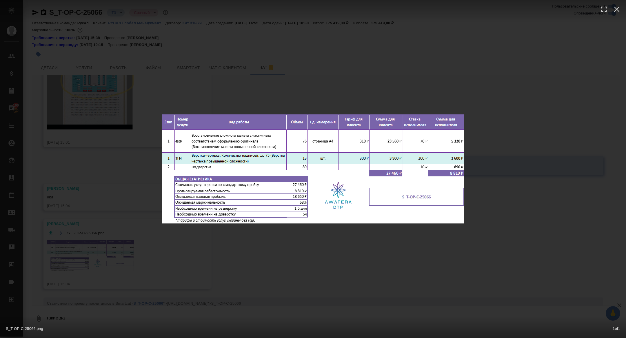
click at [102, 237] on div "S_T-OP-C-25066.png 1 of 1" at bounding box center [313, 169] width 626 height 338
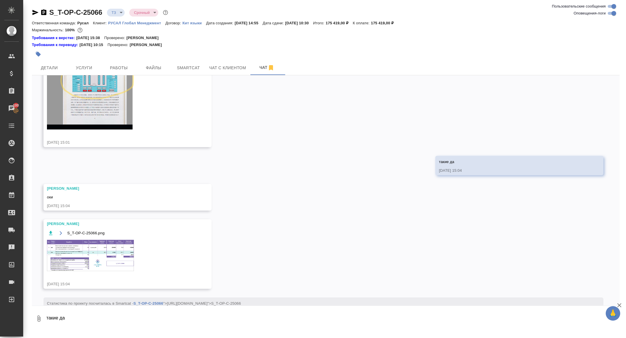
click at [103, 271] on img at bounding box center [90, 255] width 87 height 31
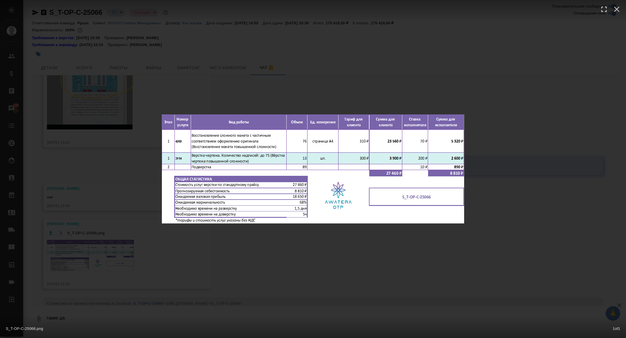
click at [91, 257] on div "S_T-OP-C-25066.png 1 of 1" at bounding box center [313, 169] width 626 height 338
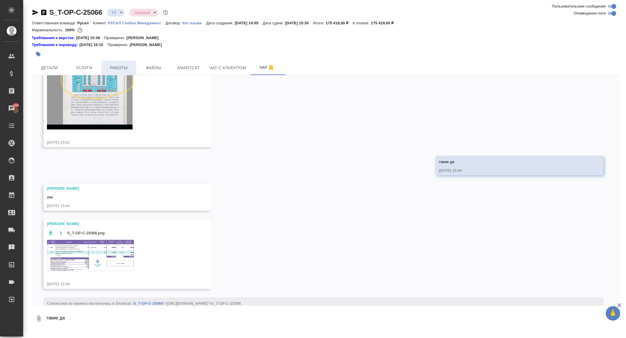
click at [116, 63] on button "Работы" at bounding box center [118, 68] width 35 height 14
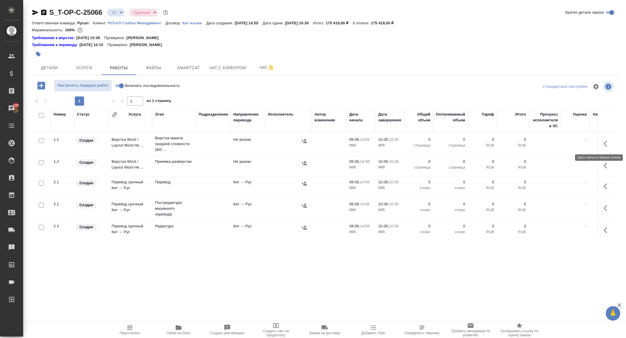
click at [606, 143] on icon "button" at bounding box center [607, 143] width 7 height 7
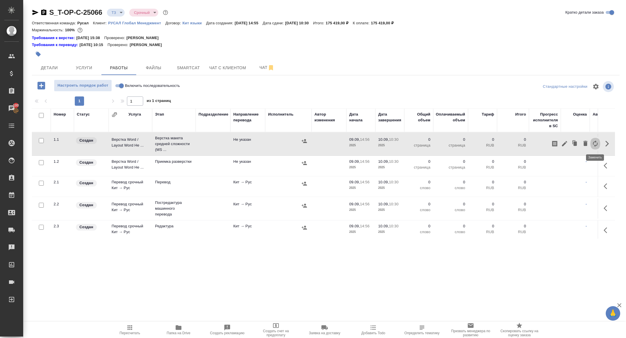
click at [596, 143] on icon "button" at bounding box center [595, 143] width 7 height 7
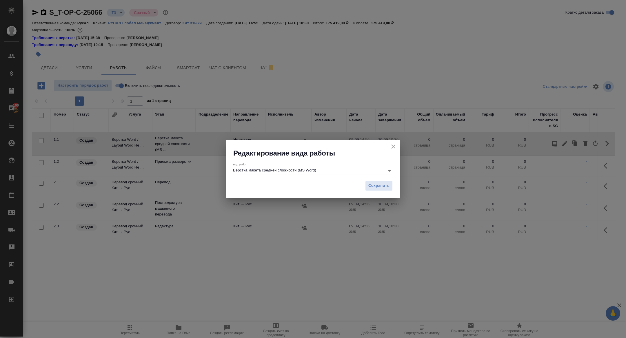
click at [266, 174] on div "Верстка макета средней сложности (MS Word)" at bounding box center [313, 170] width 160 height 7
type input "о"
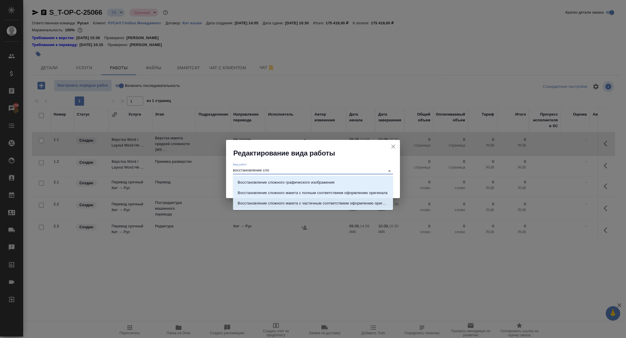
click at [330, 202] on p "Восстановление сложного макета с частичным соответствием оформлению оригинала" at bounding box center [313, 204] width 151 height 6
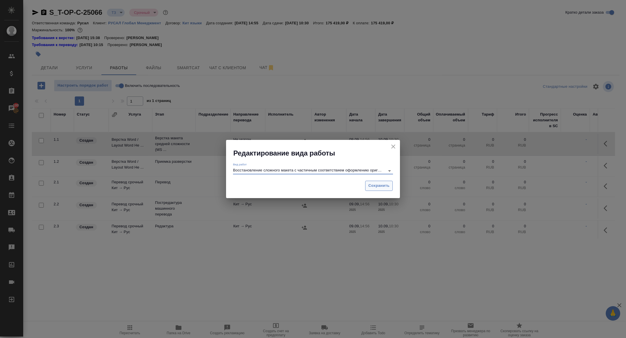
type input "Восстановление сложного макета с частичным соответствием оформлению оригинала"
click at [375, 187] on span "Сохранить" at bounding box center [378, 186] width 21 height 7
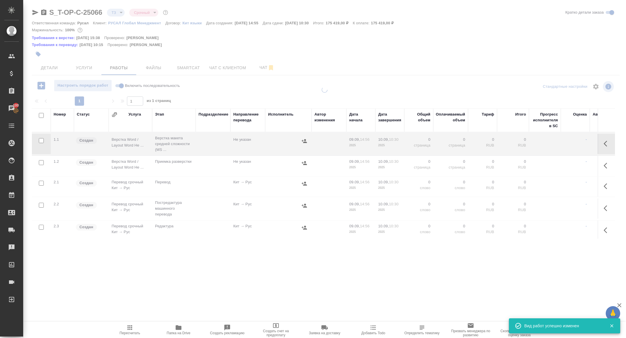
type input "new"
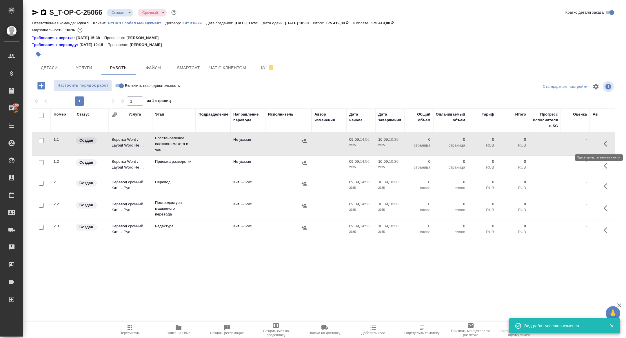
click at [604, 143] on icon "button" at bounding box center [605, 144] width 3 height 6
click at [565, 144] on icon "button" at bounding box center [564, 143] width 5 height 5
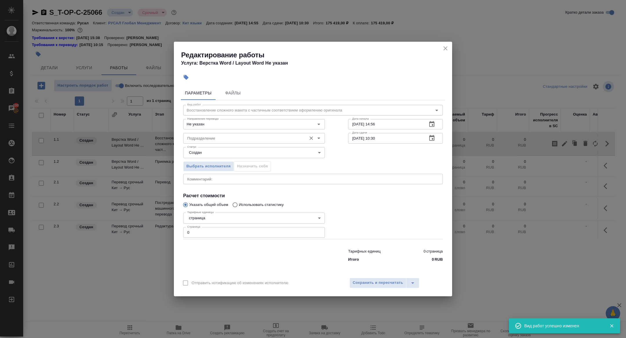
click at [210, 136] on input "Подразделение" at bounding box center [244, 138] width 119 height 7
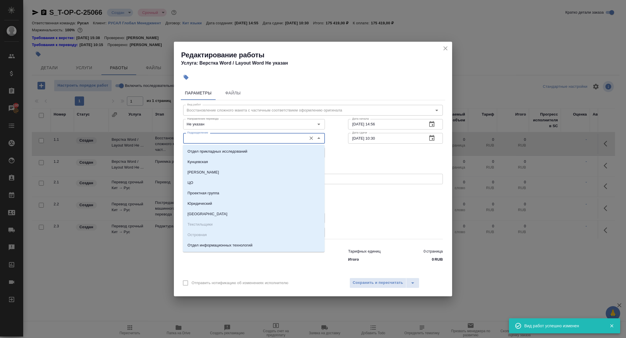
type input "е"
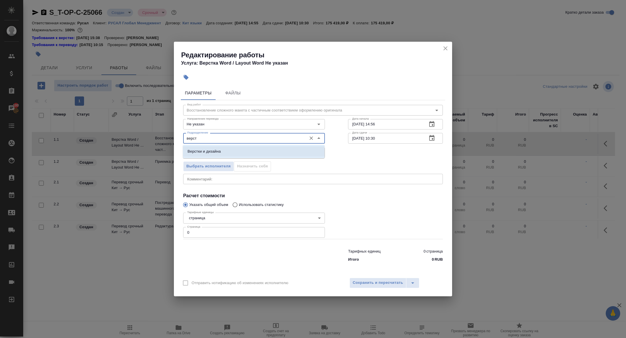
click at [228, 154] on li "Верстки и дизайна" at bounding box center [254, 151] width 142 height 10
type input "Верстки и дизайна"
click at [210, 155] on body "🙏 .cls-1 fill:#fff; AWATERA Zhuravleva Alexandra Клиенты Спецификации Заказы 10…" at bounding box center [313, 169] width 626 height 338
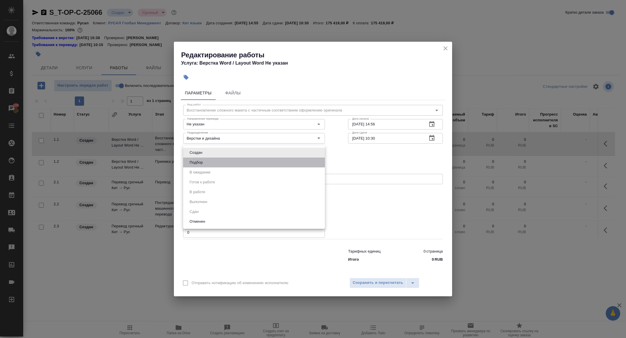
click at [202, 158] on li "Подбор" at bounding box center [254, 163] width 142 height 10
type input "recruiting"
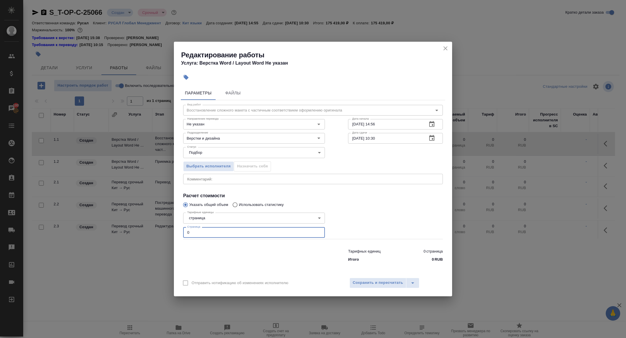
drag, startPoint x: 203, startPoint y: 234, endPoint x: 161, endPoint y: 232, distance: 42.1
click at [161, 232] on div "Редактирование работы Услуга: Верстка Word / Layout Word Не указан Параметры Фа…" at bounding box center [313, 169] width 626 height 338
type input "76"
click at [381, 284] on span "Сохранить и пересчитать" at bounding box center [378, 283] width 50 height 7
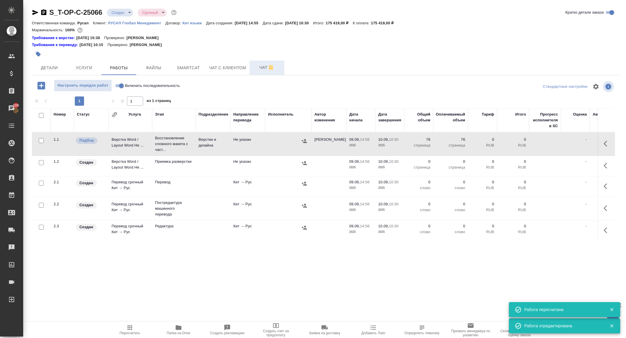
click at [261, 66] on span "Чат" at bounding box center [267, 67] width 28 height 7
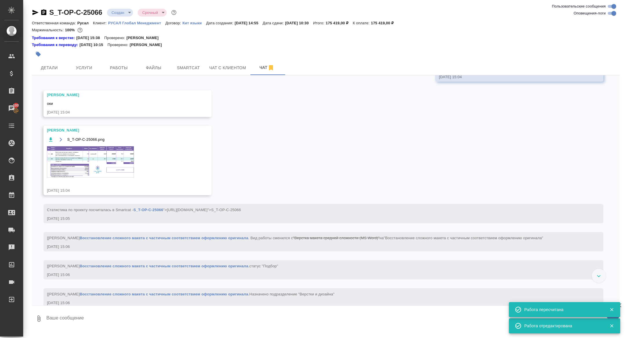
scroll to position [380, 0]
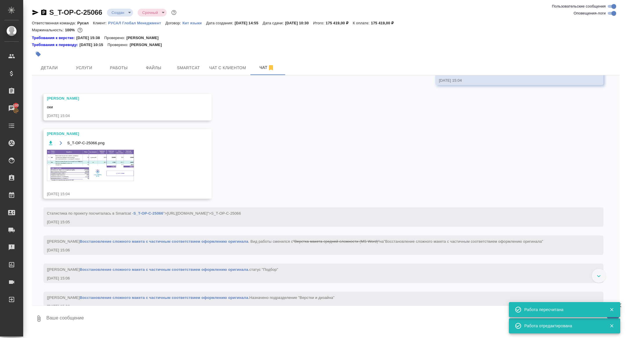
click at [114, 181] on img at bounding box center [90, 165] width 87 height 31
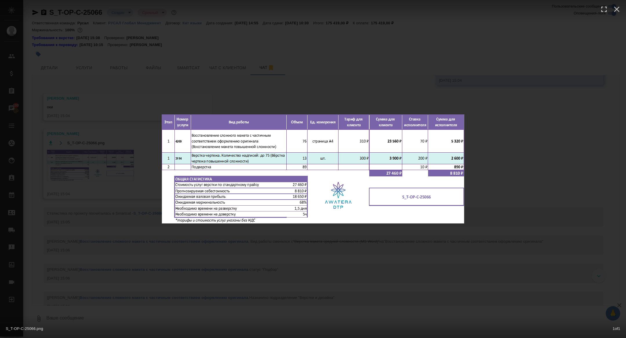
click at [114, 184] on div "S_T-OP-C-25066.png 1 of 1" at bounding box center [313, 169] width 626 height 338
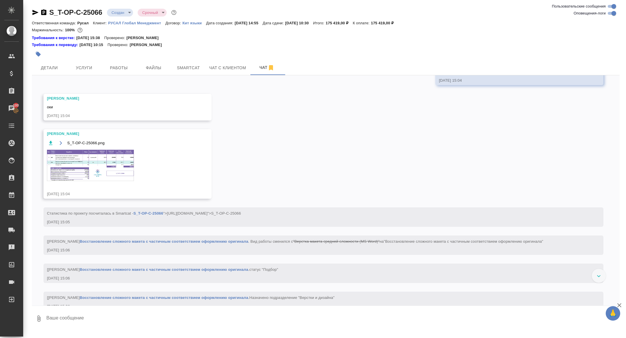
click at [117, 69] on span "Работы" at bounding box center [119, 67] width 28 height 7
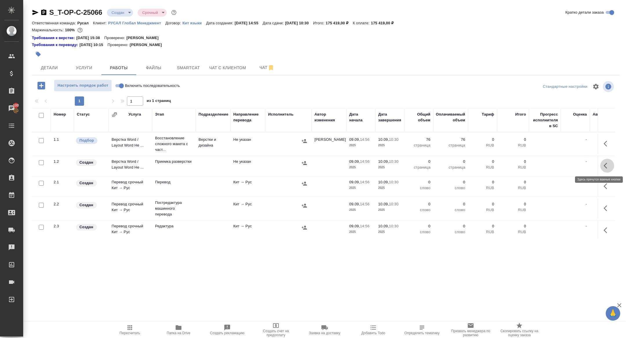
click at [606, 161] on button "button" at bounding box center [607, 166] width 14 height 14
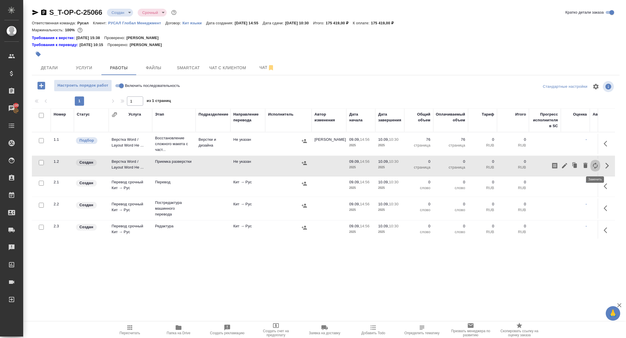
click at [597, 169] on icon "button" at bounding box center [595, 165] width 7 height 7
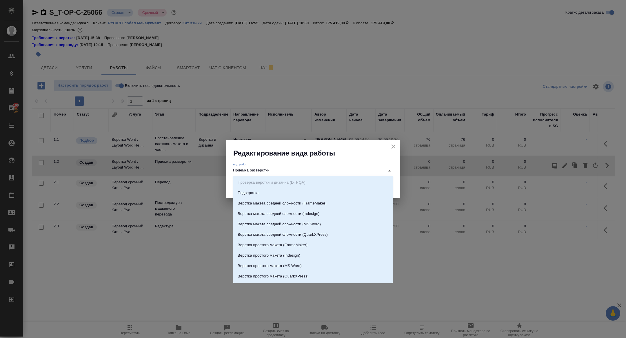
click at [278, 171] on input "Приемка разверстки" at bounding box center [307, 170] width 149 height 7
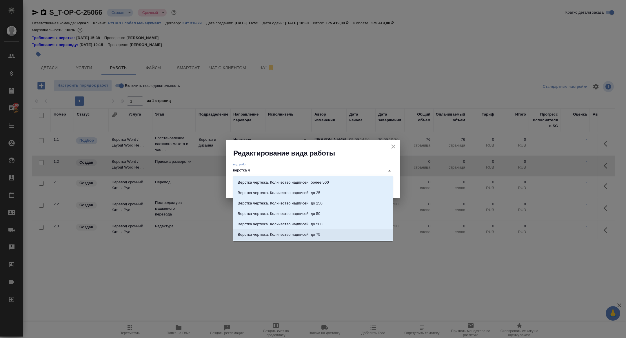
click at [324, 232] on li "Верстка чертежа. Количество надписей: до 75" at bounding box center [313, 235] width 160 height 10
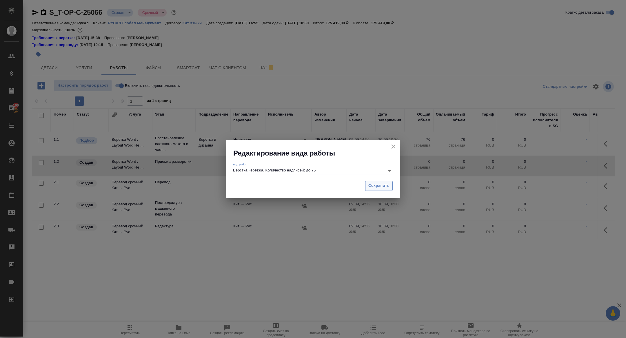
type input "Верстка чертежа. Количество надписей: до 75"
click at [389, 186] on span "Сохранить" at bounding box center [378, 186] width 21 height 7
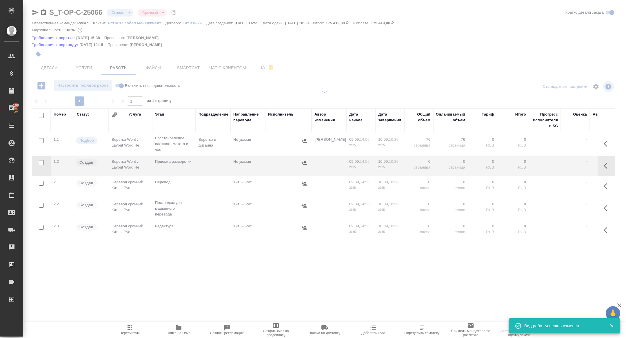
click at [604, 166] on icon "button" at bounding box center [605, 166] width 3 height 6
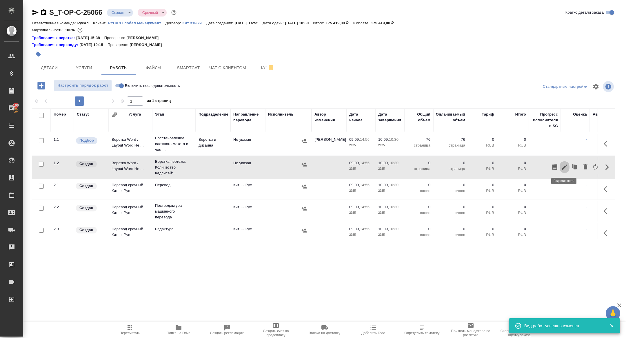
click at [561, 167] on icon "button" at bounding box center [564, 167] width 7 height 7
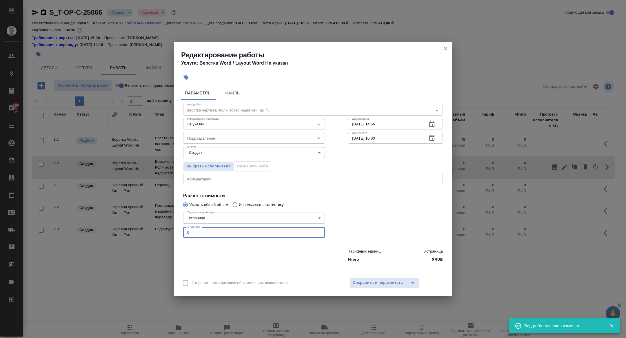
drag, startPoint x: 201, startPoint y: 231, endPoint x: 146, endPoint y: 231, distance: 55.7
click at [146, 231] on div "Редактирование работы Услуга: Верстка Word / Layout Word Не указан Параметры Фа…" at bounding box center [313, 169] width 626 height 338
type input "13"
click at [192, 137] on input "Подразделение" at bounding box center [244, 138] width 119 height 7
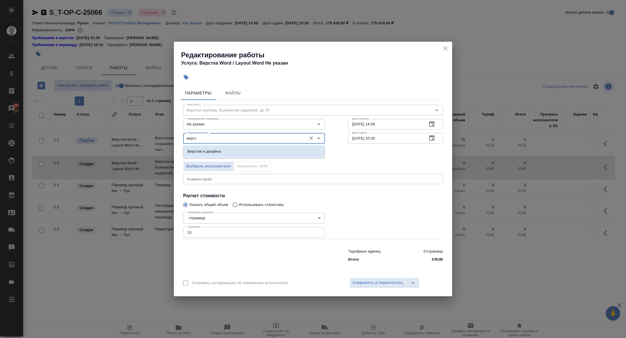
click at [217, 154] on p "Верстки и дизайна" at bounding box center [204, 152] width 33 height 6
type input "Верстки и дизайна"
click at [211, 154] on body "🙏 .cls-1 fill:#fff; AWATERA Zhuravleva Alexandra Клиенты Спецификации Заказы 10…" at bounding box center [313, 169] width 626 height 338
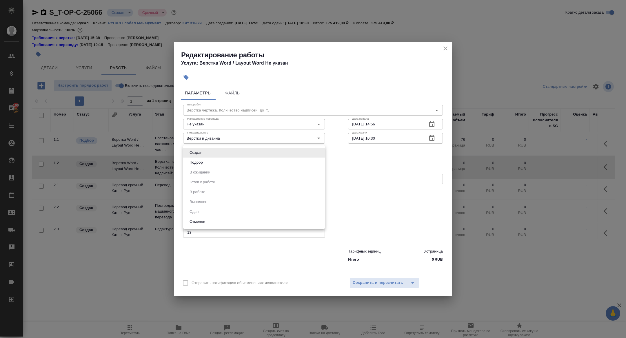
click at [198, 166] on li "Подбор" at bounding box center [254, 163] width 142 height 10
type input "recruiting"
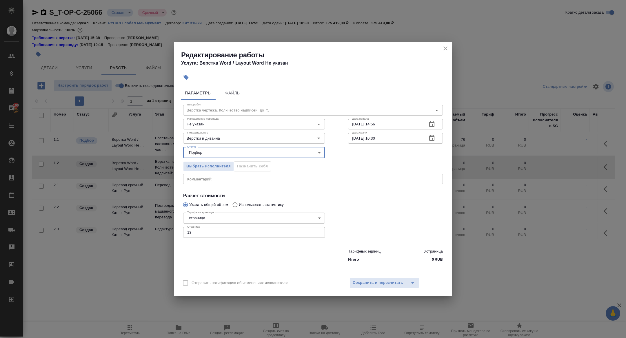
click at [432, 141] on icon "button" at bounding box center [431, 138] width 7 height 7
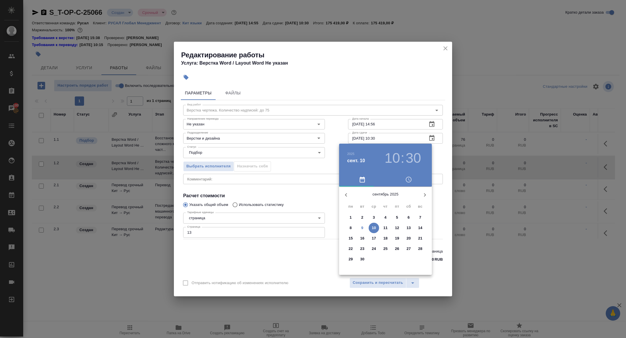
click at [294, 145] on div at bounding box center [313, 169] width 626 height 338
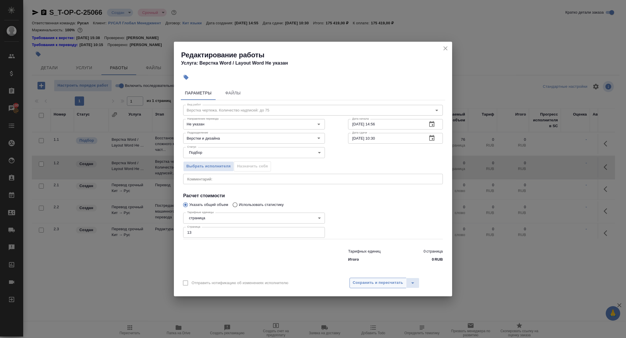
click at [372, 281] on span "Сохранить и пересчитать" at bounding box center [378, 283] width 50 height 7
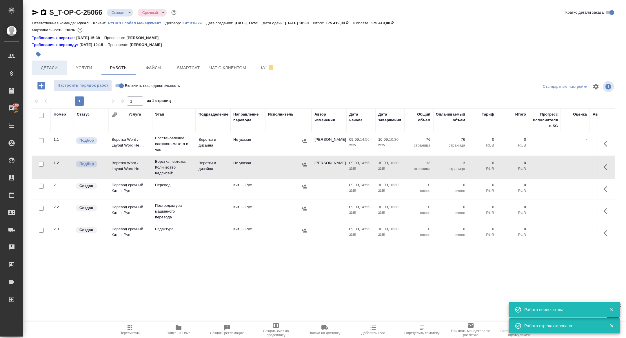
click at [39, 71] on span "Детали" at bounding box center [49, 67] width 28 height 7
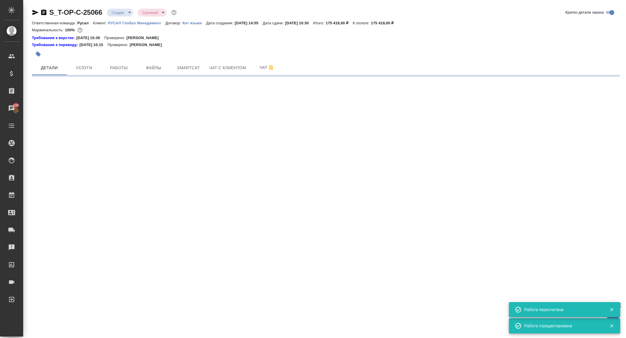
select select "RU"
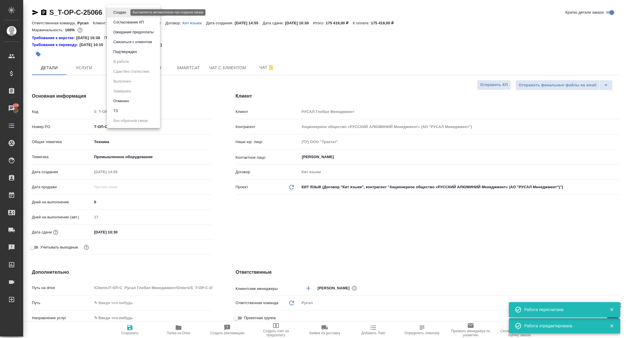
click at [114, 12] on body "🙏 .cls-1 fill:#fff; AWATERA Zhuravleva Alexandra Клиенты Спецификации Заказы 10…" at bounding box center [313, 169] width 626 height 338
type textarea "x"
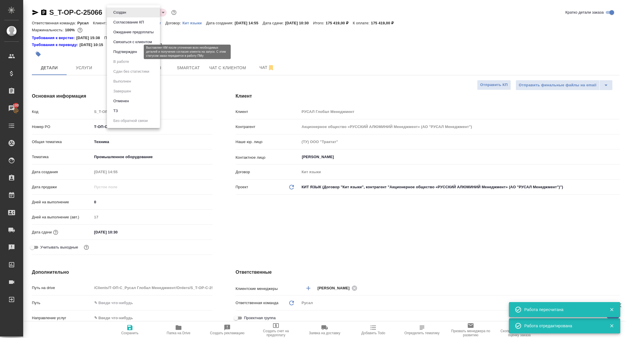
click at [122, 50] on button "Подтвержден" at bounding box center [125, 52] width 27 height 6
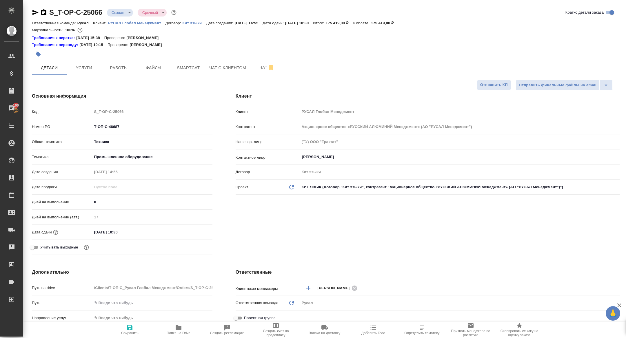
click at [129, 234] on input "10.09.2025 10:30" at bounding box center [117, 232] width 51 height 8
click at [194, 230] on icon "button" at bounding box center [195, 232] width 5 height 6
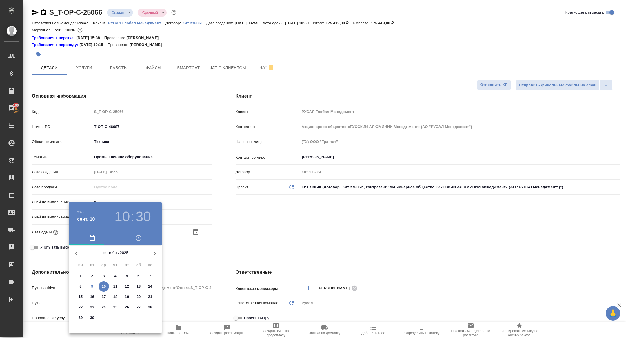
click at [122, 217] on h3 "10" at bounding box center [121, 217] width 15 height 16
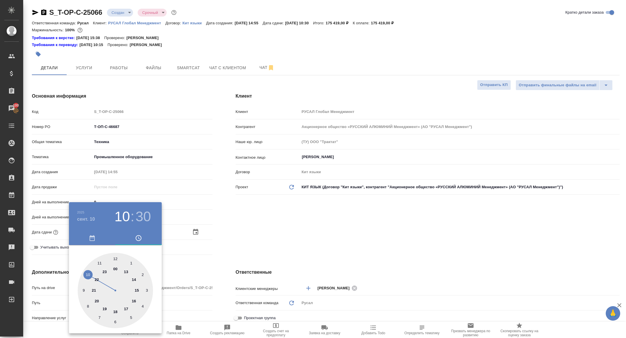
click at [115, 312] on div at bounding box center [115, 290] width 75 height 75
type input "10.09.2025 18:30"
type textarea "x"
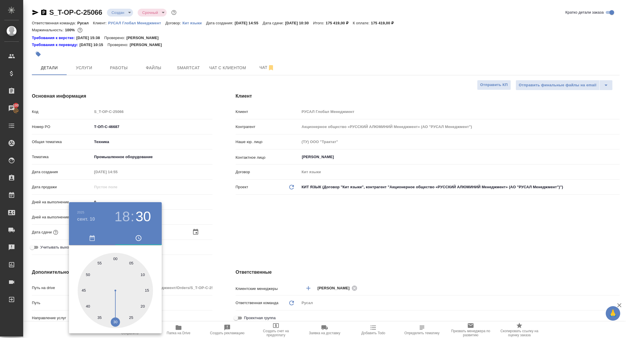
type input "10.09.2025 18:00"
type textarea "x"
click at [114, 256] on div at bounding box center [115, 290] width 75 height 75
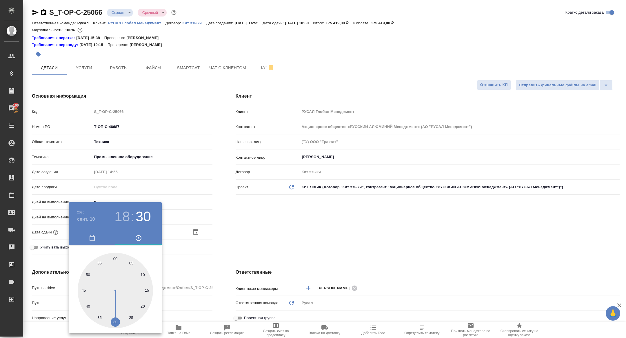
type textarea "x"
click at [187, 234] on div at bounding box center [313, 169] width 626 height 338
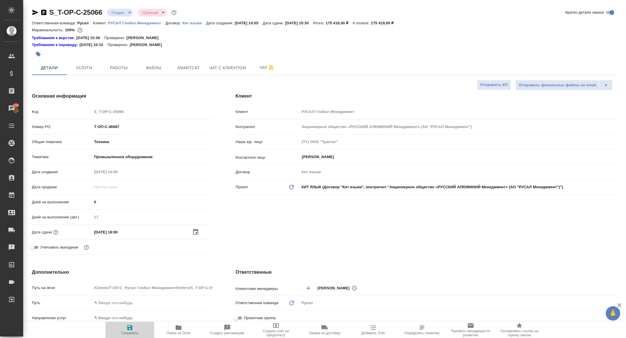
click at [148, 331] on span "Сохранить" at bounding box center [130, 329] width 42 height 11
type textarea "x"
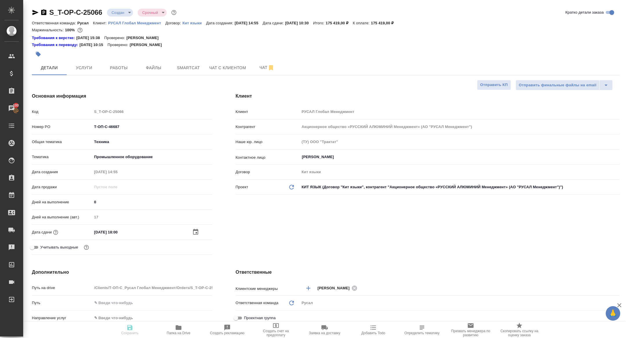
type textarea "x"
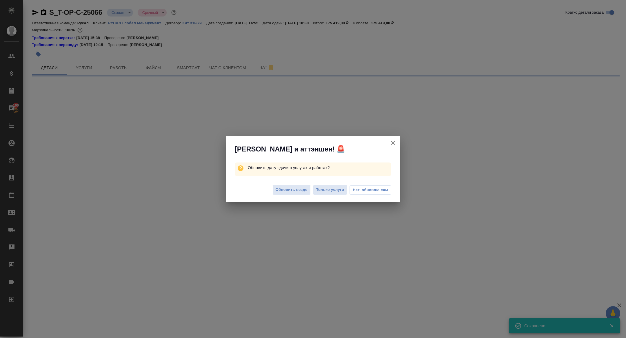
type input "confirmed"
select select "RU"
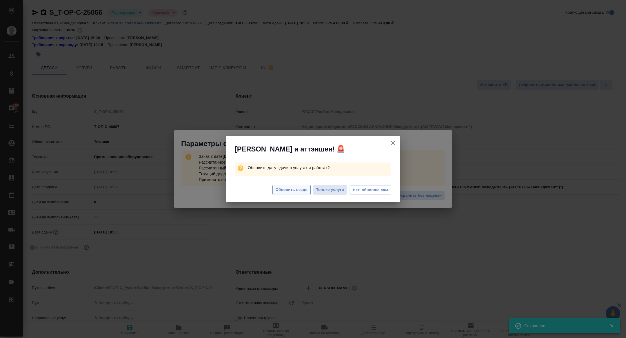
type textarea "x"
click at [294, 190] on span "Обновить везде" at bounding box center [292, 190] width 32 height 7
type textarea "x"
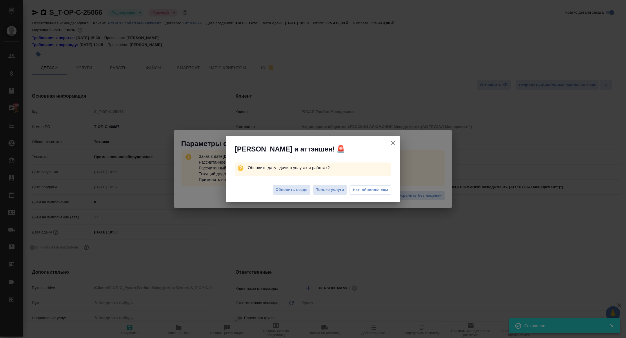
type textarea "x"
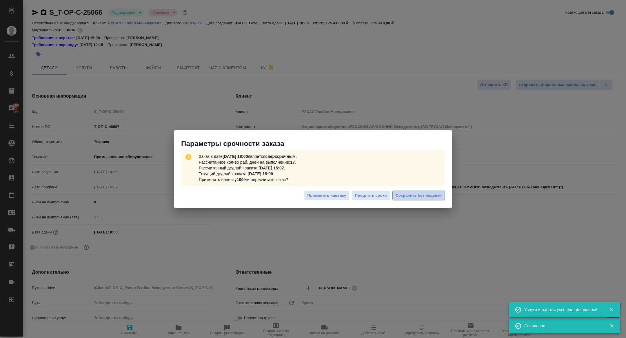
click at [410, 196] on span "Сохранить без наценки" at bounding box center [419, 195] width 46 height 7
type textarea "x"
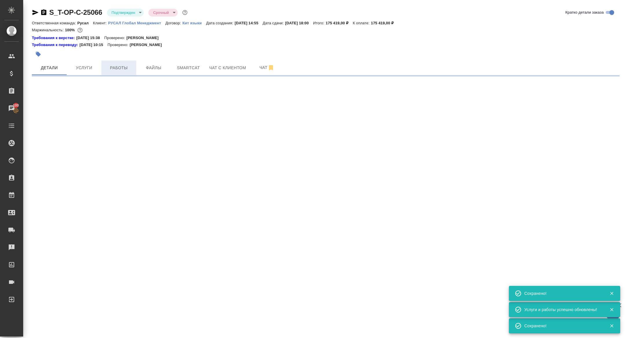
select select "RU"
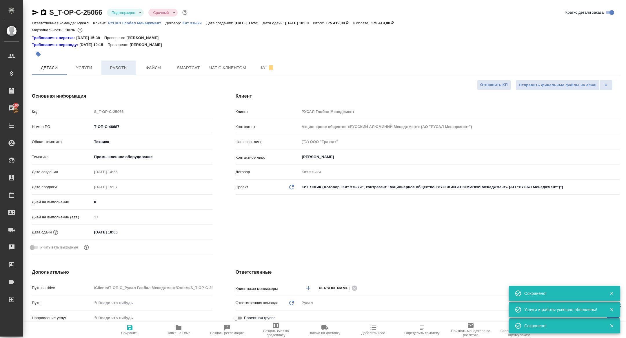
type textarea "x"
click at [126, 69] on span "Работы" at bounding box center [119, 67] width 28 height 7
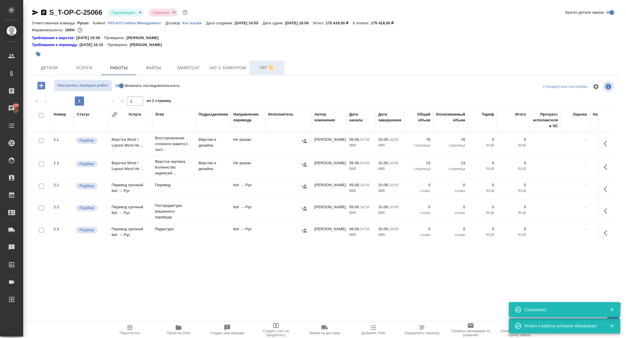
click at [262, 69] on span "Чат" at bounding box center [267, 67] width 28 height 7
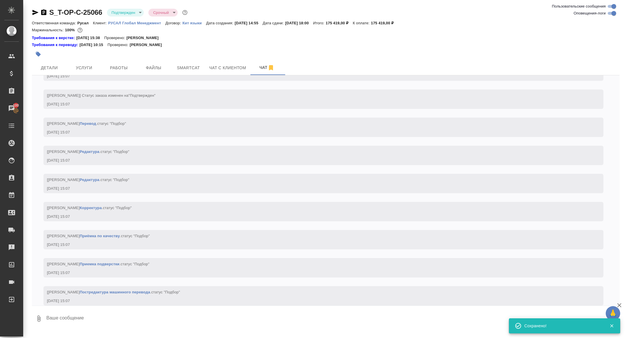
scroll to position [811, 0]
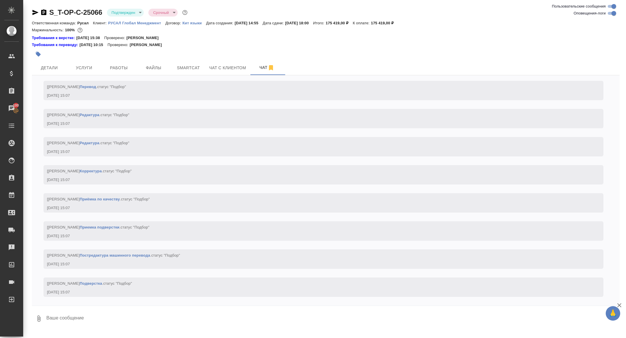
click at [125, 317] on textarea at bounding box center [333, 319] width 574 height 20
type textarea "завт"
click at [65, 321] on textarea "завт" at bounding box center [333, 319] width 574 height 20
type textarea "завтра к 18.00 получится или на утро четверга? может постепенно?"
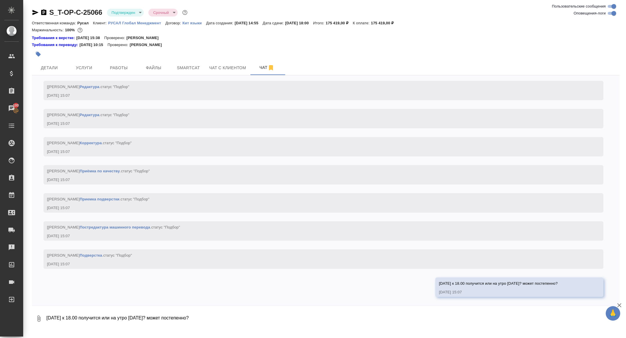
scroll to position [839, 0]
click at [35, 15] on icon "button" at bounding box center [35, 12] width 7 height 7
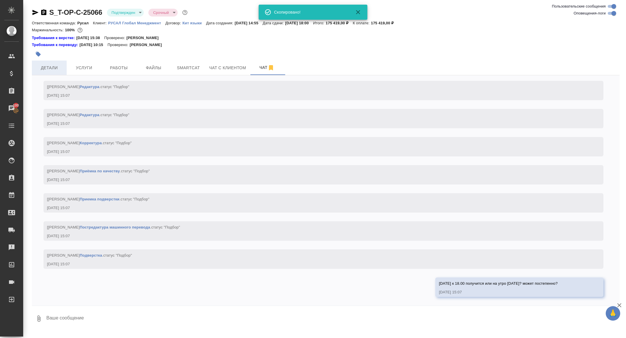
click at [55, 68] on span "Детали" at bounding box center [49, 67] width 28 height 7
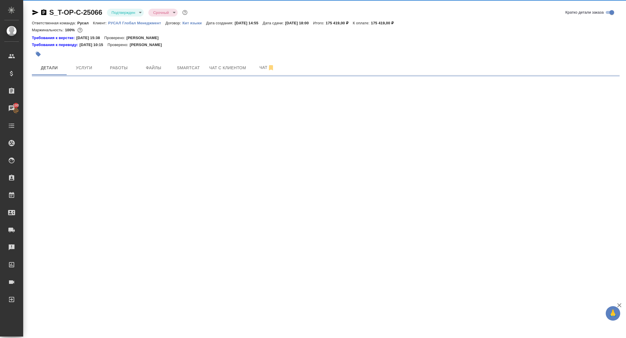
select select "RU"
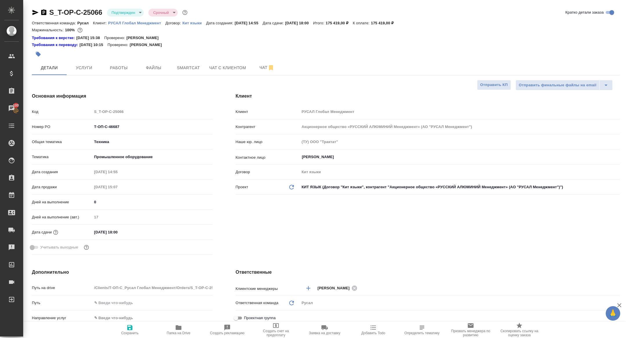
type textarea "x"
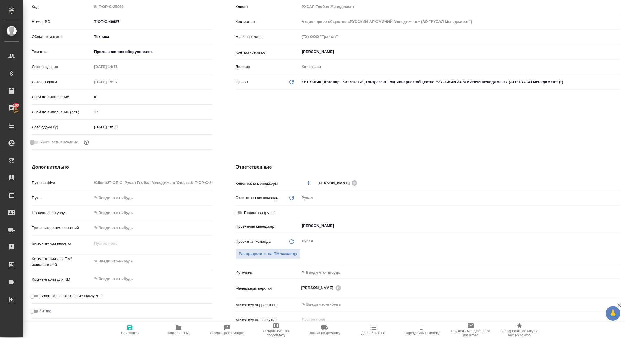
scroll to position [118, 0]
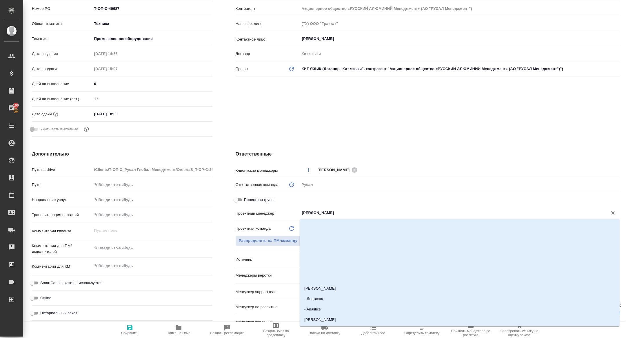
click at [334, 212] on input "Журавлева Александра" at bounding box center [449, 213] width 297 height 7
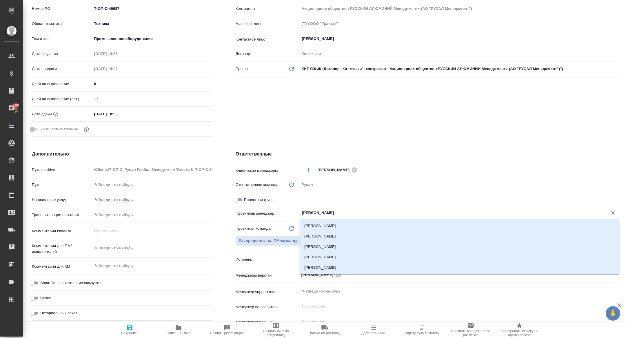
type input "кирилл"
click at [331, 223] on li "Авдеенко Кирилл" at bounding box center [460, 226] width 320 height 10
type textarea "x"
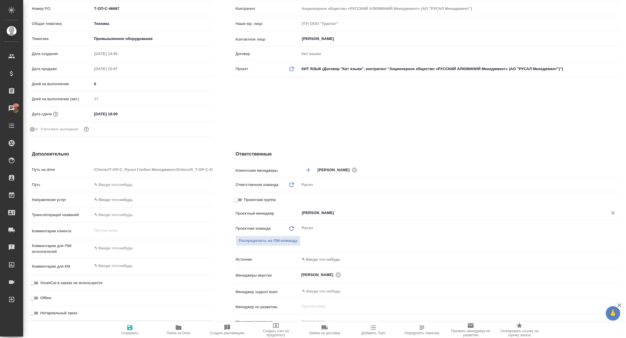
type input "Авдеенко Кирилл"
click at [136, 330] on span "Сохранить" at bounding box center [130, 329] width 42 height 11
type textarea "x"
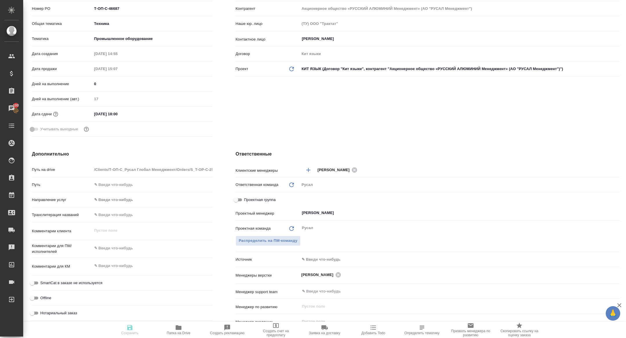
type textarea "x"
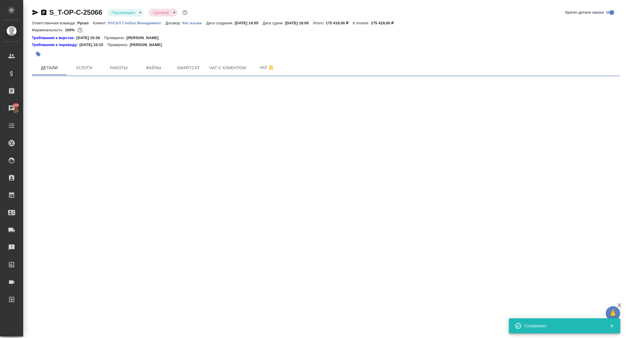
select select "RU"
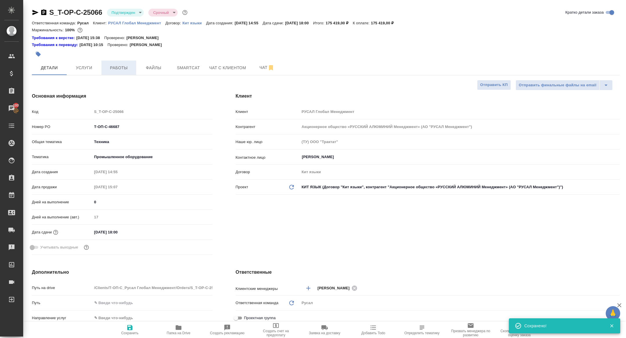
type textarea "x"
click at [119, 73] on button "Работы" at bounding box center [118, 68] width 35 height 14
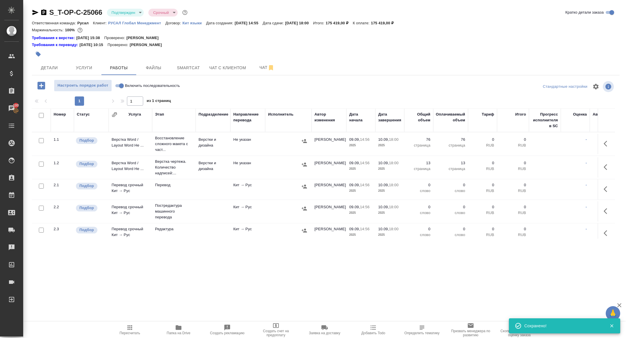
click at [119, 86] on input "Включить последовательность" at bounding box center [121, 85] width 21 height 7
checkbox input "true"
click at [269, 70] on icon "button" at bounding box center [271, 67] width 7 height 7
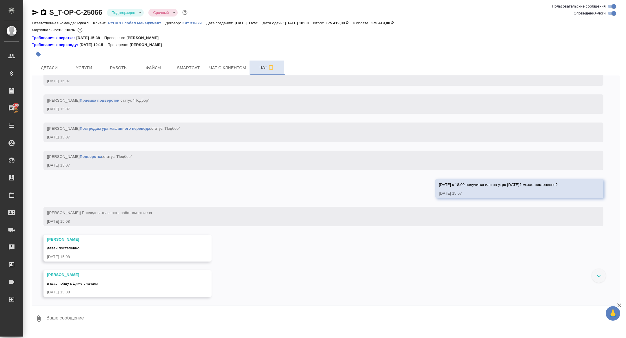
scroll to position [938, 0]
click at [91, 319] on textarea at bounding box center [333, 319] width 574 height 20
type textarea "а, оки, ну если что на утро четверга тоже можно"
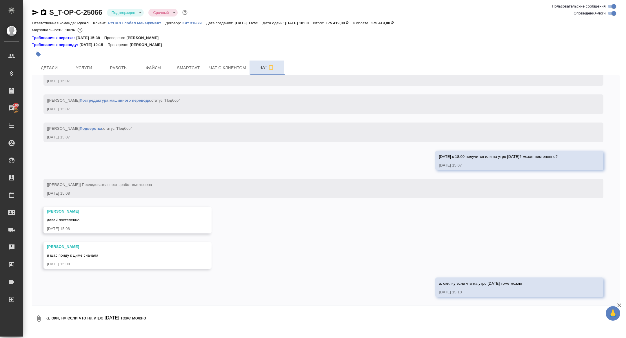
scroll to position [966, 0]
click at [52, 65] on span "Детали" at bounding box center [49, 67] width 28 height 7
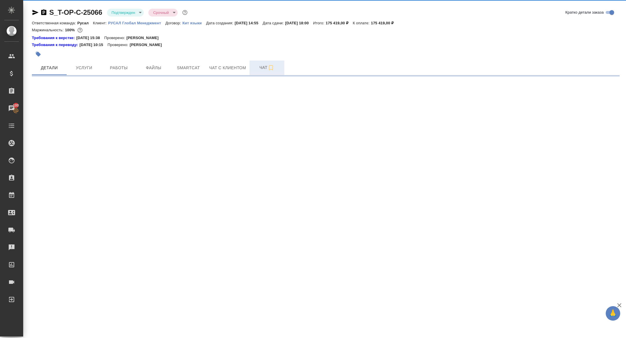
select select "RU"
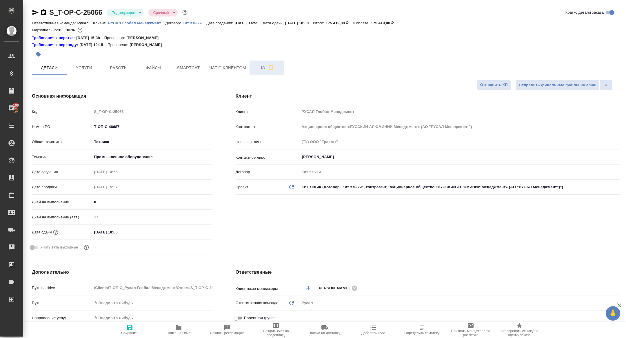
type textarea "x"
click at [260, 63] on button "Чат" at bounding box center [267, 68] width 35 height 14
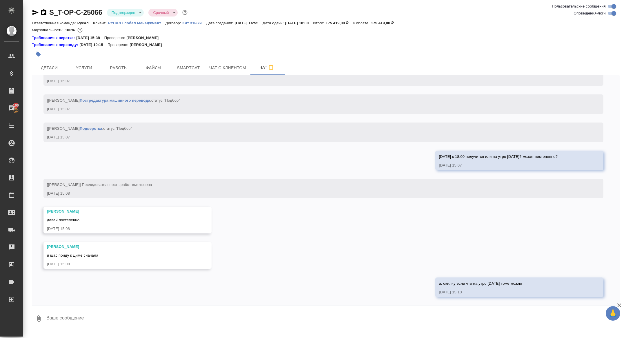
scroll to position [966, 0]
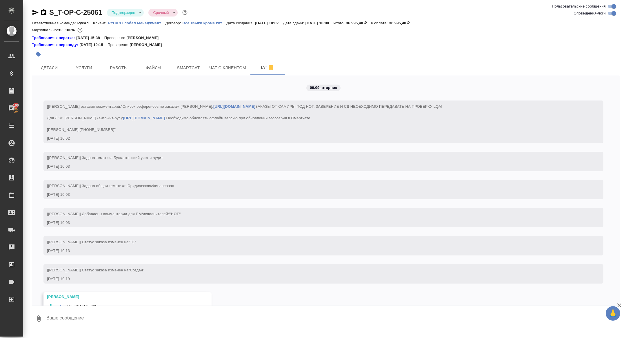
scroll to position [700, 0]
